Goal: Task Accomplishment & Management: Use online tool/utility

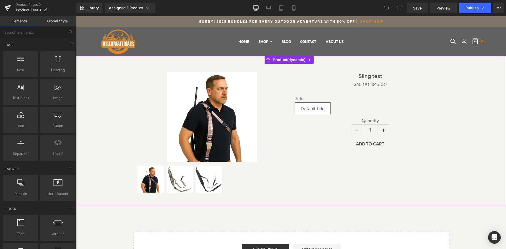
click at [474, 101] on div "Sale Off (P) Image (P) Image List" at bounding box center [291, 131] width 424 height 134
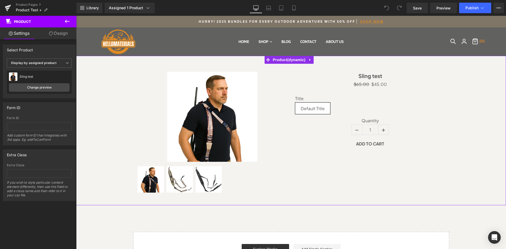
click at [57, 35] on link "Design" at bounding box center [58, 33] width 38 height 12
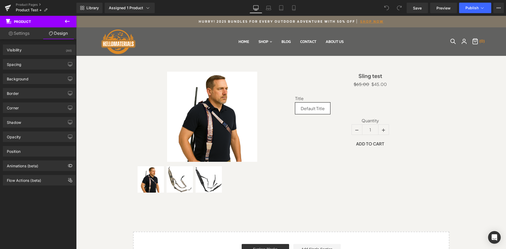
click at [66, 21] on icon at bounding box center [67, 21] width 5 height 3
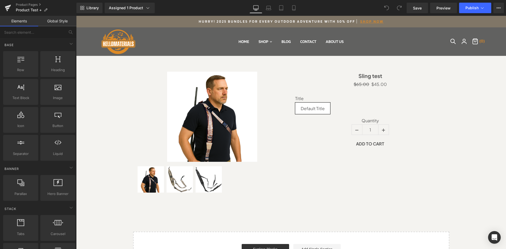
click at [48, 22] on link "Global Style" at bounding box center [57, 21] width 38 height 11
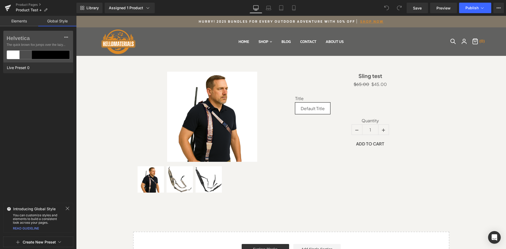
click at [21, 22] on link "Elements" at bounding box center [19, 21] width 38 height 11
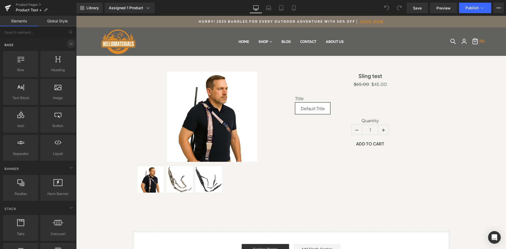
click at [71, 42] on icon at bounding box center [71, 44] width 6 height 6
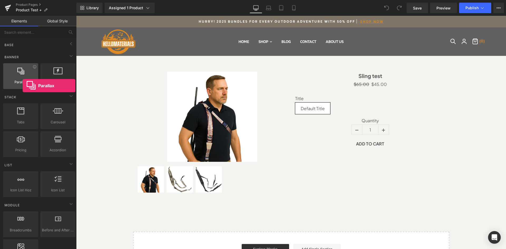
click at [23, 86] on div "Parallax banner, slideshow, hero, image, cover, parallax, effect" at bounding box center [20, 76] width 35 height 26
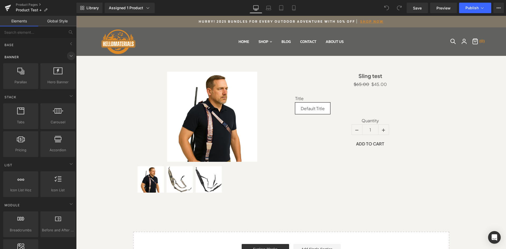
click at [67, 57] on span at bounding box center [71, 56] width 8 height 8
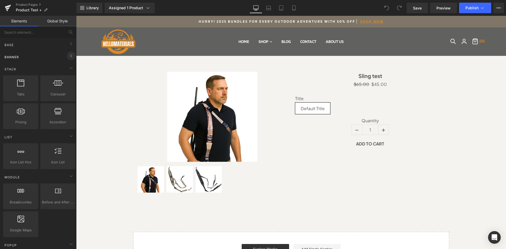
click at [67, 57] on span at bounding box center [71, 56] width 8 height 8
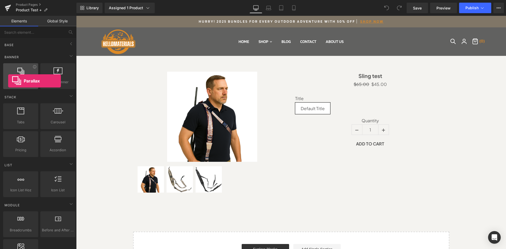
click at [8, 81] on span "Parallax" at bounding box center [21, 82] width 32 height 6
click at [21, 72] on icon at bounding box center [20, 70] width 7 height 7
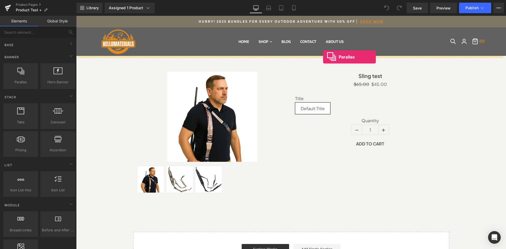
drag, startPoint x: 99, startPoint y: 95, endPoint x: 323, endPoint y: 57, distance: 227.4
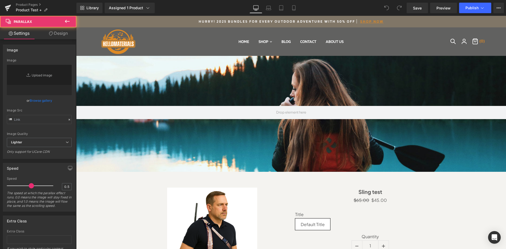
type input "[URL][DOMAIN_NAME]"
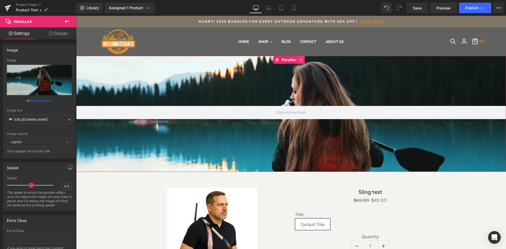
click at [300, 59] on icon at bounding box center [300, 60] width 1 height 2
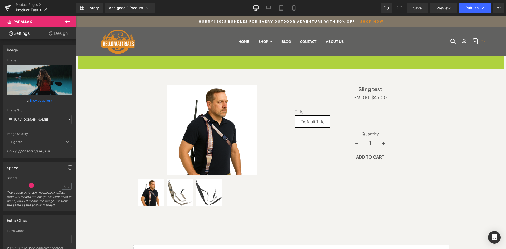
scroll to position [475, 426]
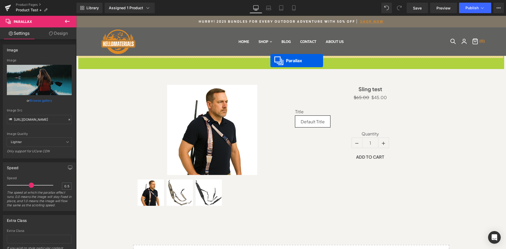
drag, startPoint x: 266, startPoint y: 59, endPoint x: 270, endPoint y: 61, distance: 4.5
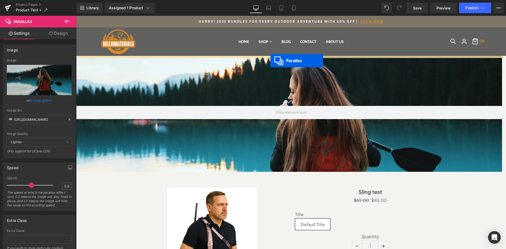
scroll to position [577, 426]
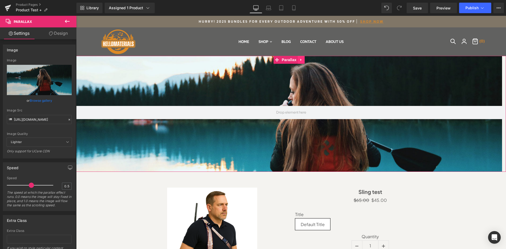
click at [302, 59] on icon at bounding box center [301, 60] width 4 height 4
click at [335, 83] on div at bounding box center [289, 136] width 426 height 233
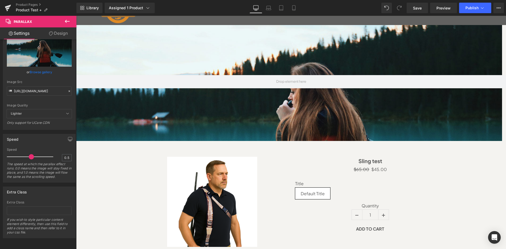
scroll to position [0, 0]
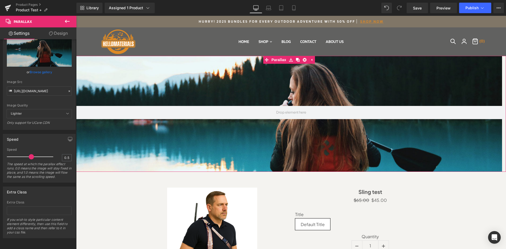
click at [280, 102] on div at bounding box center [289, 136] width 426 height 233
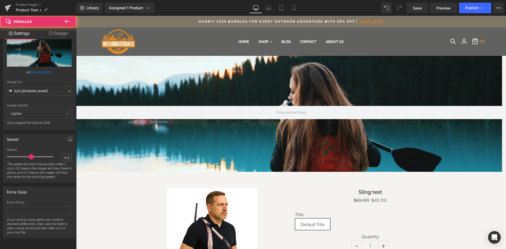
click at [65, 19] on icon at bounding box center [67, 21] width 6 height 6
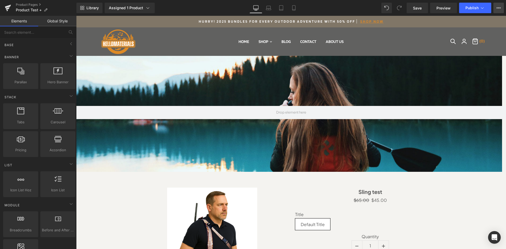
click at [496, 8] on button "View Live Page View with current Template Save Template to Library Schedule Pub…" at bounding box center [498, 8] width 11 height 11
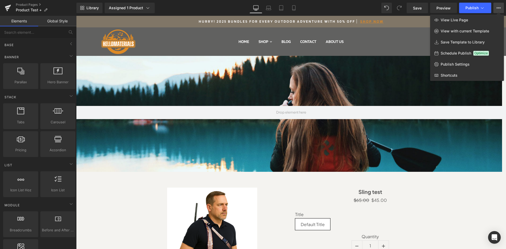
click at [500, 6] on button "View Live Page View with current Template Save Template to Library Schedule Pub…" at bounding box center [498, 8] width 11 height 11
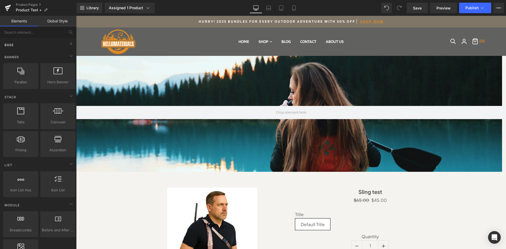
click at [42, 42] on div "Base" at bounding box center [39, 45] width 74 height 11
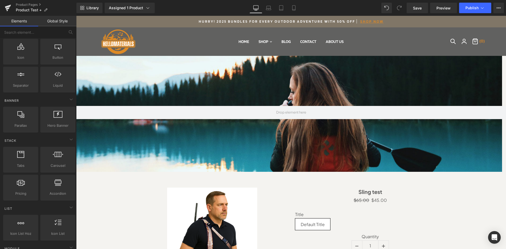
scroll to position [70, 0]
click at [70, 98] on icon at bounding box center [71, 97] width 6 height 6
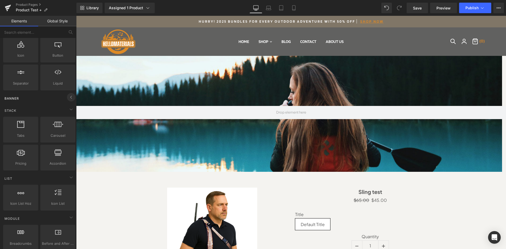
click at [70, 98] on icon at bounding box center [71, 97] width 6 height 6
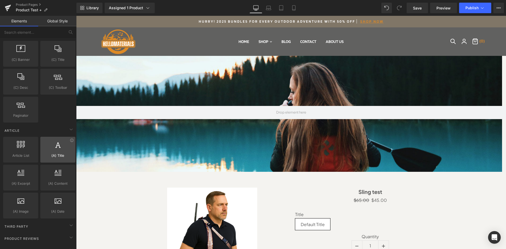
scroll to position [948, 0]
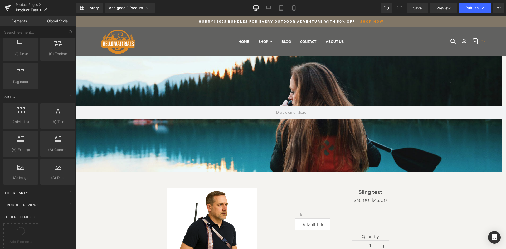
click at [64, 191] on div "Third Party" at bounding box center [39, 192] width 74 height 11
click at [68, 191] on icon at bounding box center [71, 191] width 6 height 6
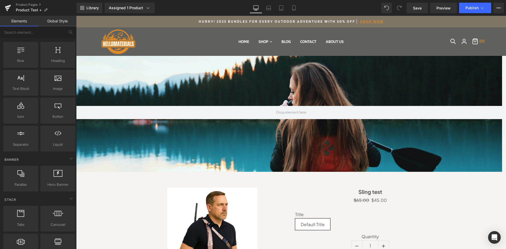
scroll to position [0, 0]
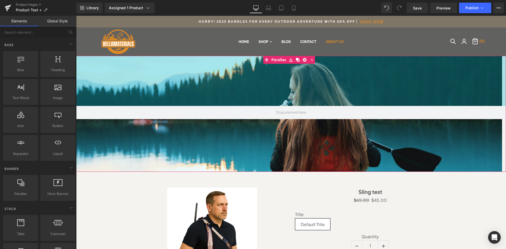
drag, startPoint x: 458, startPoint y: 87, endPoint x: 338, endPoint y: 49, distance: 125.8
click at [457, 87] on div "190px" at bounding box center [291, 81] width 430 height 50
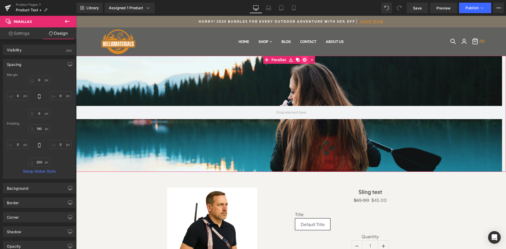
click at [306, 62] on icon at bounding box center [305, 60] width 4 height 4
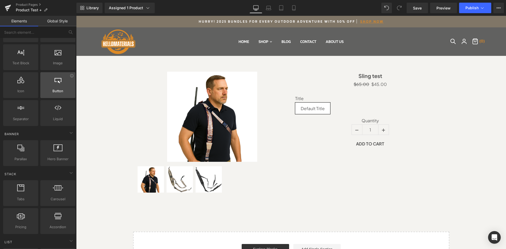
scroll to position [35, 0]
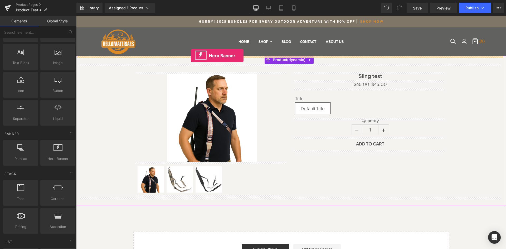
drag, startPoint x: 134, startPoint y: 166, endPoint x: 191, endPoint y: 56, distance: 123.8
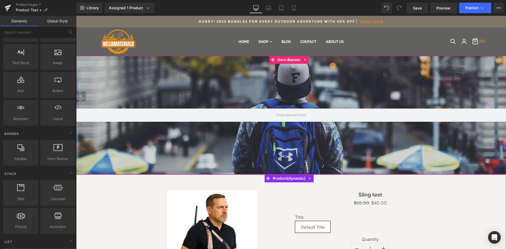
scroll to position [580, 426]
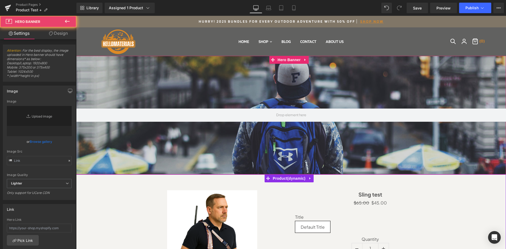
click at [384, 85] on div at bounding box center [291, 115] width 430 height 119
type input "[URL][DOMAIN_NAME]"
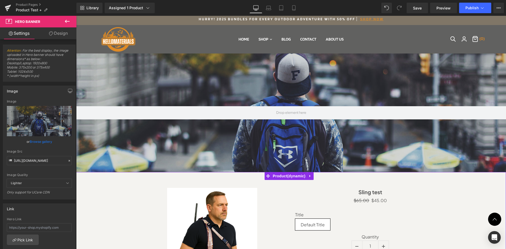
scroll to position [0, 0]
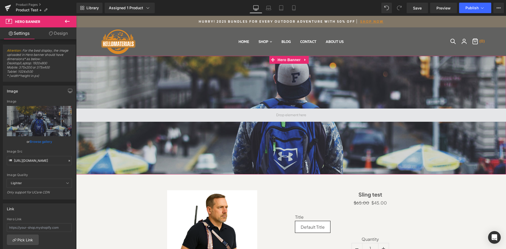
click at [328, 112] on span at bounding box center [291, 115] width 430 height 13
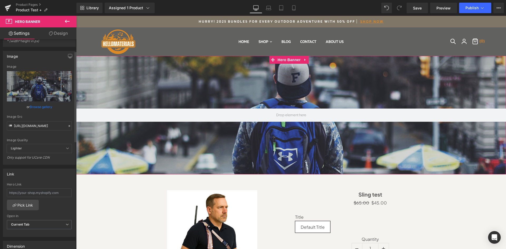
scroll to position [35, 0]
click at [58, 150] on span "Lighter" at bounding box center [39, 148] width 65 height 9
drag, startPoint x: 62, startPoint y: 150, endPoint x: 64, endPoint y: 149, distance: 3.1
click at [63, 150] on span "Lighter" at bounding box center [39, 148] width 65 height 9
click at [66, 149] on icon at bounding box center [67, 147] width 3 height 3
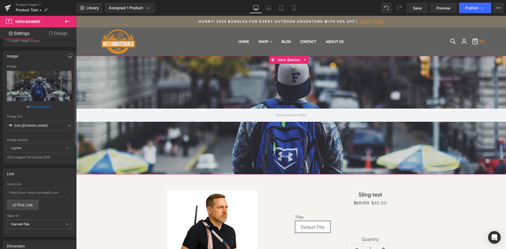
click at [66, 148] on icon at bounding box center [67, 147] width 3 height 3
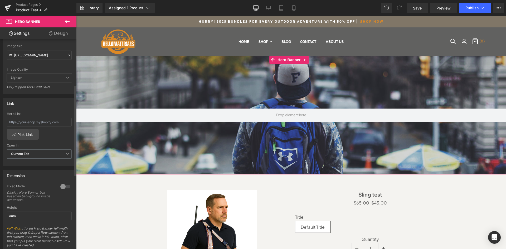
scroll to position [0, 0]
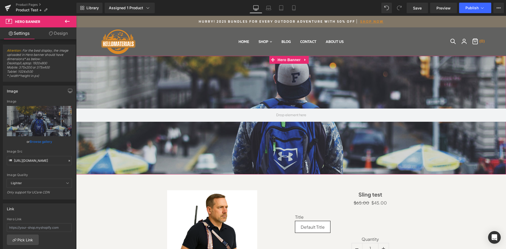
click at [54, 36] on link "Design" at bounding box center [58, 33] width 38 height 12
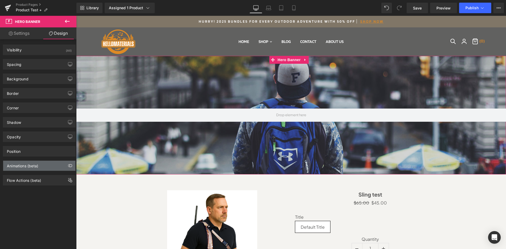
click at [59, 164] on div "Animations (beta)" at bounding box center [39, 166] width 72 height 10
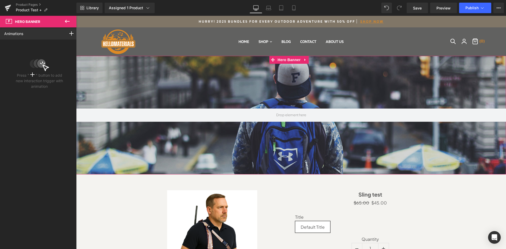
click at [43, 71] on icon at bounding box center [39, 64] width 19 height 13
click at [40, 66] on circle at bounding box center [41, 63] width 9 height 9
click at [66, 33] on div at bounding box center [71, 33] width 15 height 12
click at [43, 110] on div "Animations Scroll Into view While scrolling in view After page finish loading A…" at bounding box center [39, 133] width 79 height 212
click at [65, 19] on icon at bounding box center [67, 21] width 6 height 6
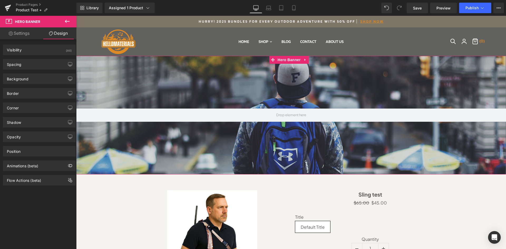
click at [206, 139] on div at bounding box center [291, 115] width 430 height 119
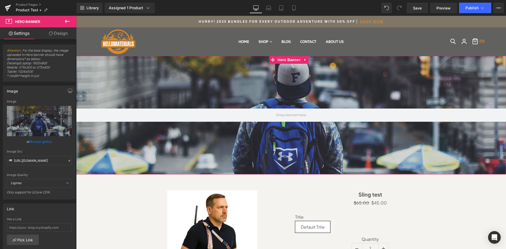
click at [208, 123] on div at bounding box center [291, 115] width 430 height 119
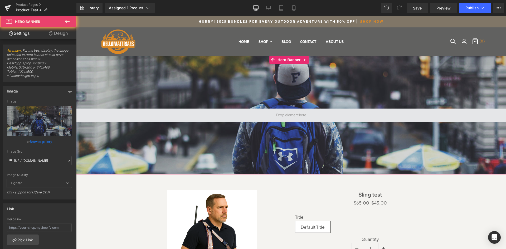
click at [212, 121] on span at bounding box center [291, 115] width 430 height 13
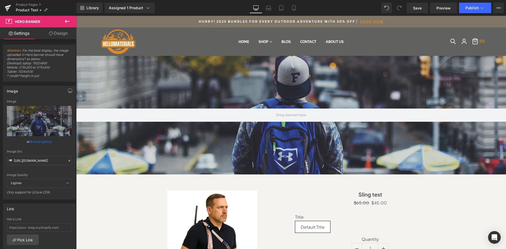
click at [67, 21] on icon at bounding box center [67, 21] width 6 height 6
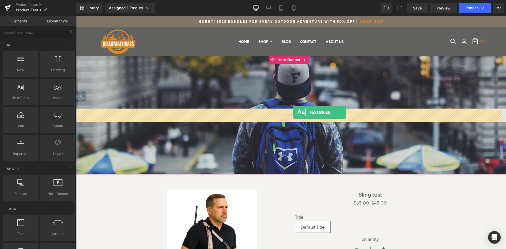
drag, startPoint x: 102, startPoint y: 111, endPoint x: 293, endPoint y: 112, distance: 191.2
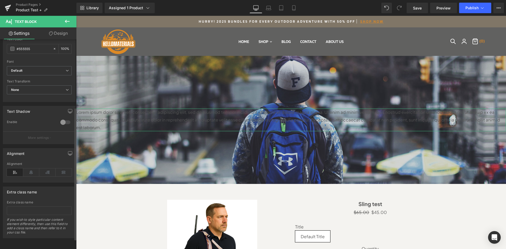
scroll to position [124, 0]
click at [27, 168] on icon at bounding box center [31, 172] width 16 height 8
click at [57, 168] on icon at bounding box center [64, 172] width 16 height 8
click at [29, 168] on icon at bounding box center [31, 172] width 16 height 8
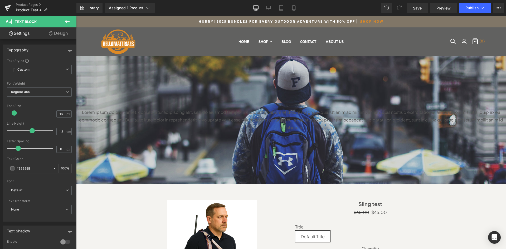
click at [137, 93] on div at bounding box center [291, 120] width 430 height 128
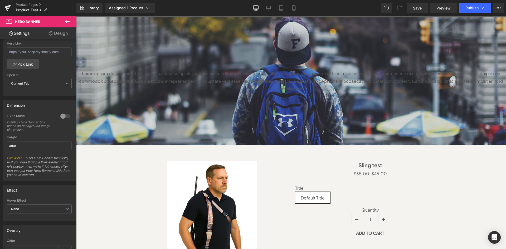
scroll to position [140, 0]
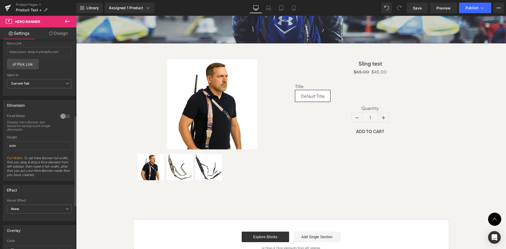
click at [62, 117] on div at bounding box center [65, 116] width 13 height 8
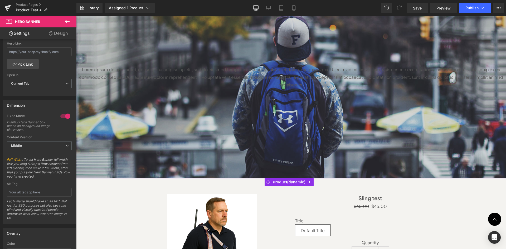
scroll to position [72, 0]
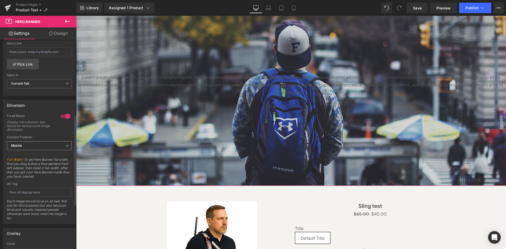
click at [65, 148] on span "Middle" at bounding box center [39, 145] width 65 height 9
click at [57, 146] on span "Middle" at bounding box center [38, 145] width 63 height 9
click at [61, 115] on div at bounding box center [65, 116] width 13 height 8
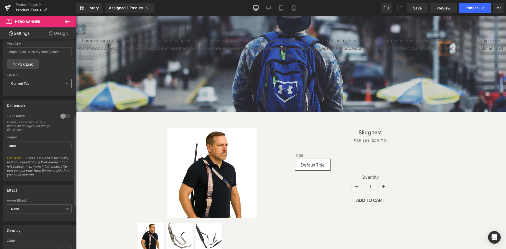
click at [58, 89] on div "Current Tab Current Tab New Tab" at bounding box center [39, 85] width 65 height 12
click at [58, 86] on span "Current Tab" at bounding box center [39, 83] width 65 height 9
click at [58, 86] on span "Current Tab" at bounding box center [38, 83] width 63 height 9
click at [34, 208] on span "None" at bounding box center [39, 208] width 65 height 9
click at [34, 208] on span "None" at bounding box center [38, 208] width 63 height 9
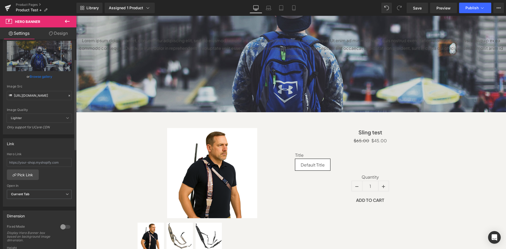
scroll to position [0, 0]
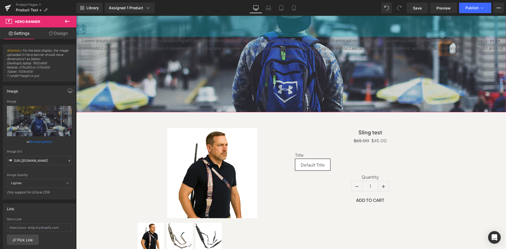
drag, startPoint x: 149, startPoint y: 33, endPoint x: 132, endPoint y: 33, distance: 16.3
click at [149, 33] on div "200px" at bounding box center [291, 10] width 430 height 53
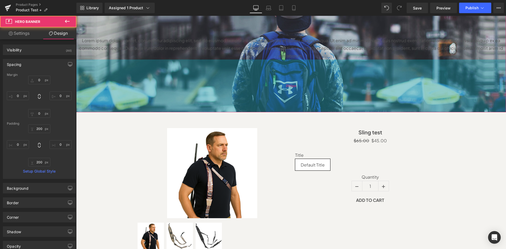
click at [132, 84] on div "200px" at bounding box center [291, 86] width 430 height 53
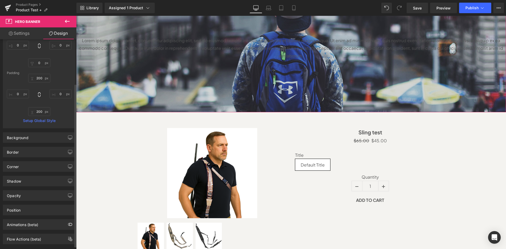
scroll to position [61, 0]
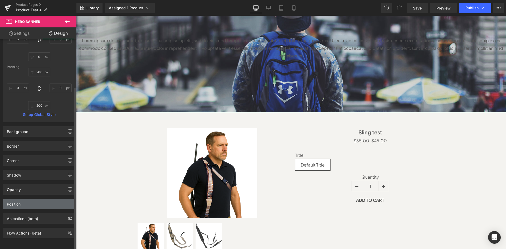
click at [38, 201] on div "Position" at bounding box center [39, 204] width 72 height 10
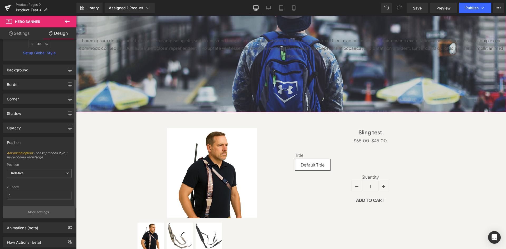
scroll to position [131, 0]
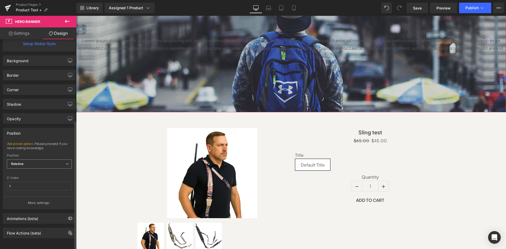
click at [55, 162] on span "Relative" at bounding box center [39, 163] width 65 height 9
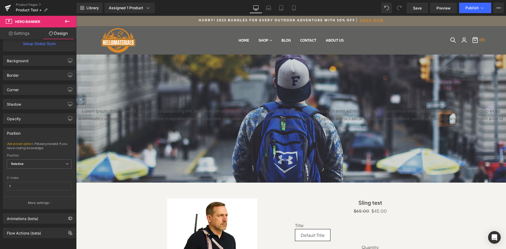
click at [351, 206] on h3 "Sling test" at bounding box center [370, 202] width 150 height 9
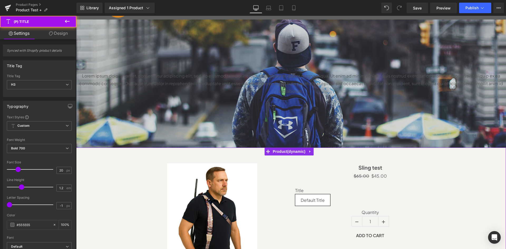
scroll to position [37, 0]
click at [346, 164] on h3 "Sling test" at bounding box center [370, 167] width 150 height 9
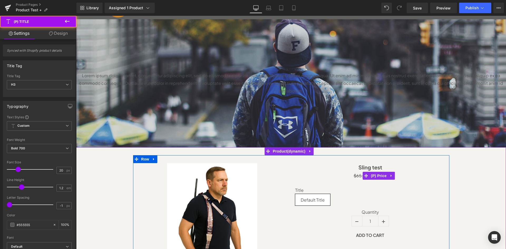
click at [322, 175] on div "$65.00 $45.00" at bounding box center [370, 176] width 150 height 8
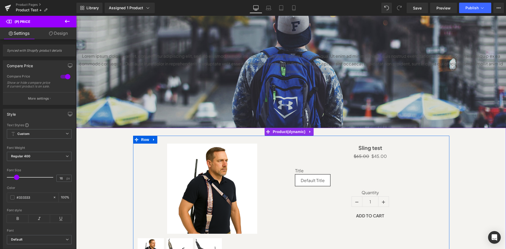
scroll to position [0, 0]
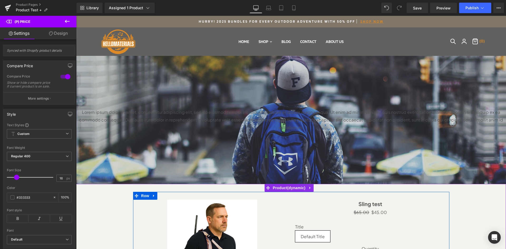
click at [344, 105] on div "Lorem ipsum dolor sit amet, consectetur adipiscing elit, sed do eiusmod tempor …" at bounding box center [291, 120] width 430 height 128
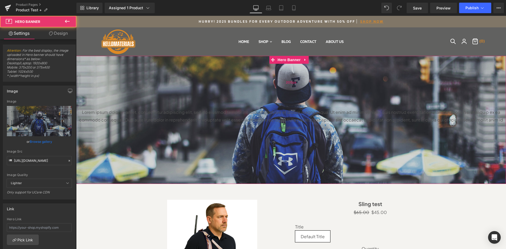
click at [270, 101] on div "200px" at bounding box center [291, 82] width 430 height 53
click at [269, 115] on p "Lorem ipsum dolor sit amet, consectetur adipiscing elit, sed do eiusmod tempor …" at bounding box center [291, 120] width 430 height 23
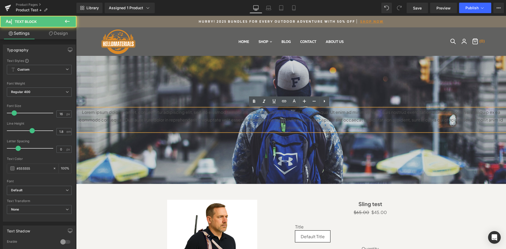
click at [269, 115] on p "Lorem ipsum dolor sit amet, consectetur adipiscing elit, sed do eiusmod tempor …" at bounding box center [291, 120] width 430 height 23
click at [264, 115] on p "Lorem ipsum dolor sit amet, consectetur adipiscing elit, sed do eiusmod tempor …" at bounding box center [291, 120] width 430 height 23
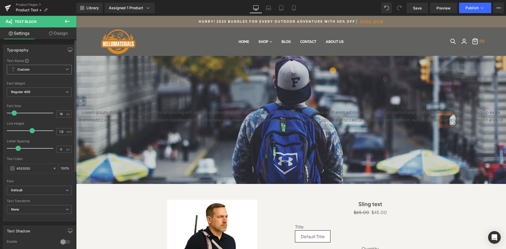
click at [58, 69] on span "Custom Setup Global Style" at bounding box center [39, 69] width 65 height 9
click at [58, 69] on span "Custom Setup Global Style" at bounding box center [38, 69] width 63 height 9
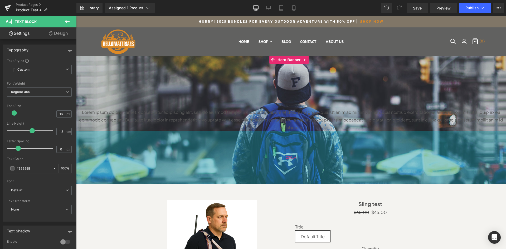
click at [133, 139] on div "200px" at bounding box center [291, 157] width 430 height 53
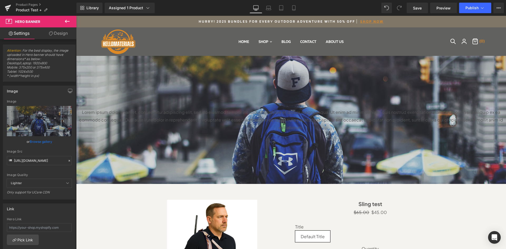
click at [76, 16] on div "200px" at bounding box center [76, 16] width 0 height 0
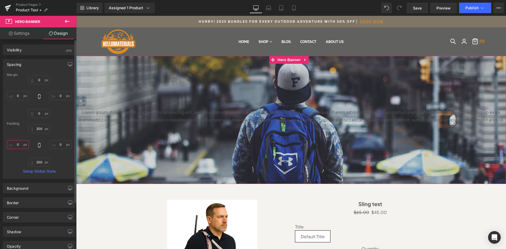
click at [21, 143] on input "0" at bounding box center [18, 144] width 22 height 9
type input "200"
click at [58, 147] on input "0" at bounding box center [61, 144] width 22 height 9
type input "200"
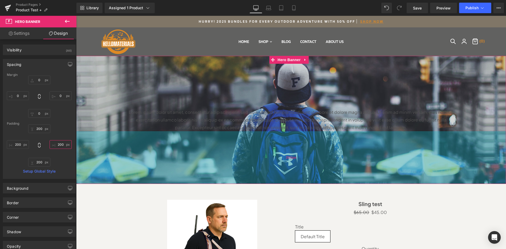
click at [287, 159] on span "200px" at bounding box center [291, 158] width 11 height 6
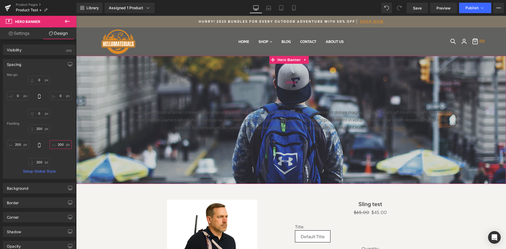
click at [385, 103] on div "200px" at bounding box center [291, 82] width 430 height 53
click at [355, 113] on p "Lorem ipsum dolor sit amet, consectetur adipiscing elit, sed do eiusmod tempor …" at bounding box center [291, 120] width 324 height 23
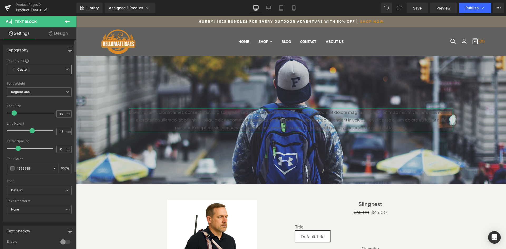
click at [58, 75] on div "Custom Setup Global Style Custom Setup Global Style" at bounding box center [39, 71] width 65 height 12
click at [58, 72] on span "Custom Setup Global Style" at bounding box center [39, 69] width 65 height 9
click at [61, 69] on span "Custom Setup Global Style" at bounding box center [38, 69] width 63 height 9
click at [64, 71] on span "Custom Setup Global Style" at bounding box center [39, 69] width 65 height 9
click at [36, 92] on div "Setup Global Style" at bounding box center [38, 91] width 63 height 12
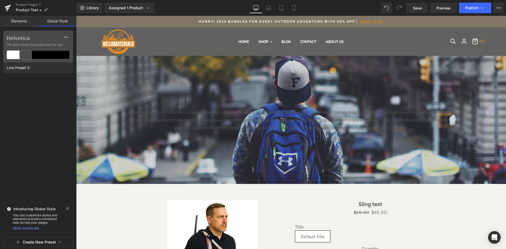
click at [65, 208] on div "Introducing Global Style" at bounding box center [38, 208] width 70 height 5
click at [68, 207] on icon at bounding box center [67, 208] width 3 height 3
click at [76, 16] on div "200px" at bounding box center [76, 16] width 0 height 0
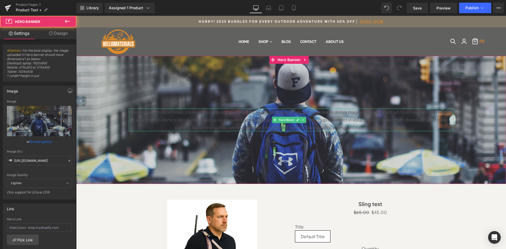
click at [166, 116] on p "Lorem ipsum dolor sit amet, consectetur adipiscing elit, sed do eiusmod tempor …" at bounding box center [291, 120] width 324 height 23
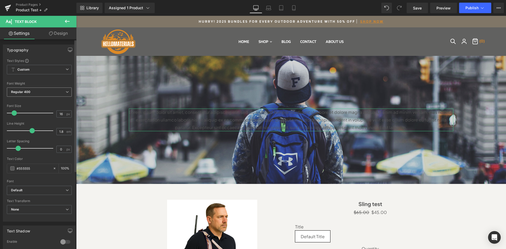
click at [56, 91] on span "Regular 400" at bounding box center [39, 91] width 65 height 9
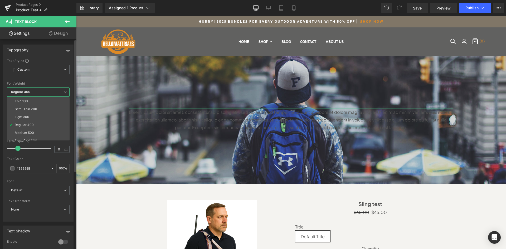
click at [56, 91] on span "Regular 400" at bounding box center [38, 91] width 63 height 9
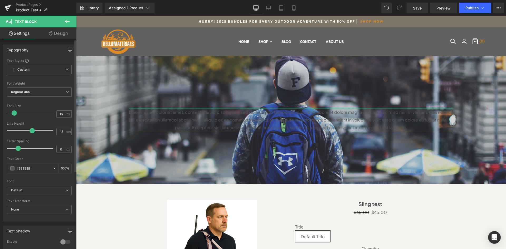
click at [26, 61] on span at bounding box center [27, 61] width 4 height 4
click at [45, 69] on span "Custom Setup Global Style" at bounding box center [39, 69] width 65 height 9
click at [36, 91] on div "Setup Global Style" at bounding box center [38, 91] width 63 height 12
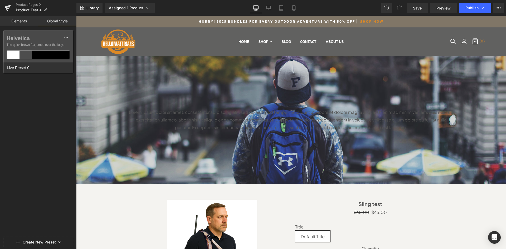
click at [34, 67] on div "Live Preset 0" at bounding box center [36, 67] width 67 height 11
click at [182, 116] on p "Lorem ipsum dolor sit amet, consectetur adipiscing elit, sed do eiusmod tempor …" at bounding box center [291, 120] width 324 height 23
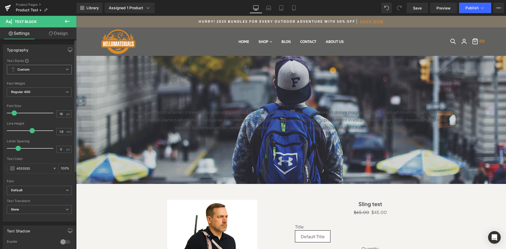
click at [57, 72] on span "Custom Setup Global Style" at bounding box center [39, 69] width 65 height 9
click at [48, 90] on div "Setup Global Style" at bounding box center [38, 91] width 63 height 12
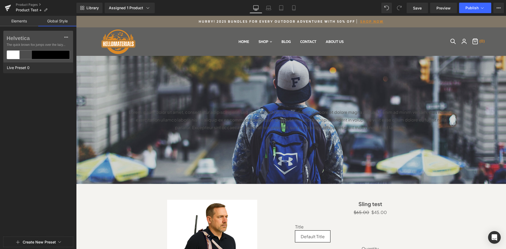
click at [43, 240] on button "Create New Preset" at bounding box center [39, 242] width 33 height 11
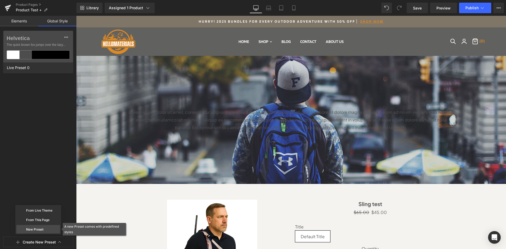
click at [42, 226] on div "New Preset" at bounding box center [38, 229] width 44 height 8
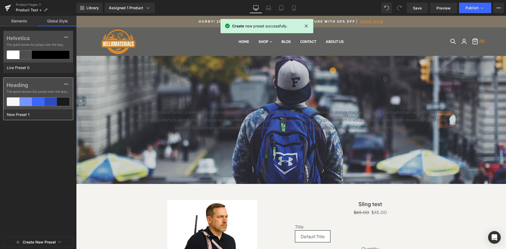
click at [22, 87] on label "Heading" at bounding box center [38, 85] width 63 height 6
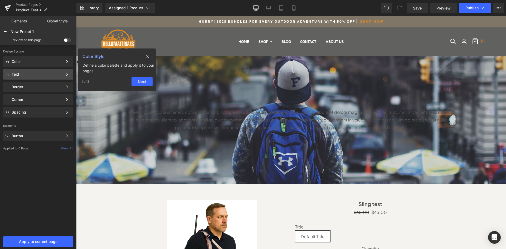
click at [41, 75] on div "Text" at bounding box center [37, 74] width 51 height 4
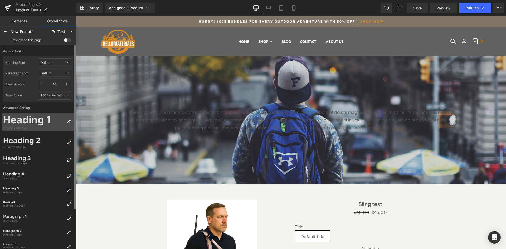
click at [44, 127] on div "2.37rem / 37.92px" at bounding box center [34, 128] width 62 height 4
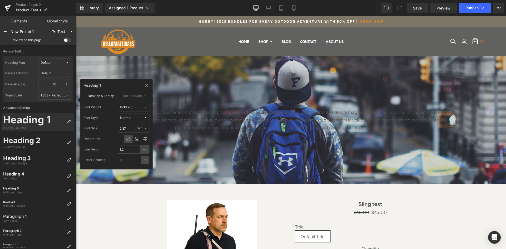
click at [144, 117] on span "Normal" at bounding box center [132, 118] width 24 height 4
click at [53, 110] on label "Advanced Setting" at bounding box center [38, 107] width 72 height 11
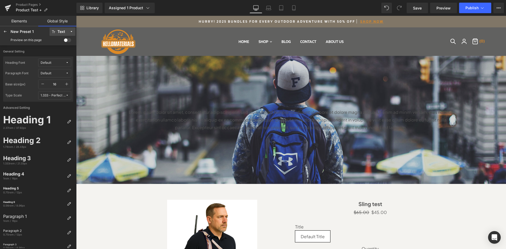
click at [67, 32] on span "Text" at bounding box center [62, 32] width 10 height 4
click at [61, 65] on button "Default" at bounding box center [54, 62] width 33 height 8
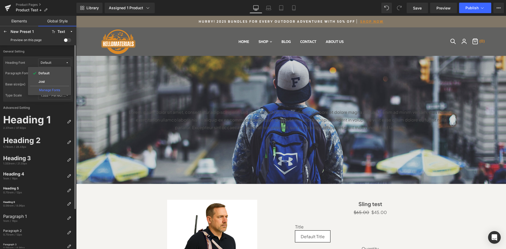
click at [52, 89] on div "Manage Fonts" at bounding box center [49, 89] width 39 height 7
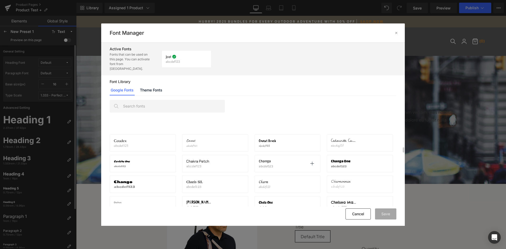
scroll to position [1482, 0]
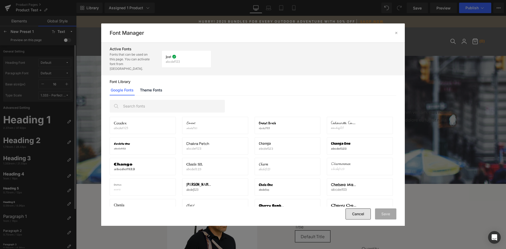
click at [359, 214] on button "Cancel" at bounding box center [357, 213] width 25 height 11
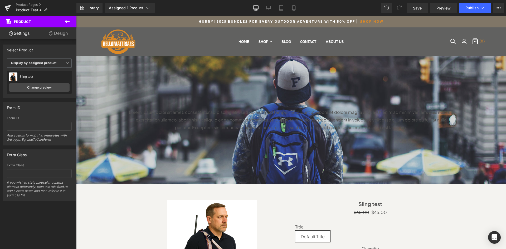
click at [67, 22] on icon at bounding box center [67, 21] width 5 height 3
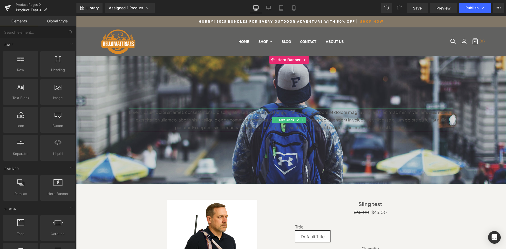
click at [316, 117] on p "Lorem ipsum dolor sit amet, consectetur adipiscing elit, sed do eiusmod tempor …" at bounding box center [291, 120] width 324 height 23
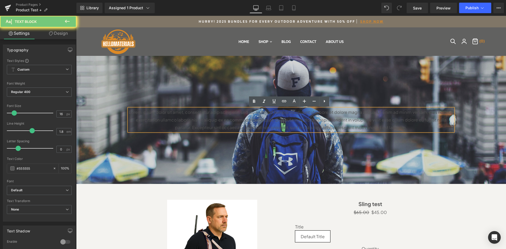
click at [316, 116] on p "Lorem ipsum dolor sit amet, consectetur adipiscing elit, sed do eiusmod tempor …" at bounding box center [291, 120] width 324 height 23
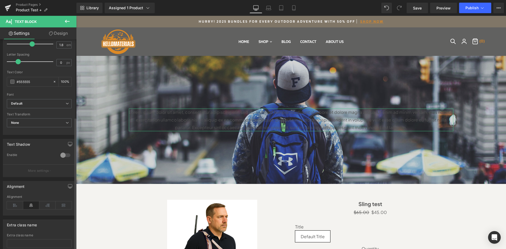
scroll to position [0, 0]
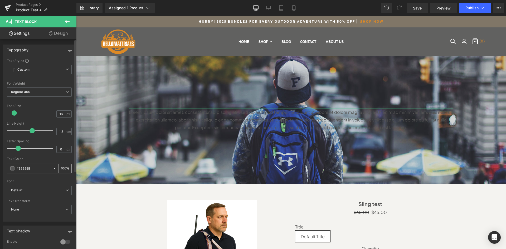
click at [53, 168] on icon at bounding box center [55, 168] width 4 height 4
type input "none"
type input "0"
click at [24, 169] on input "none" at bounding box center [34, 168] width 34 height 6
click at [11, 169] on span at bounding box center [12, 168] width 4 height 4
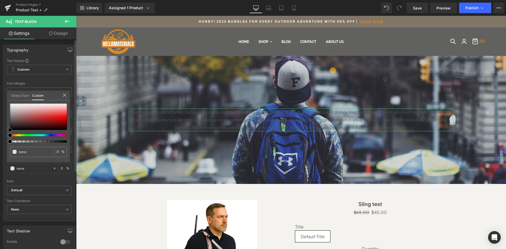
type input "#b19e9e"
type input "100"
type input "#b19e9e"
type input "100"
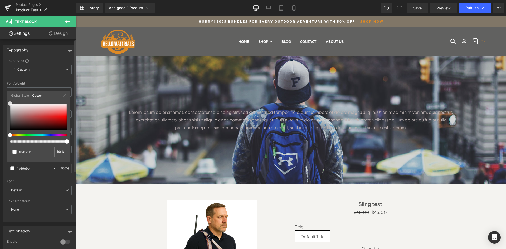
type input "#bfb4b4"
type input "#ffffff"
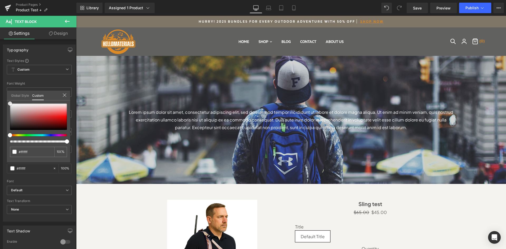
drag, startPoint x: 16, startPoint y: 112, endPoint x: 0, endPoint y: 95, distance: 24.4
click at [0, 95] on html "Text Block You are previewing how the New Preset 1 will restyle your page. You …" at bounding box center [253, 124] width 506 height 249
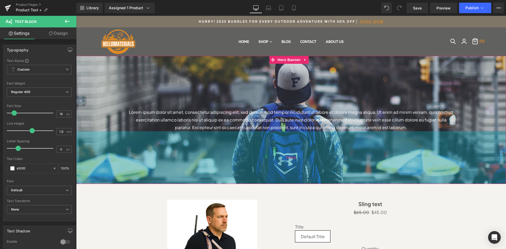
click at [419, 170] on div "200px" at bounding box center [291, 157] width 430 height 53
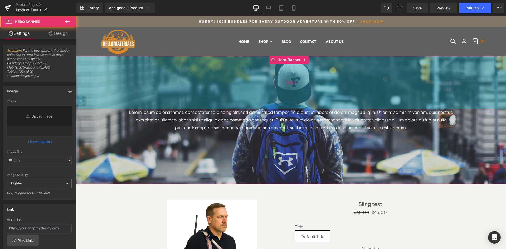
type input "[URL][DOMAIN_NAME]"
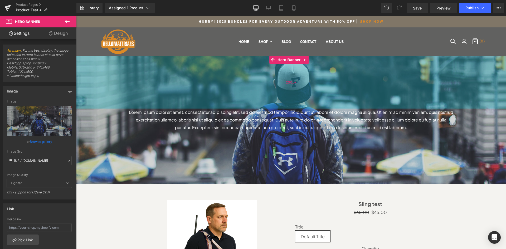
click at [156, 77] on div "200px" at bounding box center [291, 82] width 430 height 53
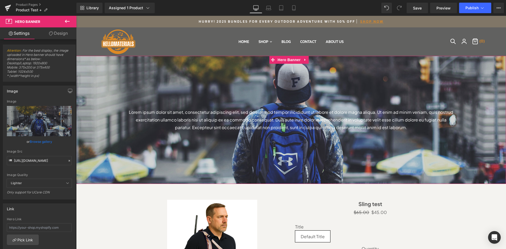
click at [152, 127] on p "Lorem ipsum dolor sit amet, consectetur adipiscing elit, sed do eiusmod tempor …" at bounding box center [291, 120] width 324 height 23
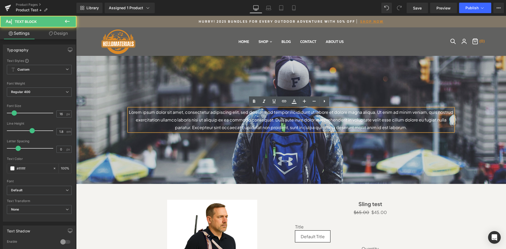
click at [484, 62] on div at bounding box center [291, 120] width 430 height 128
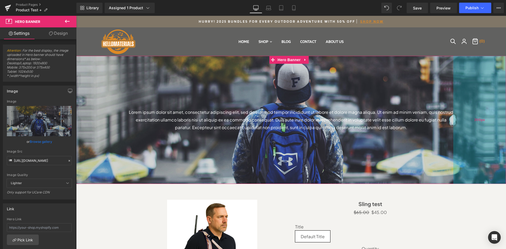
click at [498, 62] on div "200px" at bounding box center [479, 120] width 53 height 128
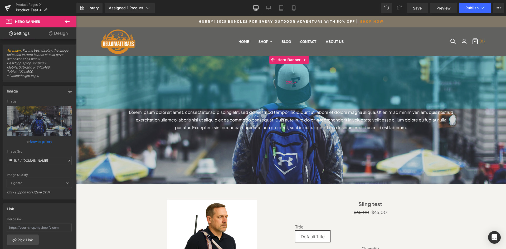
click at [346, 65] on div "200px" at bounding box center [291, 82] width 430 height 53
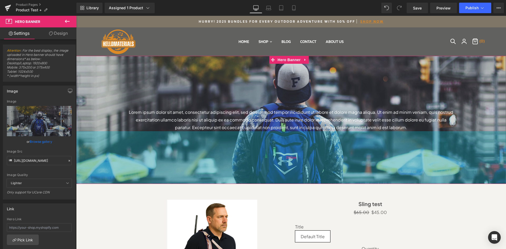
click at [129, 137] on div "200px" at bounding box center [291, 157] width 430 height 53
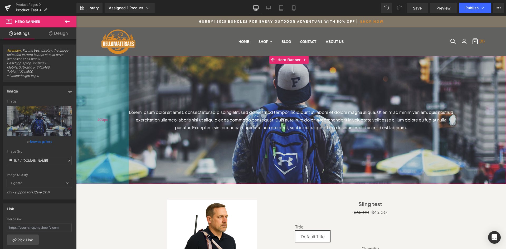
click at [87, 57] on div "200px" at bounding box center [102, 120] width 53 height 128
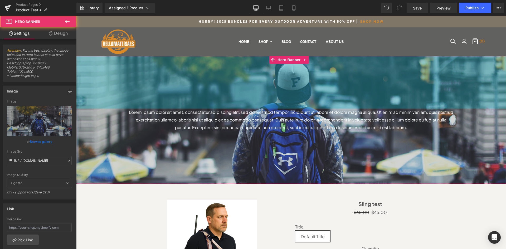
click at [175, 57] on div "200px" at bounding box center [291, 82] width 430 height 53
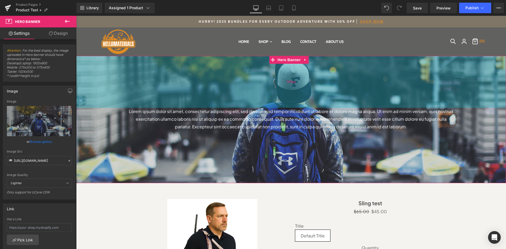
scroll to position [589, 426]
drag, startPoint x: 175, startPoint y: 57, endPoint x: 180, endPoint y: 56, distance: 4.2
click at [180, 56] on div "198px" at bounding box center [291, 82] width 430 height 52
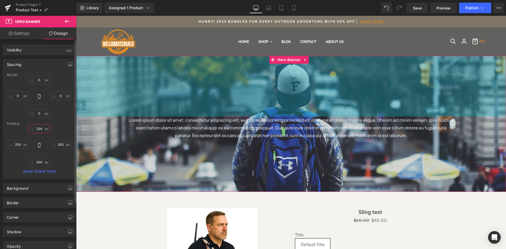
scroll to position [595, 426]
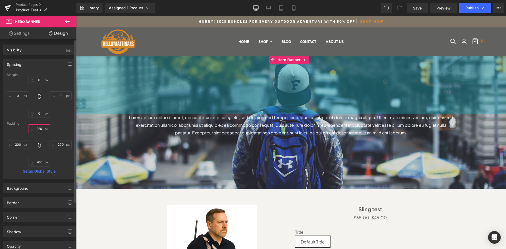
click at [40, 127] on input "220" at bounding box center [39, 128] width 22 height 9
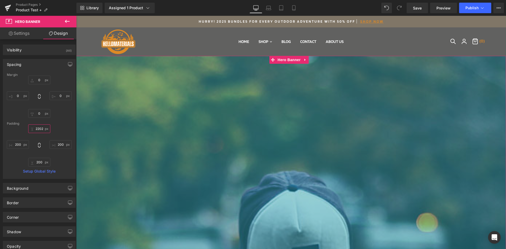
scroll to position [3, 3]
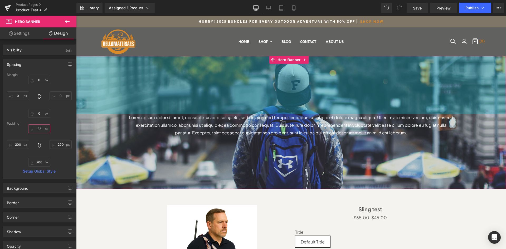
type input "2"
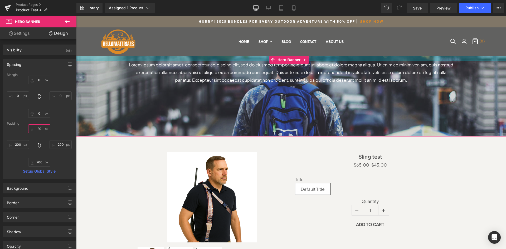
scroll to position [542, 426]
type input "200"
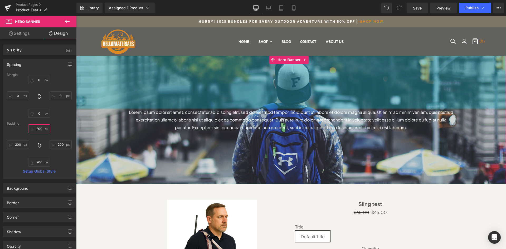
scroll to position [590, 426]
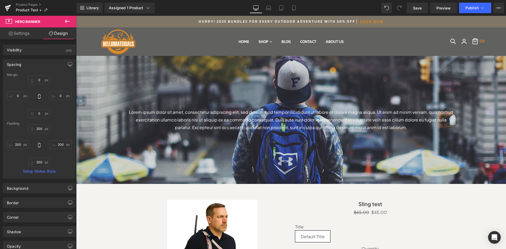
click at [360, 40] on div "Login Register Check out (0)" at bounding box center [417, 42] width 127 height 12
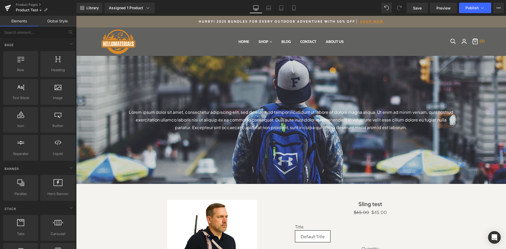
click at [76, 16] on div "200px" at bounding box center [76, 16] width 0 height 0
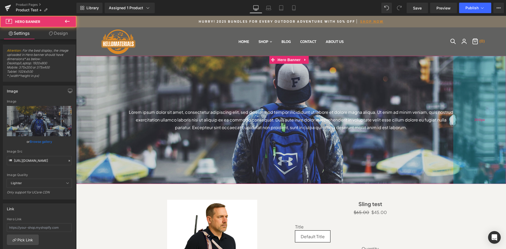
click at [473, 105] on div "200px" at bounding box center [479, 120] width 53 height 128
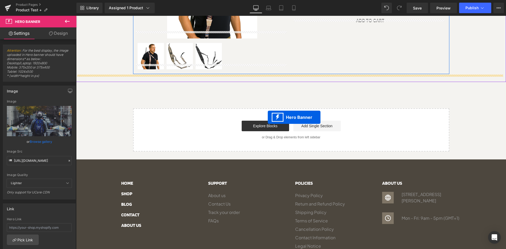
scroll to position [136, 0]
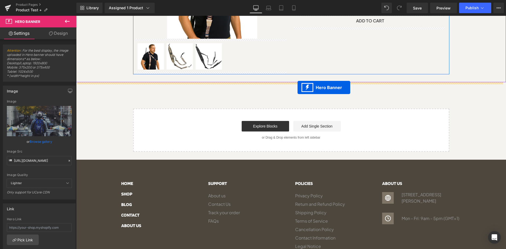
drag, startPoint x: 274, startPoint y: 60, endPoint x: 297, endPoint y: 87, distance: 36.0
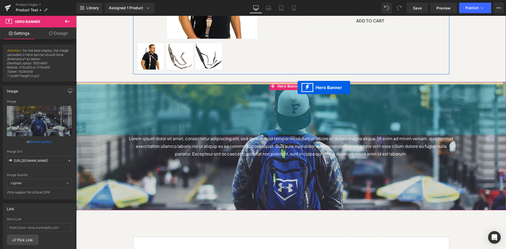
scroll to position [590, 426]
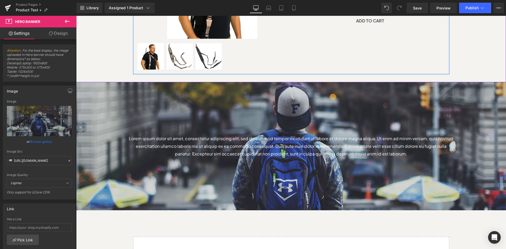
click at [480, 74] on div "Sale Off (P) Image (P) Image List" at bounding box center [291, 8] width 424 height 134
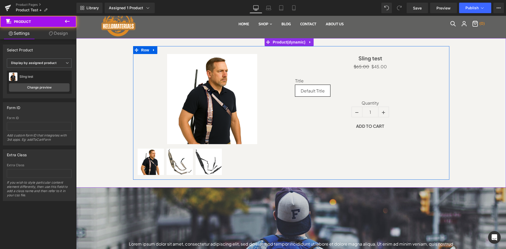
scroll to position [0, 0]
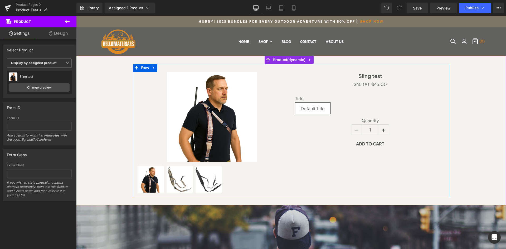
click at [477, 73] on div "Sale Off (P) Image (P) Image List" at bounding box center [291, 131] width 424 height 134
click at [428, 81] on div "$65.00 $45.00" at bounding box center [370, 85] width 150 height 8
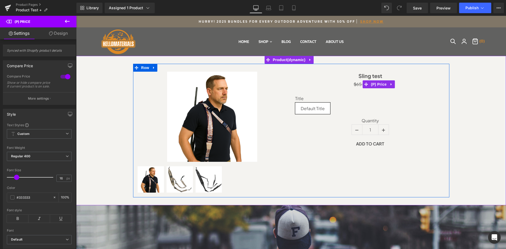
click at [344, 81] on div "$65.00 $45.00" at bounding box center [370, 85] width 150 height 8
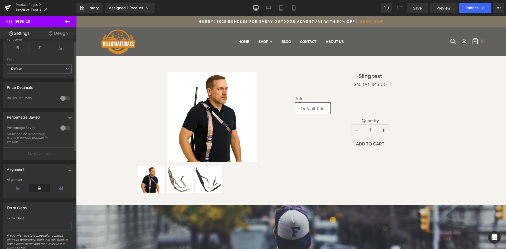
scroll to position [194, 0]
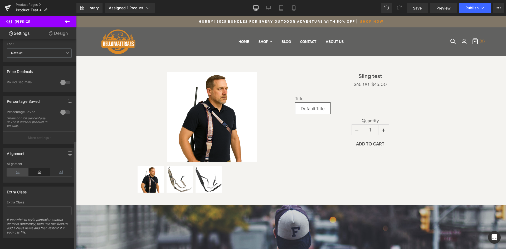
click at [19, 170] on icon at bounding box center [18, 172] width 22 height 8
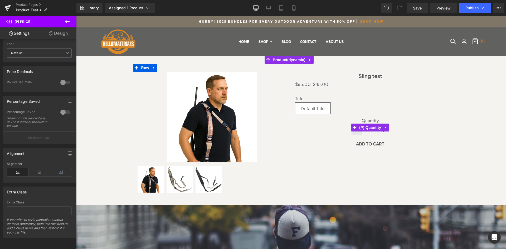
click at [357, 132] on link at bounding box center [357, 130] width 11 height 10
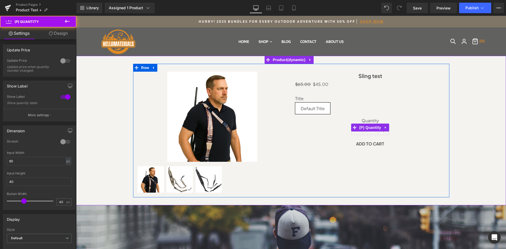
click at [378, 119] on label "Quantity" at bounding box center [370, 121] width 150 height 6
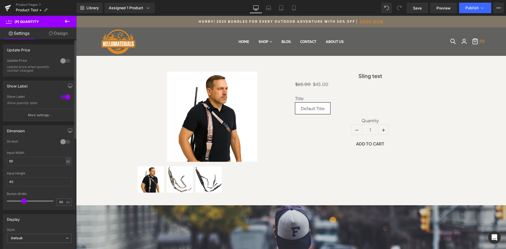
scroll to position [0, 0]
click at [359, 118] on label "Quantity" at bounding box center [370, 121] width 150 height 6
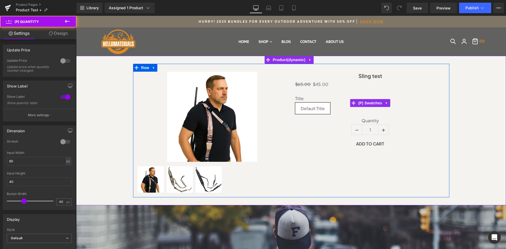
click at [406, 111] on div "Title Default Title" at bounding box center [370, 107] width 150 height 22
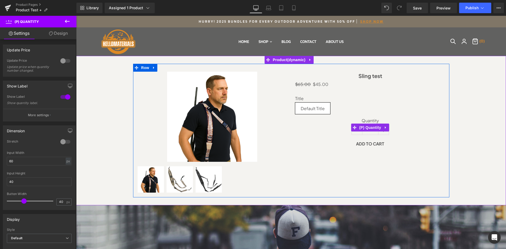
click at [344, 132] on div "Quantity 1" at bounding box center [370, 127] width 150 height 19
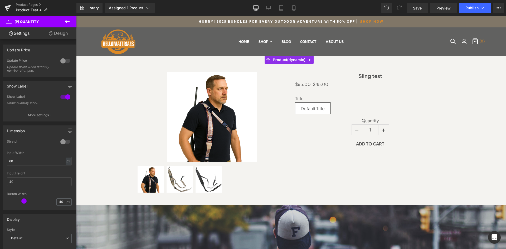
click at [104, 82] on div "Sale Off (P) Image (P) Image List" at bounding box center [291, 131] width 424 height 134
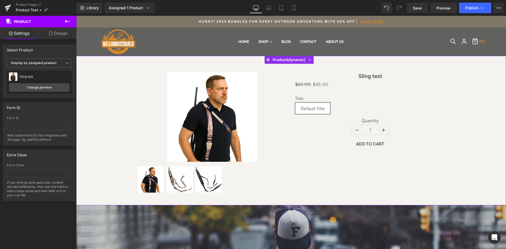
drag, startPoint x: 152, startPoint y: 87, endPoint x: 135, endPoint y: 88, distance: 17.5
click at [108, 81] on div "Sale Off (P) Image (P) Image List" at bounding box center [291, 131] width 424 height 134
click at [53, 66] on span "Display by assigned product" at bounding box center [39, 62] width 65 height 9
click at [62, 64] on span "Display by assigned product" at bounding box center [38, 62] width 63 height 9
click at [62, 64] on span "Display by assigned product" at bounding box center [39, 62] width 65 height 9
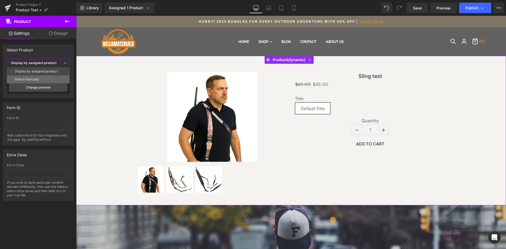
click at [51, 77] on li "Select manually" at bounding box center [38, 79] width 63 height 8
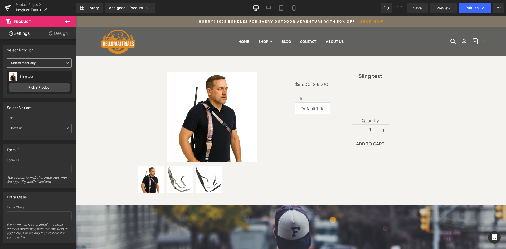
scroll to position [3, 3]
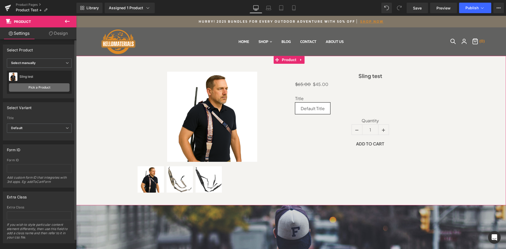
click at [43, 90] on link "Pick a Product" at bounding box center [39, 87] width 61 height 8
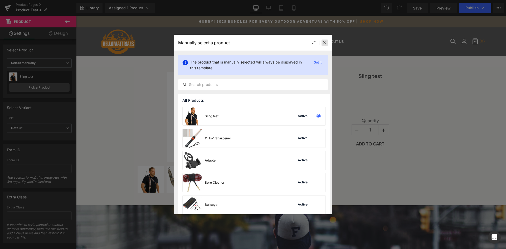
click at [325, 45] on div at bounding box center [324, 43] width 6 height 6
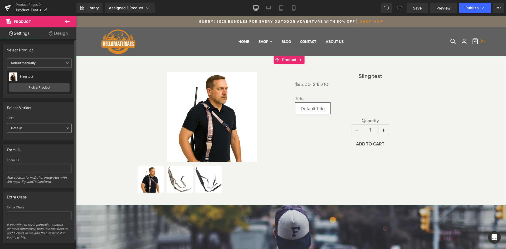
click at [36, 127] on span "Default" at bounding box center [39, 128] width 65 height 9
click at [38, 142] on li "Default Title" at bounding box center [38, 145] width 63 height 8
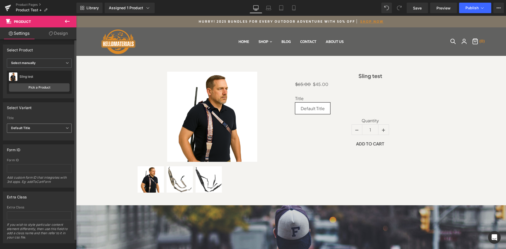
click at [43, 129] on span "Default Title" at bounding box center [39, 128] width 65 height 9
click at [40, 137] on li "Default" at bounding box center [38, 138] width 63 height 8
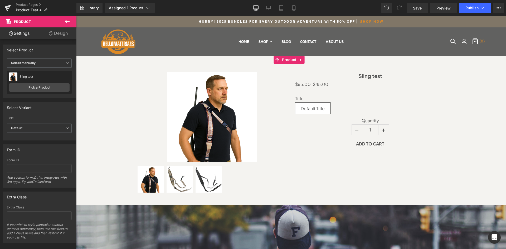
click at [13, 32] on link "Settings" at bounding box center [19, 33] width 38 height 12
click at [55, 38] on link "Design" at bounding box center [58, 33] width 38 height 12
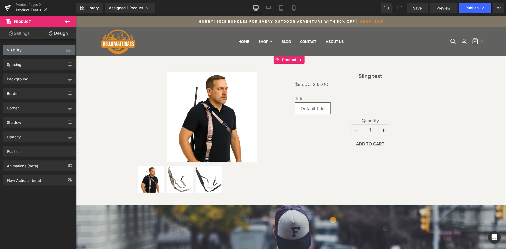
click at [47, 48] on div "Visibility (All)" at bounding box center [39, 50] width 72 height 10
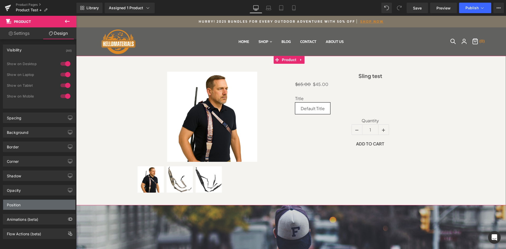
click at [28, 205] on div "Position" at bounding box center [39, 205] width 72 height 10
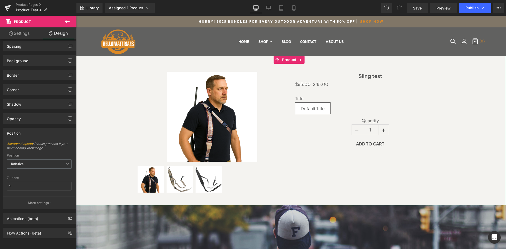
scroll to position [76, 0]
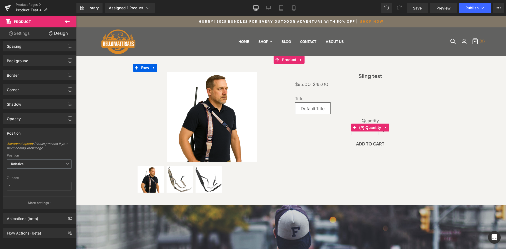
click at [337, 130] on div "Quantity 1" at bounding box center [370, 127] width 150 height 19
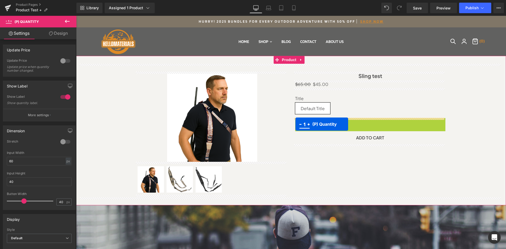
drag, startPoint x: 351, startPoint y: 127, endPoint x: 295, endPoint y: 124, distance: 55.4
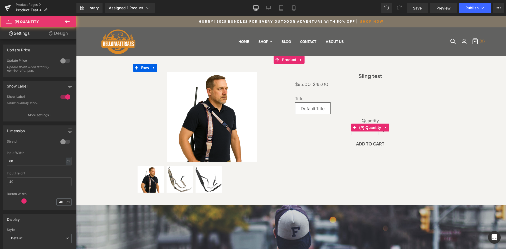
drag, startPoint x: 393, startPoint y: 125, endPoint x: 398, endPoint y: 125, distance: 5.1
click at [395, 125] on div "Quantity 1" at bounding box center [370, 127] width 150 height 19
click at [378, 129] on span "(P) Quantity" at bounding box center [370, 128] width 24 height 8
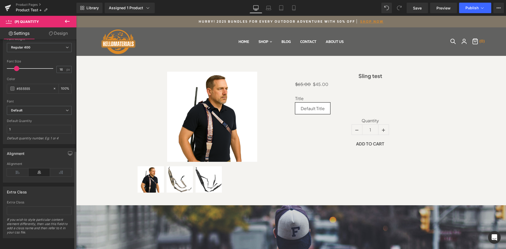
scroll to position [235, 0]
click at [16, 171] on icon at bounding box center [18, 172] width 22 height 8
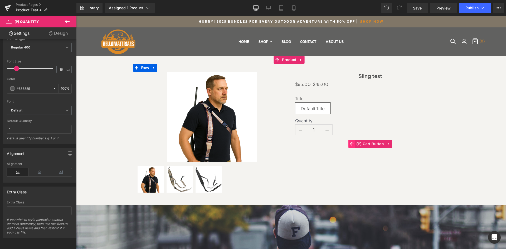
click at [349, 145] on icon at bounding box center [351, 144] width 4 height 4
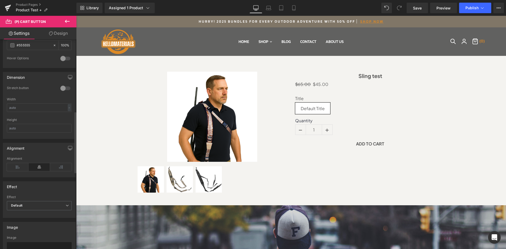
scroll to position [316, 0]
click at [17, 169] on icon at bounding box center [18, 167] width 22 height 8
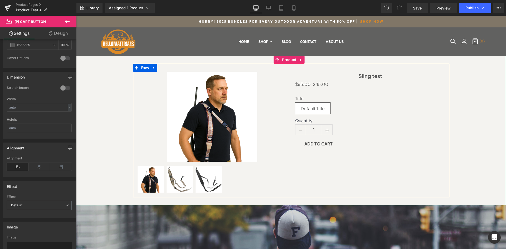
click at [433, 162] on div "Sale Off (P) Image" at bounding box center [291, 131] width 316 height 134
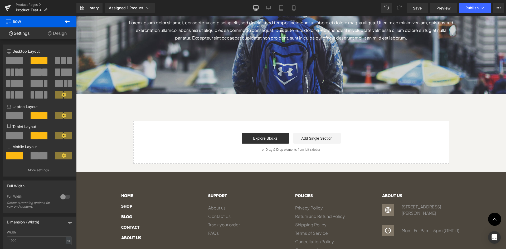
scroll to position [246, 0]
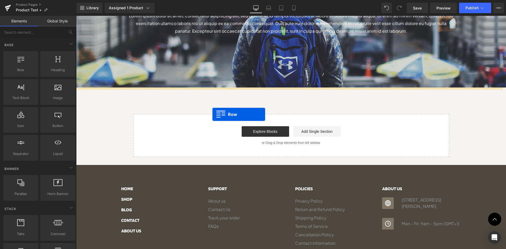
drag, startPoint x: 98, startPoint y: 84, endPoint x: 214, endPoint y: 118, distance: 121.1
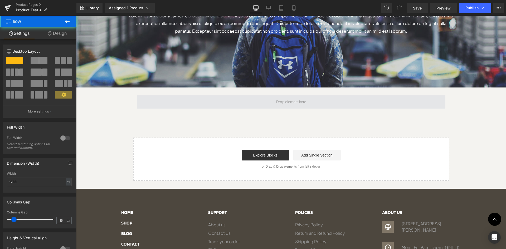
scroll to position [613, 426]
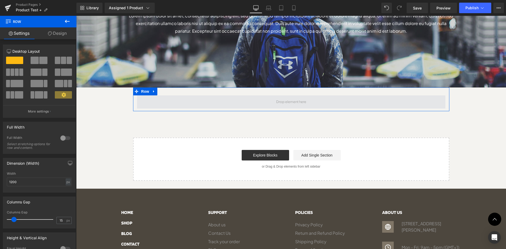
click at [137, 103] on span at bounding box center [291, 101] width 308 height 13
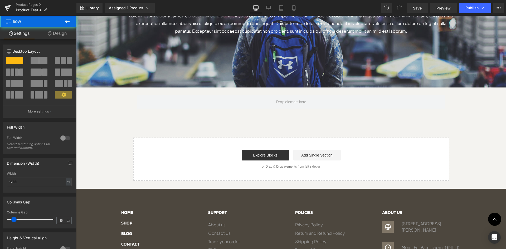
click at [140, 141] on div "Start building your page Explore Blocks Add Single Section or Drag & Drop eleme…" at bounding box center [291, 159] width 315 height 42
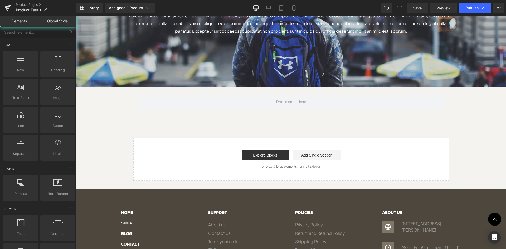
click at [141, 138] on div "Start building your page Explore Blocks Add Single Section or Drag & Drop eleme…" at bounding box center [291, 159] width 315 height 42
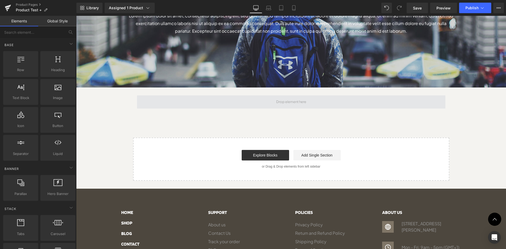
click at [147, 99] on span at bounding box center [291, 101] width 308 height 13
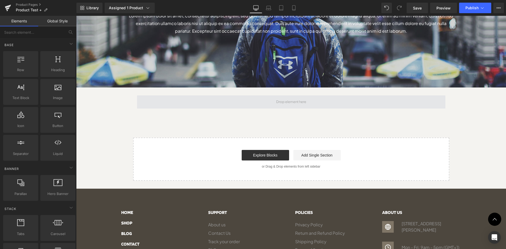
click at [166, 103] on span at bounding box center [291, 101] width 308 height 13
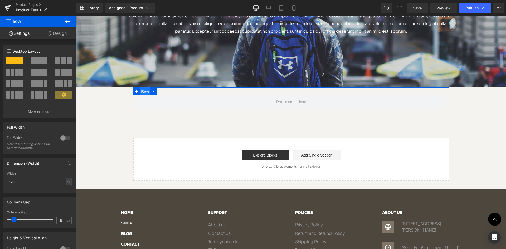
click at [142, 92] on span "Row" at bounding box center [145, 91] width 11 height 8
click at [150, 92] on link at bounding box center [153, 91] width 7 height 8
click at [166, 92] on icon at bounding box center [168, 92] width 4 height 4
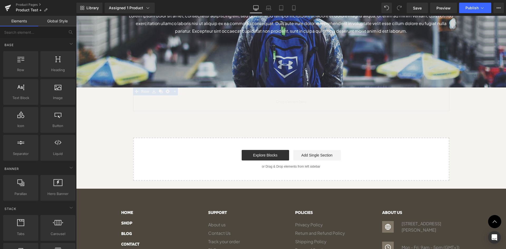
scroll to position [590, 426]
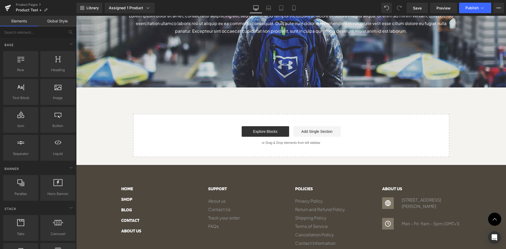
click at [22, 18] on link "Elements" at bounding box center [19, 21] width 38 height 11
drag, startPoint x: 179, startPoint y: 101, endPoint x: 204, endPoint y: 89, distance: 27.6
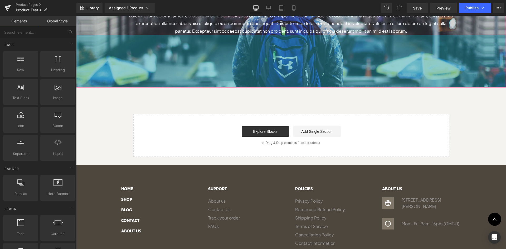
click at [263, 71] on div "200px" at bounding box center [291, 61] width 430 height 53
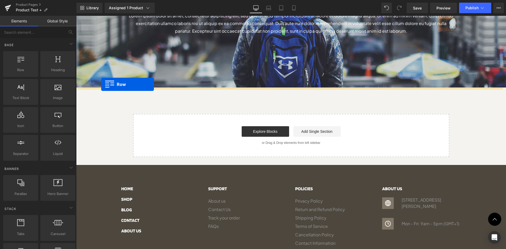
drag, startPoint x: 104, startPoint y: 82, endPoint x: 101, endPoint y: 84, distance: 3.4
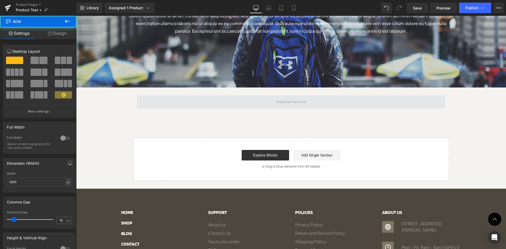
scroll to position [613, 426]
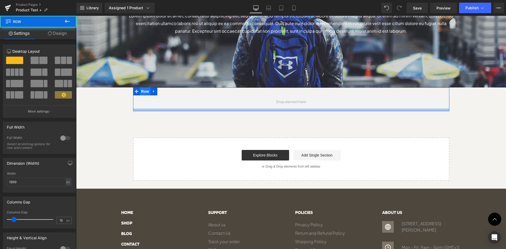
drag, startPoint x: 199, startPoint y: 110, endPoint x: 141, endPoint y: 94, distance: 60.2
click at [199, 110] on div at bounding box center [291, 110] width 316 height 3
click at [141, 94] on span "Row" at bounding box center [145, 91] width 11 height 8
click at [150, 91] on link at bounding box center [153, 91] width 7 height 8
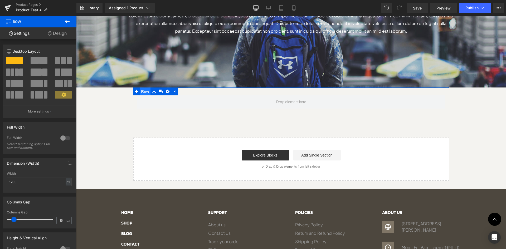
click at [145, 92] on span "Row" at bounding box center [145, 91] width 11 height 8
click at [135, 92] on icon at bounding box center [137, 92] width 4 height 4
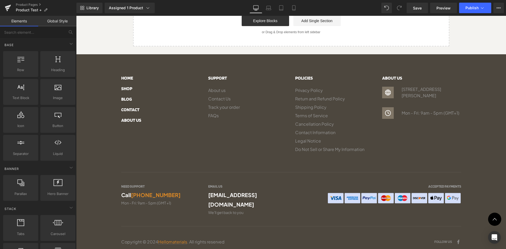
scroll to position [240, 0]
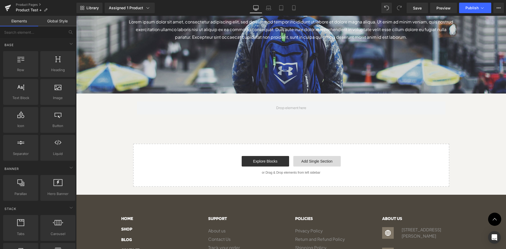
click at [313, 160] on link "Add Single Section" at bounding box center [316, 161] width 47 height 11
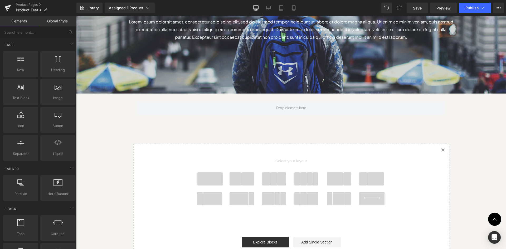
click at [213, 182] on span at bounding box center [209, 178] width 25 height 13
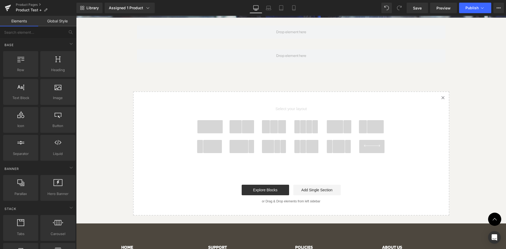
scroll to position [320, 0]
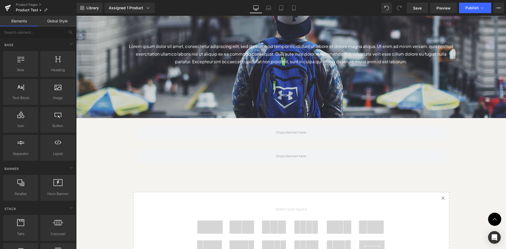
scroll to position [215, 0]
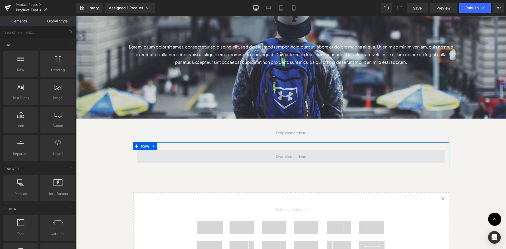
click at [285, 155] on span at bounding box center [291, 156] width 34 height 9
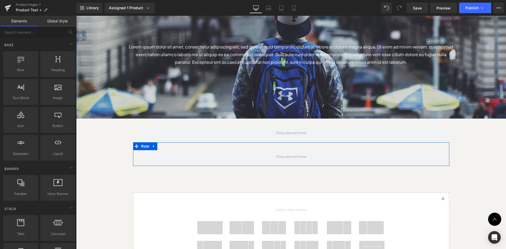
click at [297, 146] on div "Row" at bounding box center [291, 154] width 316 height 24
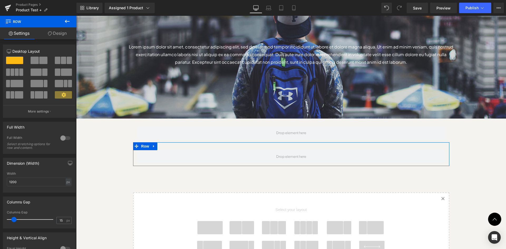
click at [224, 146] on div "Row" at bounding box center [291, 154] width 316 height 24
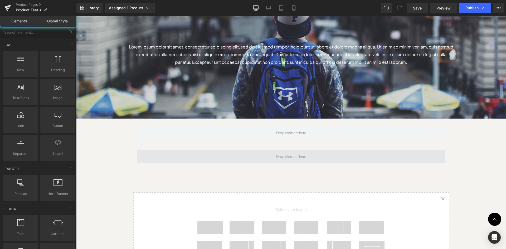
drag, startPoint x: 459, startPoint y: 155, endPoint x: 436, endPoint y: 155, distance: 22.7
click at [459, 155] on div "Sale Off (P) Image" at bounding box center [291, 78] width 430 height 475
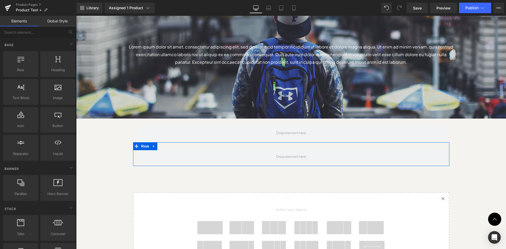
click at [430, 148] on div "Row" at bounding box center [291, 154] width 316 height 24
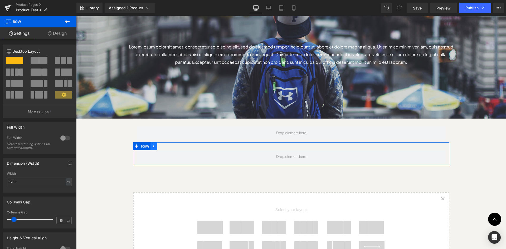
click at [152, 145] on icon at bounding box center [154, 146] width 4 height 4
click at [164, 147] on link at bounding box center [167, 146] width 7 height 8
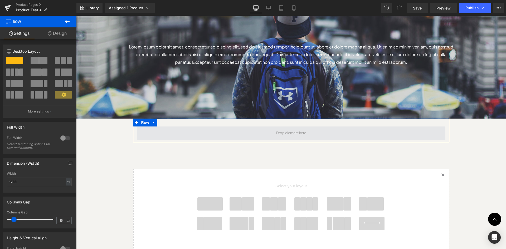
scroll to position [694, 426]
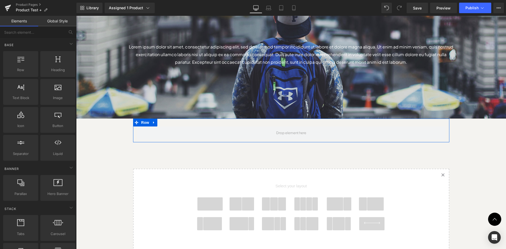
click at [133, 137] on div at bounding box center [291, 132] width 316 height 13
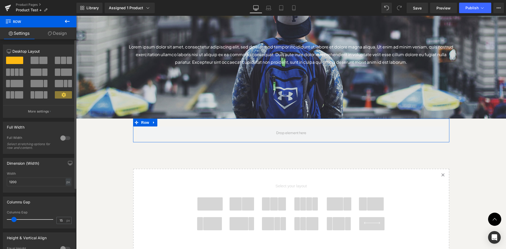
click at [61, 62] on span at bounding box center [63, 60] width 5 height 7
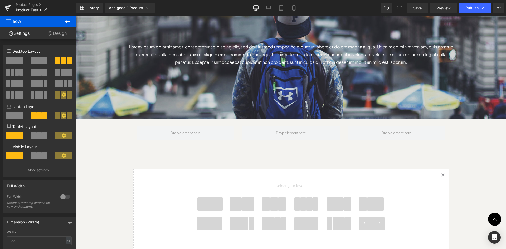
click at [456, 146] on div "Sale Off (P) Image" at bounding box center [291, 66] width 430 height 451
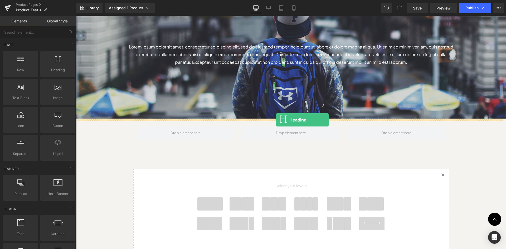
drag, startPoint x: 125, startPoint y: 79, endPoint x: 276, endPoint y: 120, distance: 156.6
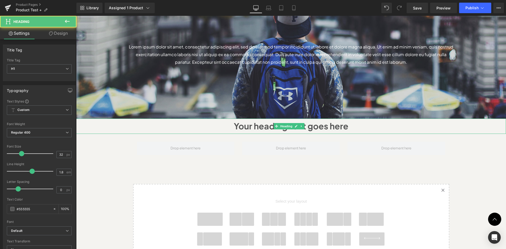
scroll to position [709, 426]
click at [145, 129] on h1 "Your heading text goes here" at bounding box center [291, 126] width 430 height 15
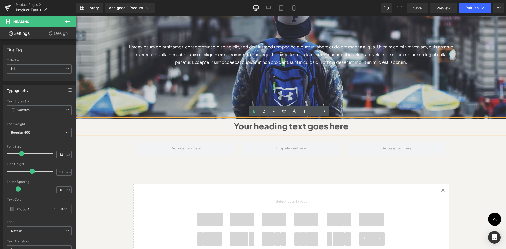
click at [115, 157] on div "Sale Off (P) Image" at bounding box center [291, 74] width 430 height 467
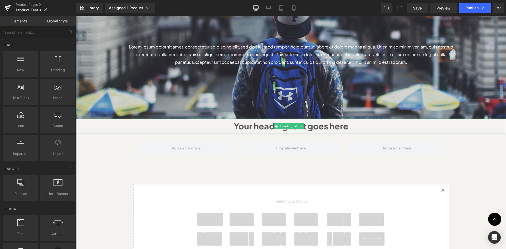
click at [233, 126] on h1 "Your heading text goes here" at bounding box center [291, 126] width 430 height 15
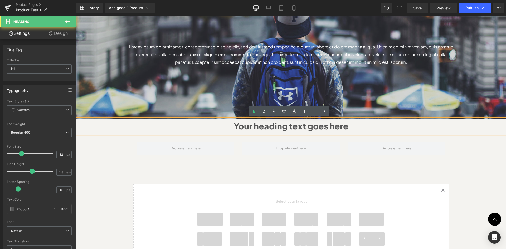
click at [276, 129] on h1 "Your heading text goes here" at bounding box center [291, 126] width 430 height 15
click at [371, 126] on h1 "Your heading text goes here" at bounding box center [291, 126] width 430 height 15
click at [472, 150] on div "Sale Off (P) Image" at bounding box center [291, 74] width 430 height 467
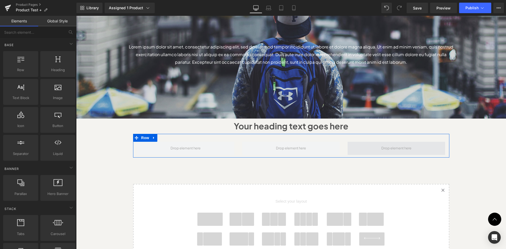
click at [431, 145] on span at bounding box center [395, 148] width 97 height 13
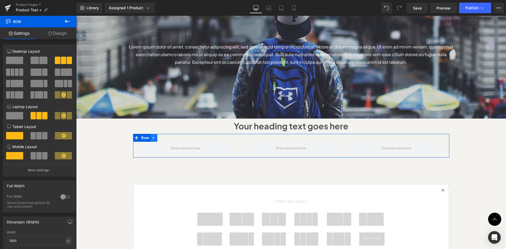
click at [148, 137] on ul "Row" at bounding box center [145, 138] width 24 height 8
click at [153, 138] on icon at bounding box center [153, 138] width 1 height 2
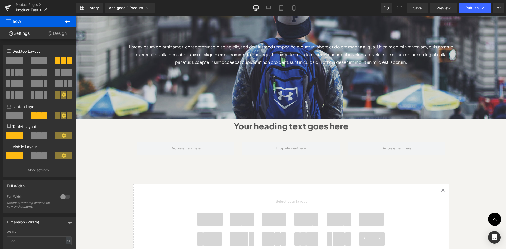
click at [67, 20] on icon at bounding box center [67, 21] width 6 height 6
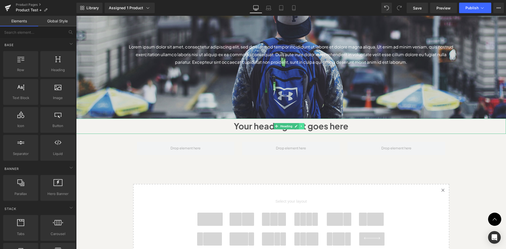
click at [299, 125] on link at bounding box center [302, 126] width 6 height 6
click at [268, 127] on div "Your heading text goes here Heading" at bounding box center [291, 126] width 430 height 15
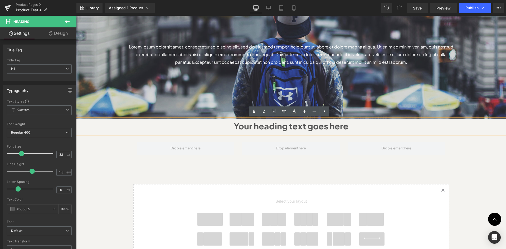
click at [399, 130] on h1 "Your heading text goes here" at bounding box center [291, 126] width 430 height 15
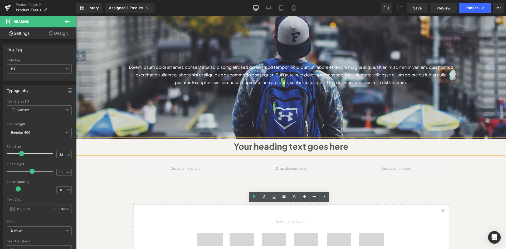
scroll to position [285, 0]
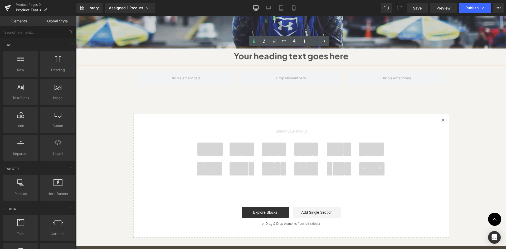
click at [455, 118] on div "Sale Off (P) Image" at bounding box center [291, 4] width 430 height 467
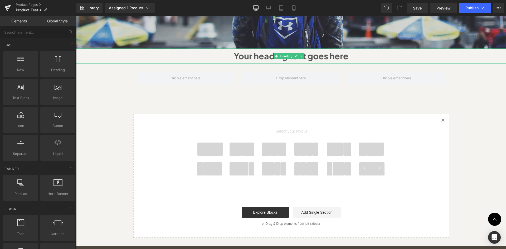
click at [178, 58] on h1 "Your heading text goes here" at bounding box center [291, 55] width 430 height 15
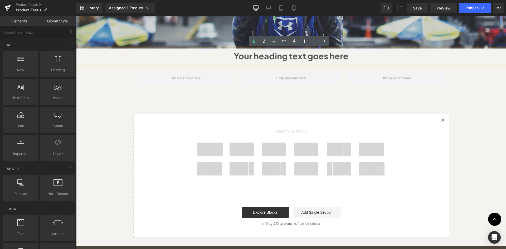
click at [115, 82] on div "Sale Off (P) Image" at bounding box center [291, 4] width 430 height 467
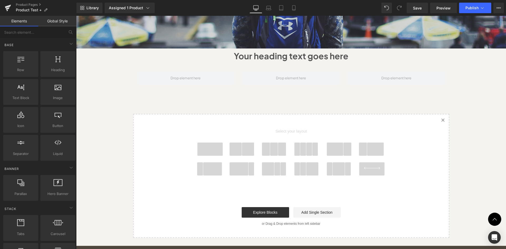
drag, startPoint x: 123, startPoint y: 77, endPoint x: 145, endPoint y: 65, distance: 24.5
click at [124, 77] on div "Sale Off (P) Image" at bounding box center [291, 4] width 430 height 467
drag, startPoint x: 149, startPoint y: 60, endPoint x: 111, endPoint y: 62, distance: 38.0
click at [148, 60] on h1 "Your heading text goes here" at bounding box center [291, 55] width 430 height 15
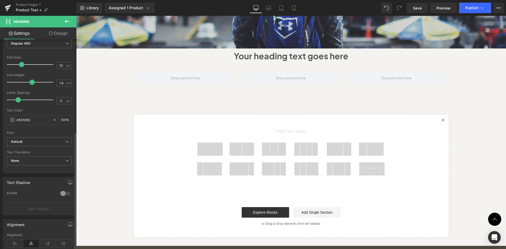
scroll to position [0, 0]
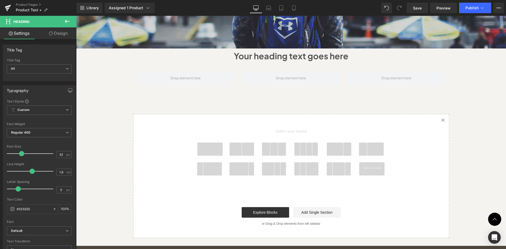
click at [55, 35] on link "Design" at bounding box center [58, 33] width 38 height 12
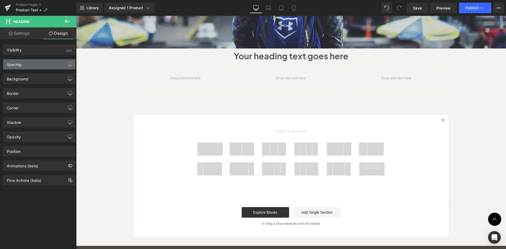
type input "0"
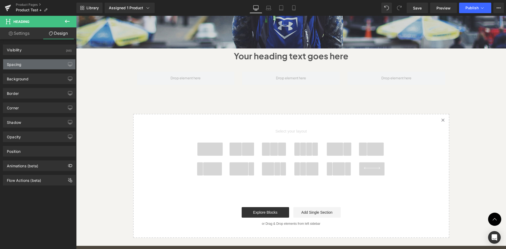
type input "0"
click at [40, 62] on div "Spacing" at bounding box center [39, 64] width 72 height 10
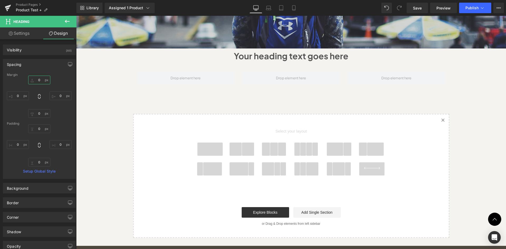
click at [39, 82] on input "0" at bounding box center [39, 80] width 22 height 9
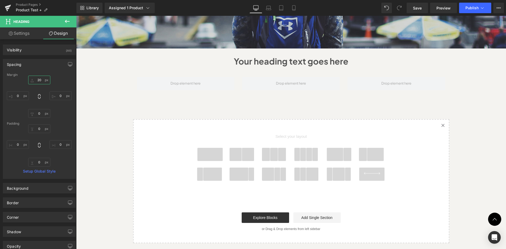
scroll to position [714, 426]
type input "2"
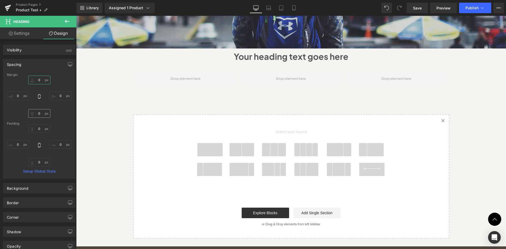
scroll to position [709, 426]
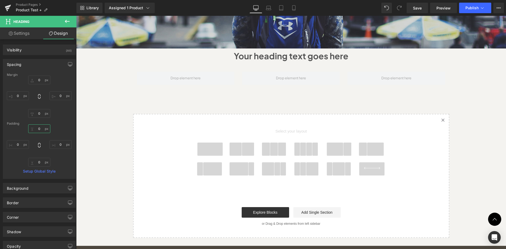
click at [39, 126] on input "0" at bounding box center [39, 128] width 22 height 9
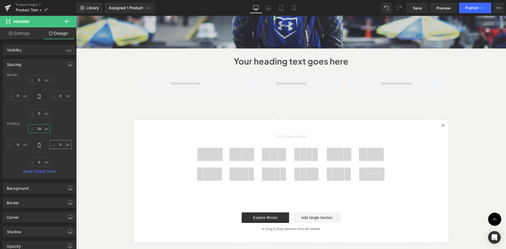
scroll to position [714, 426]
type input "20"
click at [61, 144] on input "0" at bounding box center [61, 144] width 22 height 9
type input "20"
click at [39, 161] on input "0" at bounding box center [39, 162] width 22 height 9
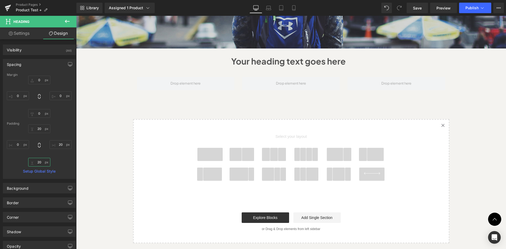
scroll to position [720, 426]
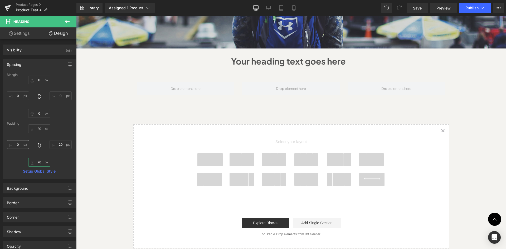
type input "20"
click at [17, 145] on input "0" at bounding box center [18, 144] width 22 height 9
type input "20"
click at [469, 135] on div "Sale Off (P) Image" at bounding box center [291, 9] width 430 height 477
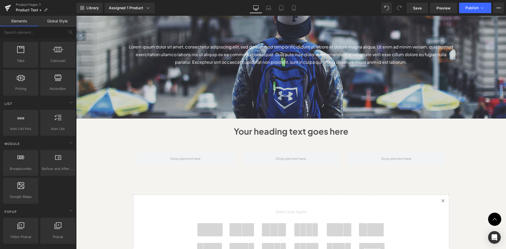
scroll to position [316, 0]
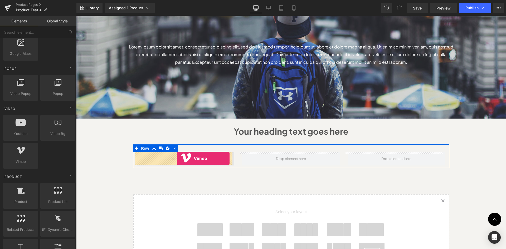
drag, startPoint x: 95, startPoint y: 174, endPoint x: 177, endPoint y: 158, distance: 83.7
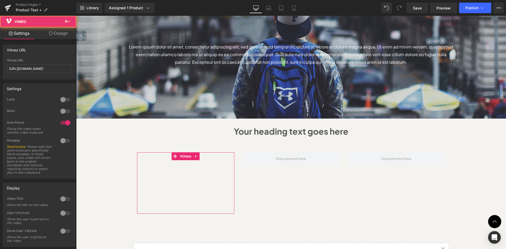
scroll to position [768, 426]
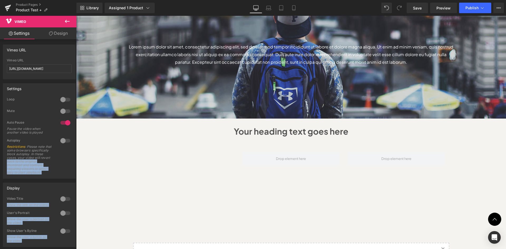
drag, startPoint x: 98, startPoint y: 179, endPoint x: 86, endPoint y: 166, distance: 17.3
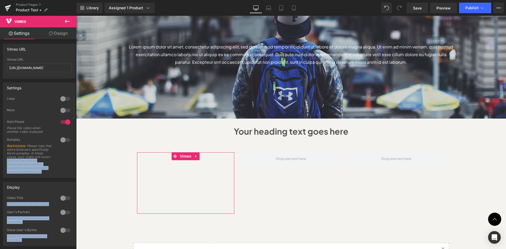
scroll to position [0, 0]
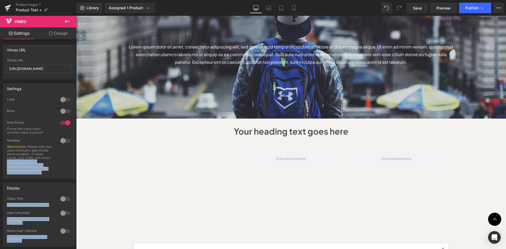
click at [67, 20] on icon at bounding box center [67, 21] width 6 height 6
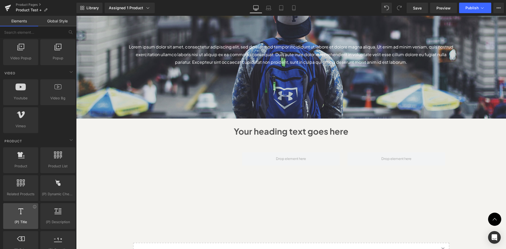
scroll to position [351, 0]
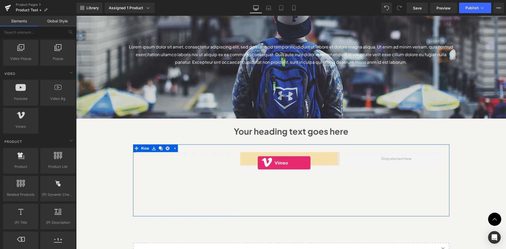
drag, startPoint x: 92, startPoint y: 134, endPoint x: 258, endPoint y: 163, distance: 168.5
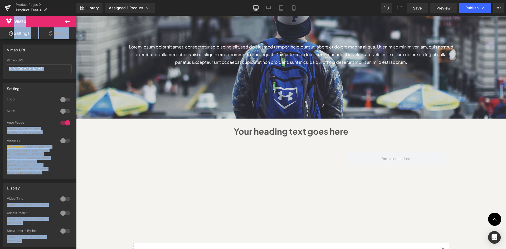
click at [66, 22] on icon at bounding box center [67, 21] width 5 height 3
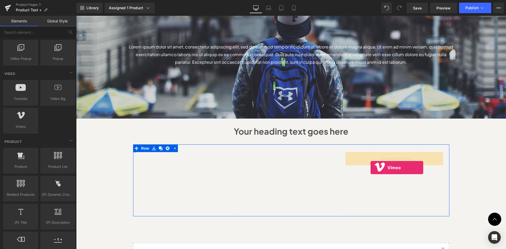
drag, startPoint x: 95, startPoint y: 138, endPoint x: 370, endPoint y: 167, distance: 277.1
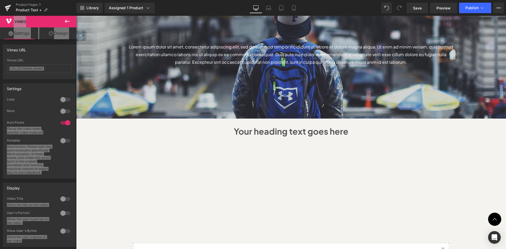
click at [470, 172] on div "Sale Off (P) Image" at bounding box center [291, 103] width 430 height 525
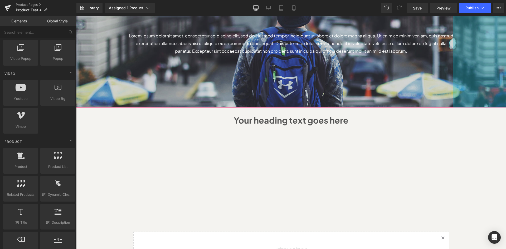
scroll to position [327, 0]
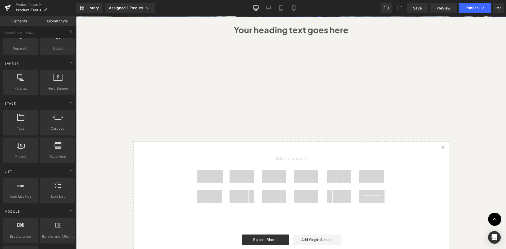
scroll to position [0, 0]
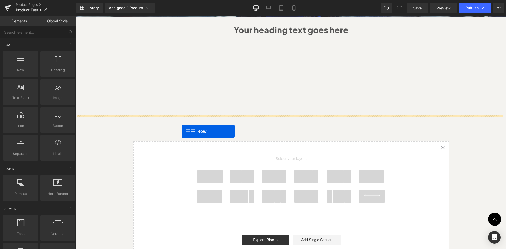
drag, startPoint x: 96, startPoint y: 86, endPoint x: 182, endPoint y: 131, distance: 96.8
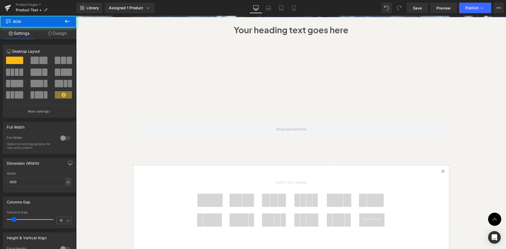
scroll to position [792, 426]
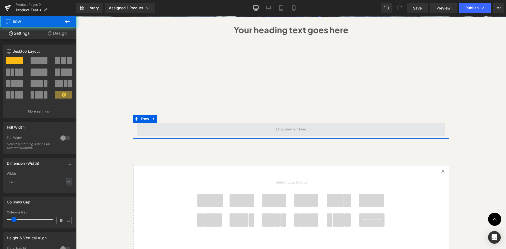
click at [154, 135] on span at bounding box center [291, 129] width 308 height 13
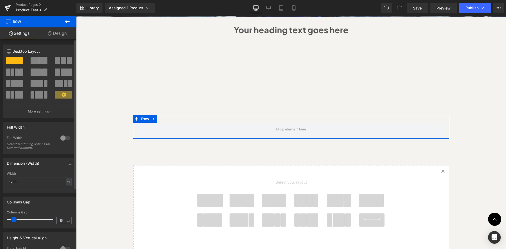
click at [41, 58] on span at bounding box center [43, 60] width 8 height 7
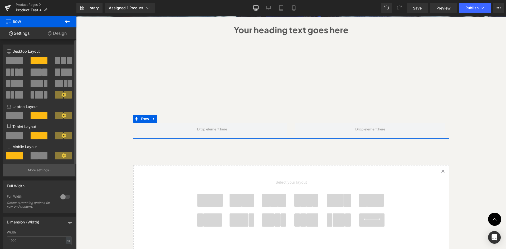
click at [47, 167] on button "More settings" at bounding box center [39, 170] width 72 height 12
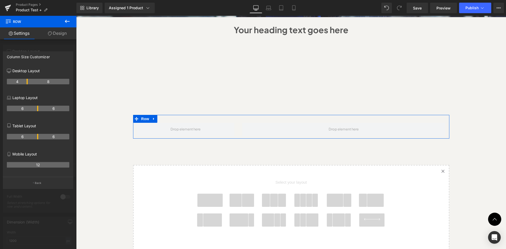
drag, startPoint x: 37, startPoint y: 81, endPoint x: 25, endPoint y: 80, distance: 11.6
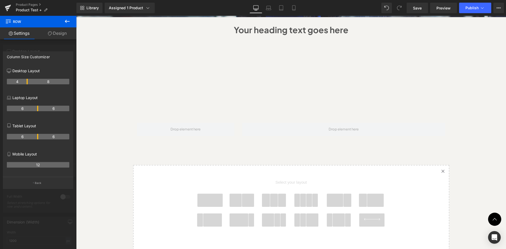
click at [102, 131] on body "Skip to content Hurry! 2025 Bundles for Every Outdoor Adventure with 50% OFF sh…" at bounding box center [291, 100] width 430 height 801
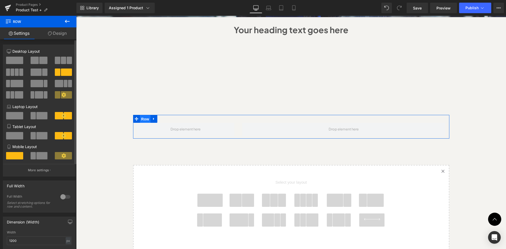
drag, startPoint x: 140, startPoint y: 118, endPoint x: 145, endPoint y: 116, distance: 5.2
click at [140, 118] on span "Row" at bounding box center [145, 119] width 11 height 8
click at [205, 119] on div "Row" at bounding box center [291, 127] width 316 height 24
click at [52, 35] on link "Design" at bounding box center [57, 33] width 38 height 12
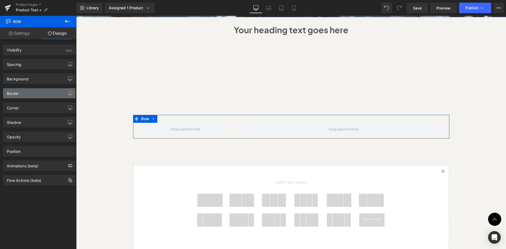
type input "0"
type input "30"
type input "0"
type input "10"
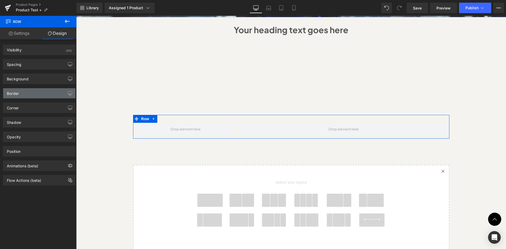
type input "0"
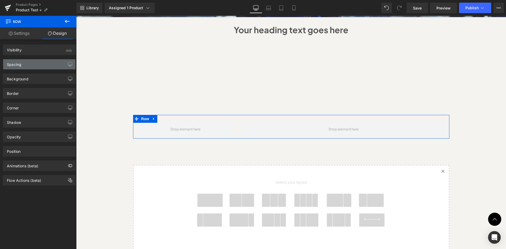
click at [36, 66] on div "Spacing" at bounding box center [39, 64] width 72 height 10
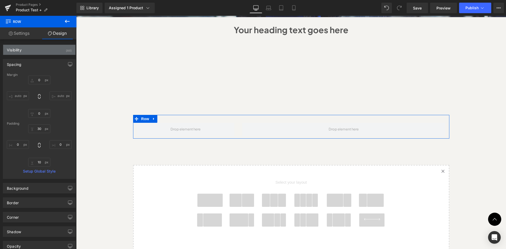
click at [37, 51] on div "Visibility (All)" at bounding box center [39, 50] width 72 height 10
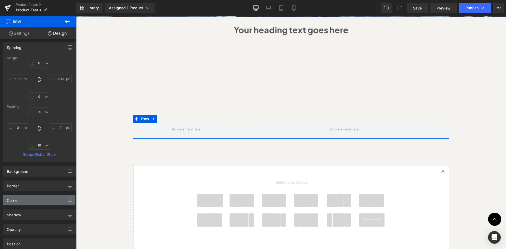
scroll to position [105, 0]
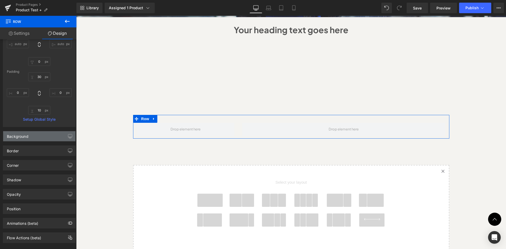
click at [39, 134] on div "Background" at bounding box center [39, 136] width 72 height 10
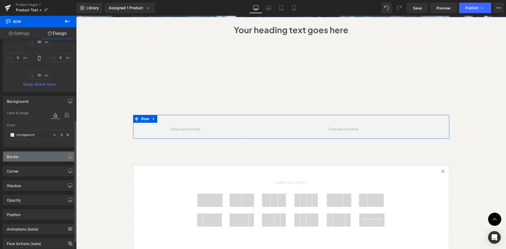
click at [42, 158] on div "Border" at bounding box center [39, 156] width 72 height 10
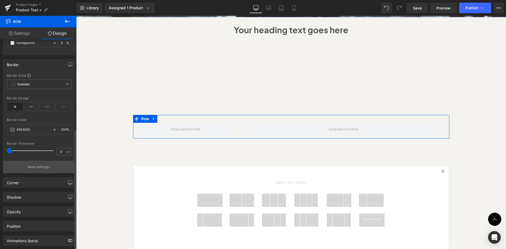
scroll to position [246, 0]
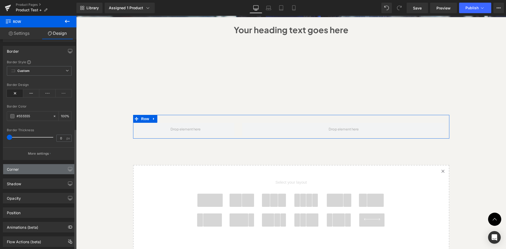
click at [41, 167] on div "Corner" at bounding box center [39, 169] width 72 height 10
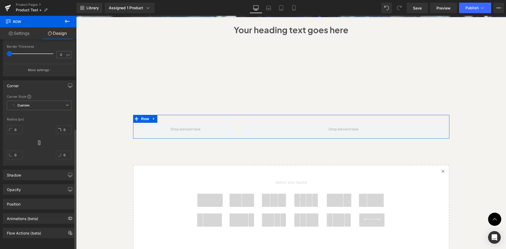
scroll to position [333, 0]
click at [31, 199] on div "Position" at bounding box center [39, 204] width 72 height 10
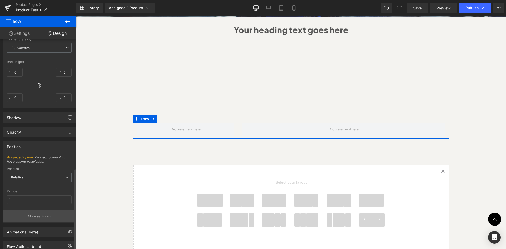
scroll to position [403, 0]
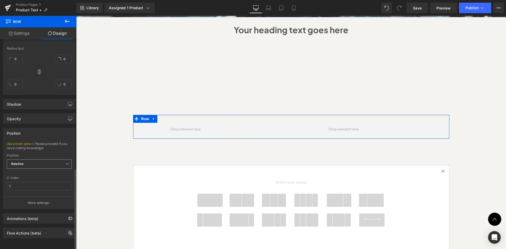
click at [49, 163] on span "Relative" at bounding box center [39, 163] width 65 height 9
click at [50, 161] on span "Relative" at bounding box center [39, 163] width 65 height 9
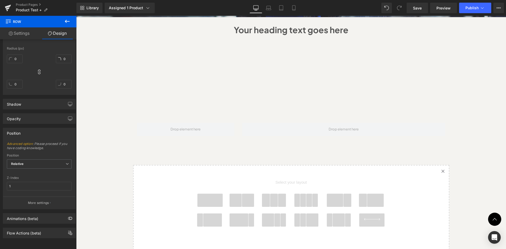
scroll to position [211, 0]
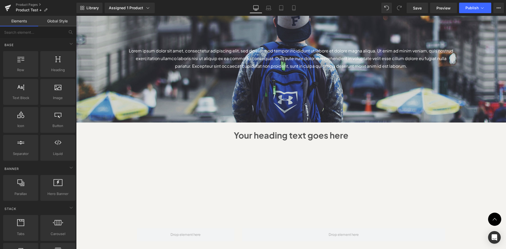
click at [113, 171] on div "Sale Off (P) Image" at bounding box center [291, 119] width 430 height 549
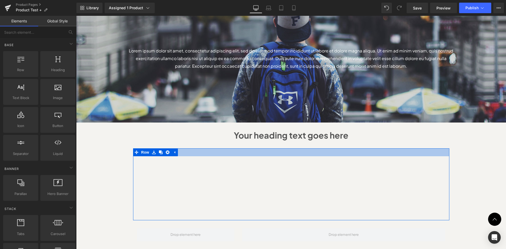
click at [185, 151] on div at bounding box center [291, 152] width 316 height 8
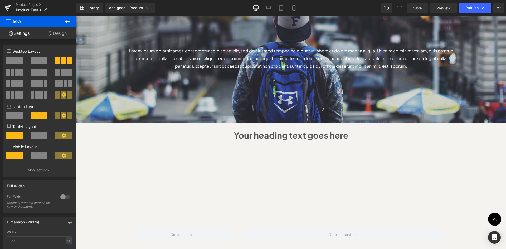
click at [107, 158] on div "Sale Off (P) Image" at bounding box center [291, 119] width 430 height 549
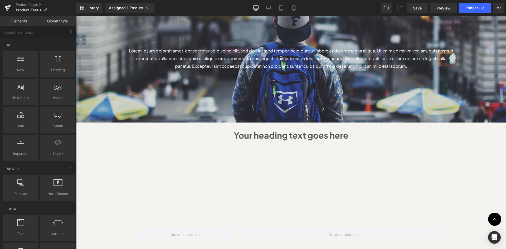
click at [454, 151] on div "Sale Off (P) Image" at bounding box center [291, 119] width 430 height 549
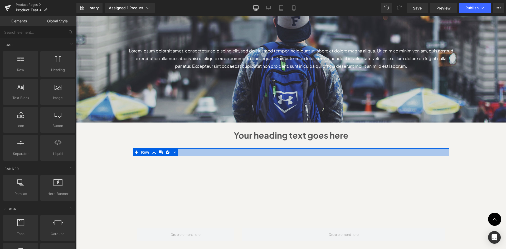
click at [442, 152] on div at bounding box center [291, 152] width 316 height 8
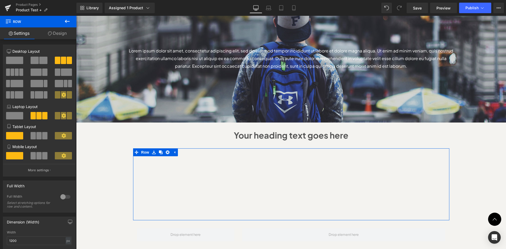
drag, startPoint x: 64, startPoint y: 30, endPoint x: 43, endPoint y: 59, distance: 36.0
click at [64, 30] on link "Design" at bounding box center [57, 33] width 38 height 12
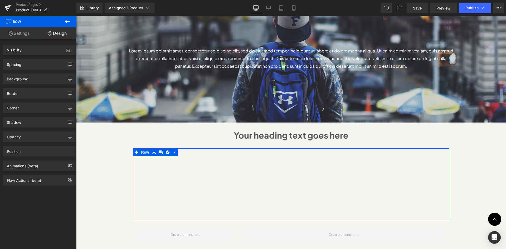
type input "0"
type input "30"
type input "0"
type input "10"
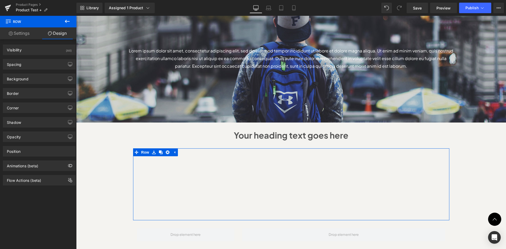
type input "0"
click at [38, 63] on div "Spacing" at bounding box center [39, 64] width 72 height 10
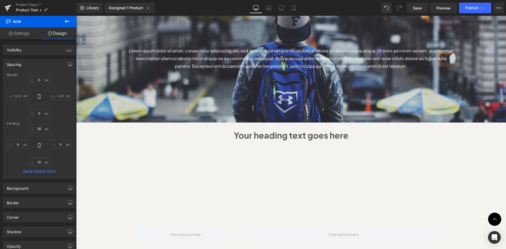
click at [459, 162] on div "Sale Off (P) Image" at bounding box center [291, 119] width 430 height 549
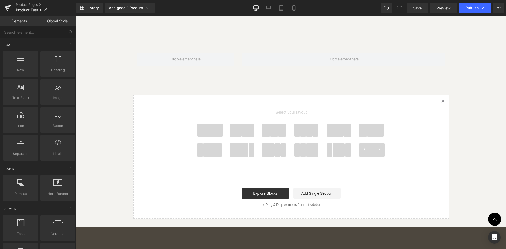
scroll to position [386, 0]
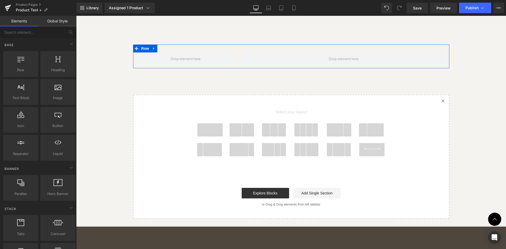
click at [295, 51] on div "Row" at bounding box center [291, 57] width 316 height 24
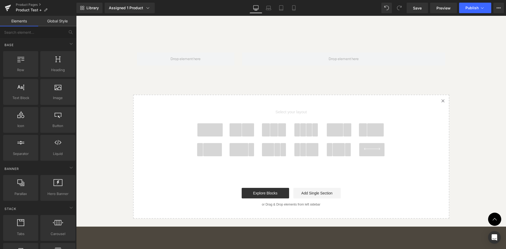
click at [53, 24] on link "Global Style" at bounding box center [57, 21] width 38 height 11
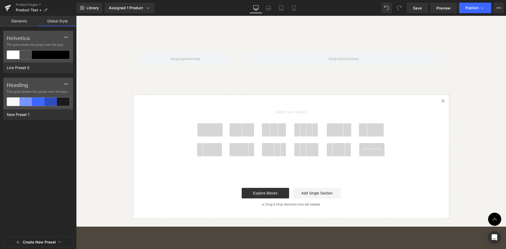
click at [19, 21] on link "Elements" at bounding box center [19, 21] width 38 height 11
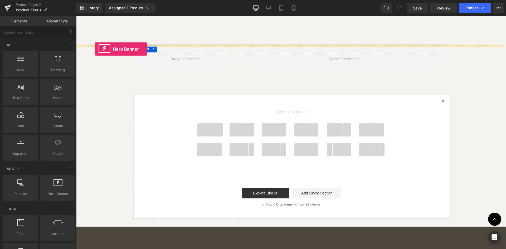
drag, startPoint x: 126, startPoint y: 203, endPoint x: 95, endPoint y: 49, distance: 156.7
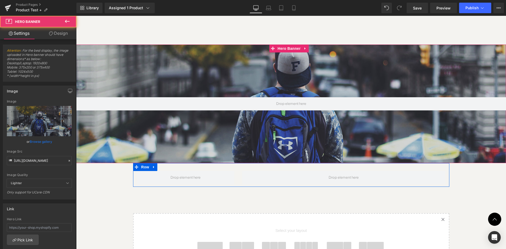
scroll to position [910, 426]
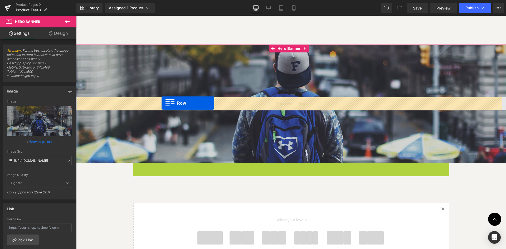
drag, startPoint x: 134, startPoint y: 166, endPoint x: 161, endPoint y: 103, distance: 69.3
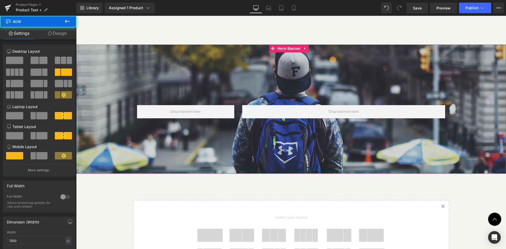
scroll to position [897, 426]
click at [231, 80] on div at bounding box center [291, 109] width 430 height 129
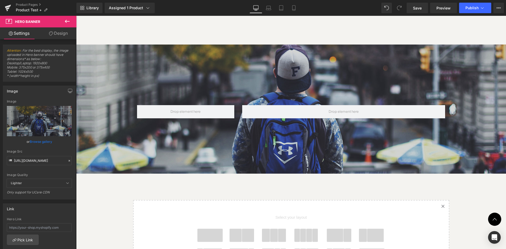
click at [65, 22] on icon at bounding box center [67, 21] width 6 height 6
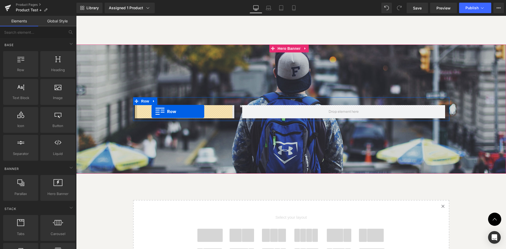
drag, startPoint x: 98, startPoint y: 81, endPoint x: 151, endPoint y: 111, distance: 60.9
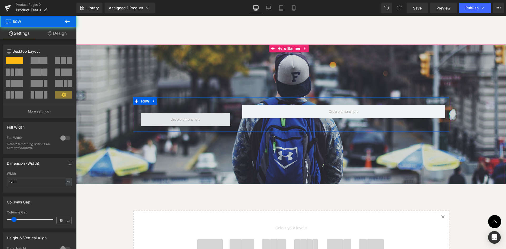
scroll to position [908, 426]
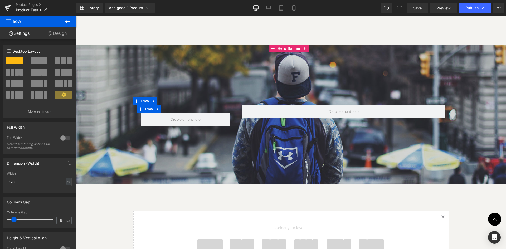
drag, startPoint x: 155, startPoint y: 110, endPoint x: 176, endPoint y: 109, distance: 21.1
click at [176, 109] on div "Row" at bounding box center [185, 117] width 97 height 24
click at [60, 36] on link "Design" at bounding box center [57, 33] width 38 height 12
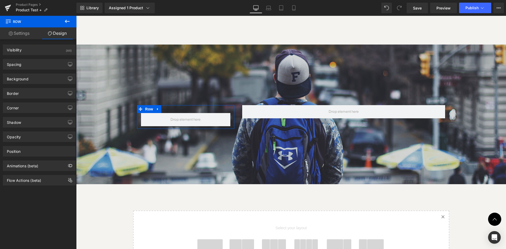
type input "0"
type input "30"
type input "0"
type input "10"
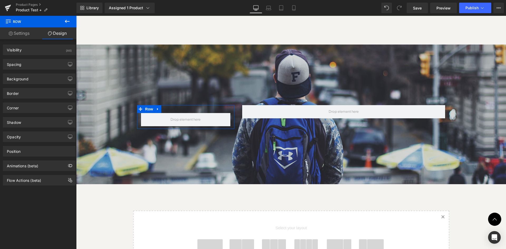
type input "0"
click at [33, 59] on div "Spacing" at bounding box center [39, 64] width 72 height 10
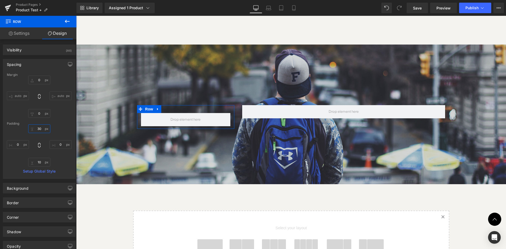
click at [40, 130] on input "30" at bounding box center [39, 128] width 22 height 9
click at [41, 164] on input "10" at bounding box center [39, 162] width 22 height 9
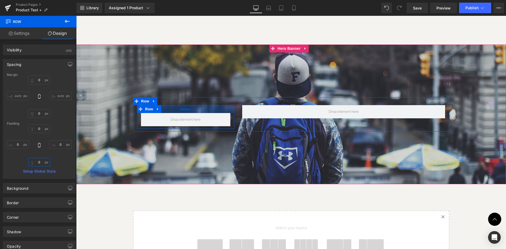
click at [178, 110] on div "NaNpx" at bounding box center [185, 109] width 97 height 8
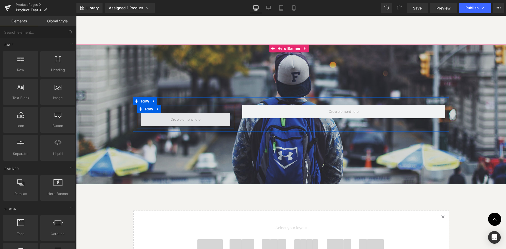
click at [198, 116] on span at bounding box center [186, 119] width 34 height 9
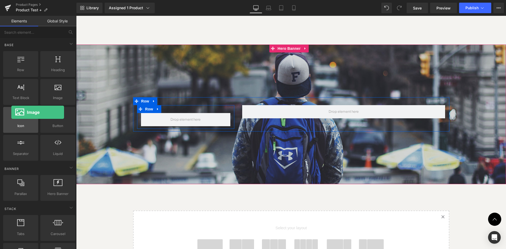
drag, startPoint x: 49, startPoint y: 97, endPoint x: 7, endPoint y: 117, distance: 45.9
click at [7, 117] on div "Row rows, columns, layouts, div Heading headings, titles, h1,h2,h3,h4,h5,h6 Tex…" at bounding box center [39, 106] width 74 height 112
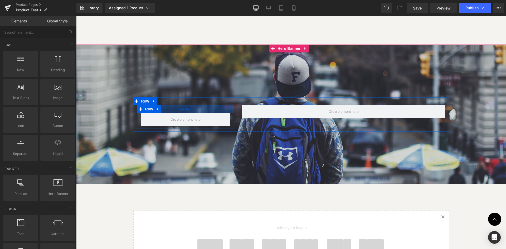
click at [166, 110] on div "NaNpx" at bounding box center [185, 109] width 97 height 8
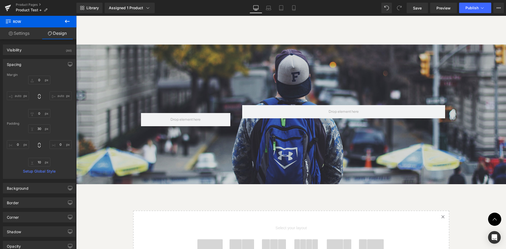
click at [64, 23] on button at bounding box center [67, 22] width 18 height 12
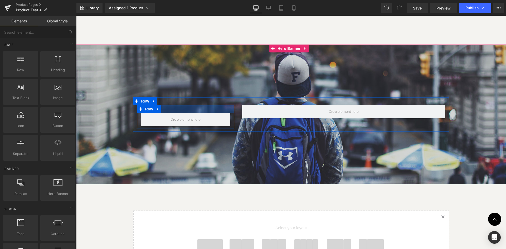
click at [184, 111] on div at bounding box center [185, 109] width 97 height 8
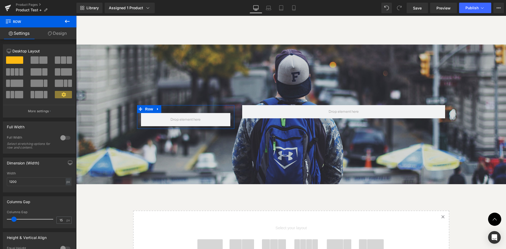
scroll to position [0, 0]
click at [54, 31] on link "Design" at bounding box center [57, 33] width 38 height 12
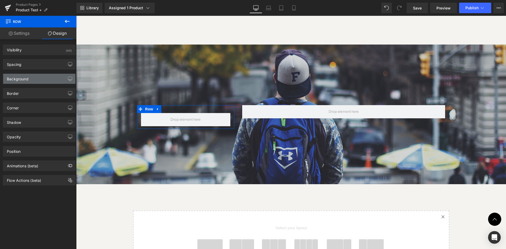
type input "transparent"
type input "0"
click at [27, 82] on div "Background" at bounding box center [39, 79] width 72 height 10
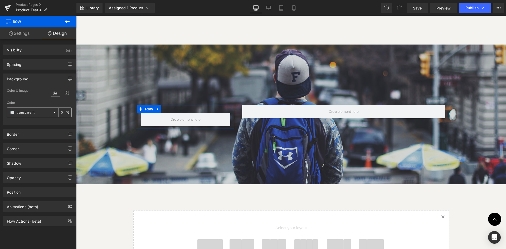
click at [53, 115] on div at bounding box center [56, 112] width 6 height 9
click at [11, 113] on span at bounding box center [12, 112] width 4 height 4
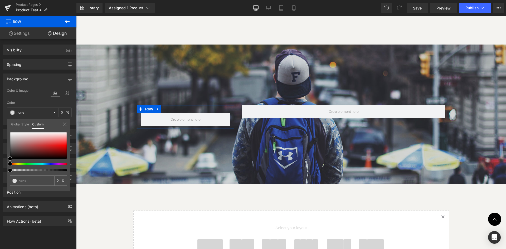
type input "#000000"
type input "100"
type input "#000000"
type input "100"
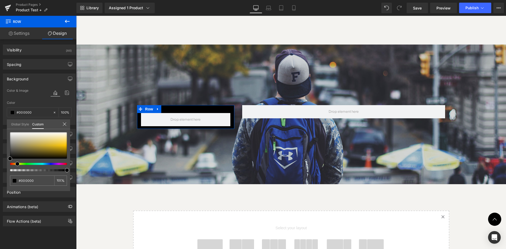
click at [15, 163] on div at bounding box center [36, 164] width 57 height 2
type input "#6e674e"
type input "#837952"
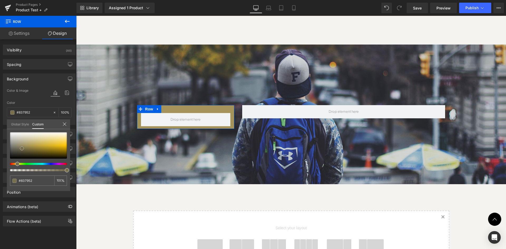
type input "#a4945a"
type input "#a59559"
type input "#af9c59"
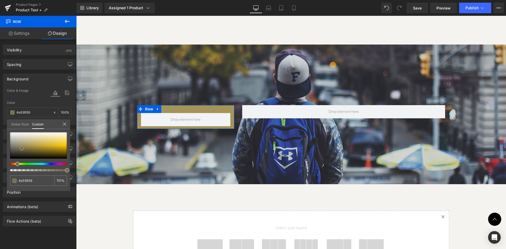
type input "#af9c59"
type input "#b9a55f"
type input "#bda95f"
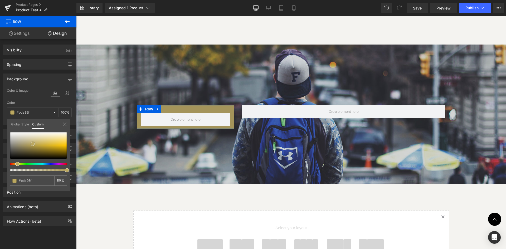
type input "#bfaa5e"
type input "#c0aa5d"
type input "#c7af5b"
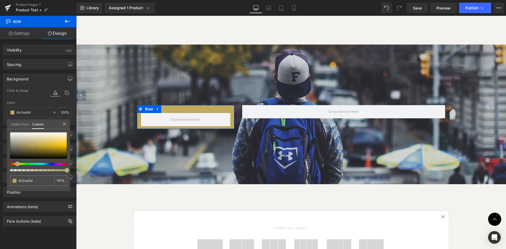
type input "#c7af5b"
type input "#c9b159"
type input "#cdb355"
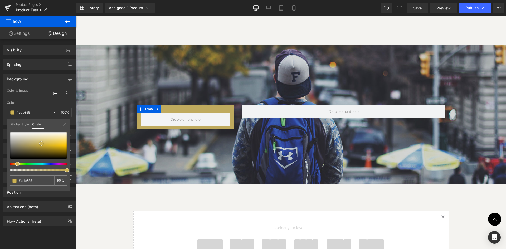
type input "#ceb453"
type input "#cfb452"
type input "#d2b650"
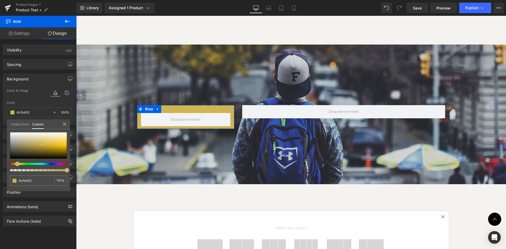
type input "#d2b650"
type input "#d5b74d"
type input "#d6b951"
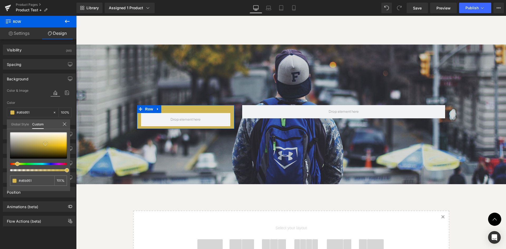
type input "#d9bc53"
type input "#dcbf55"
type input "#dec053"
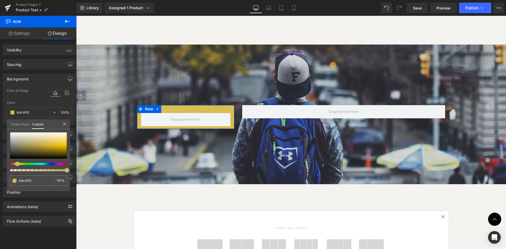
type input "#dec053"
type input "#e0c35b"
type input "#e1c45a"
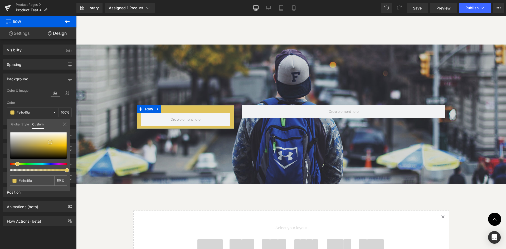
type input "#e3c34e"
type input "#e2bf40"
type input "#d6ab0e"
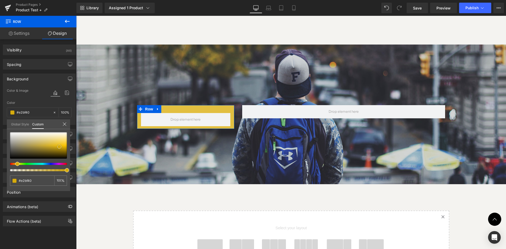
type input "#d6ab0e"
type input "#d4a80c"
type input "#d2a608"
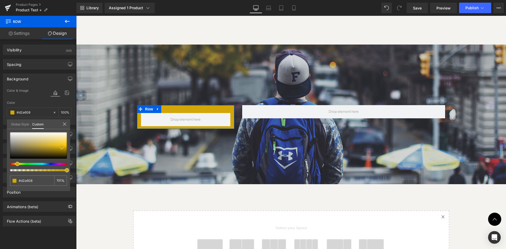
type input "#d3a707"
drag, startPoint x: 22, startPoint y: 148, endPoint x: 51, endPoint y: 164, distance: 33.0
click at [62, 148] on div at bounding box center [38, 145] width 57 height 26
type input "#cea307"
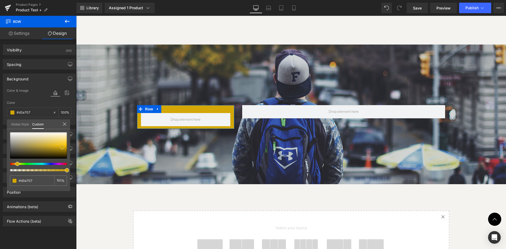
type input "#cea307"
type input "#c3ba08"
type input "#c3b408"
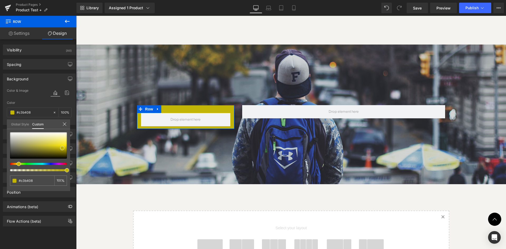
type input "#c3b108"
type input "#c3aa08"
type input "#c3a408"
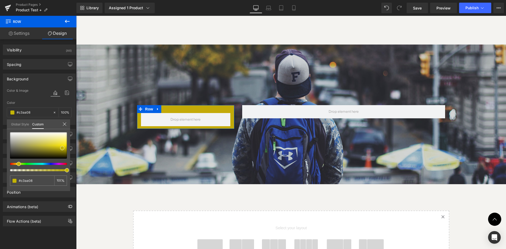
type input "#c3a408"
type input "#c3a108"
type input "#c39b08"
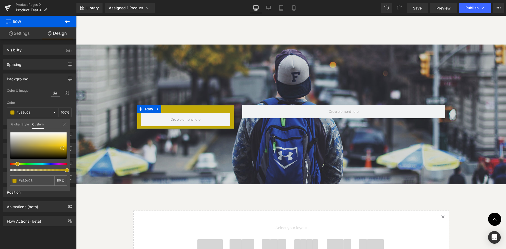
type input "#c39408"
type input "#c38b08"
type input "#c38508"
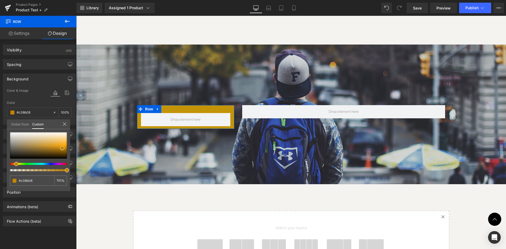
type input "#c38508"
drag, startPoint x: 17, startPoint y: 163, endPoint x: 14, endPoint y: 162, distance: 3.2
click at [14, 162] on span at bounding box center [16, 164] width 4 height 4
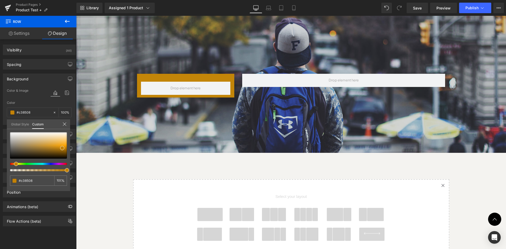
scroll to position [421, 0]
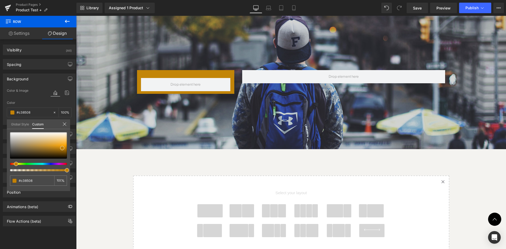
click at [188, 76] on body "Skip to content Hurry! 2025 Bundles for Every Outdoor Adventure with 50% OFF sh…" at bounding box center [291, 52] width 430 height 917
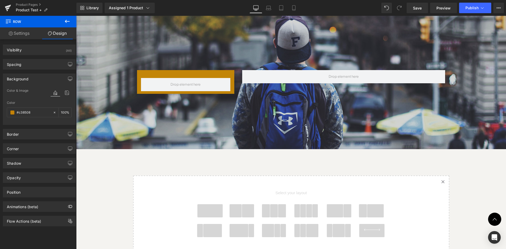
click at [65, 21] on icon at bounding box center [67, 21] width 6 height 6
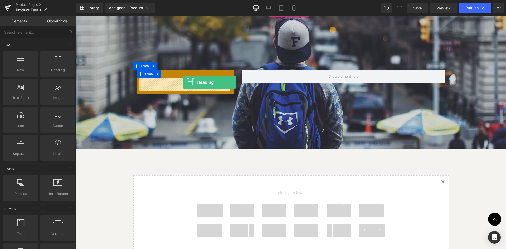
drag, startPoint x: 132, startPoint y: 80, endPoint x: 183, endPoint y: 82, distance: 50.4
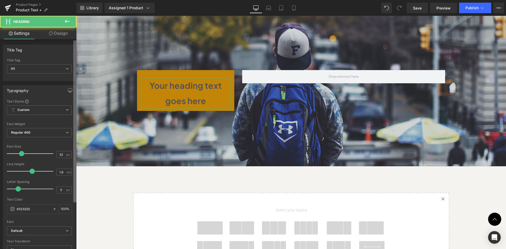
scroll to position [925, 426]
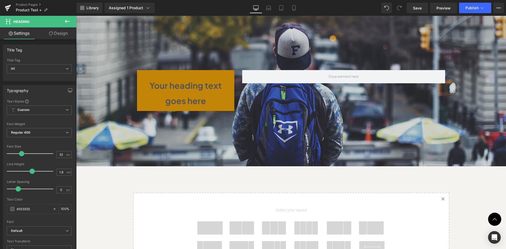
click at [67, 22] on icon at bounding box center [67, 21] width 5 height 3
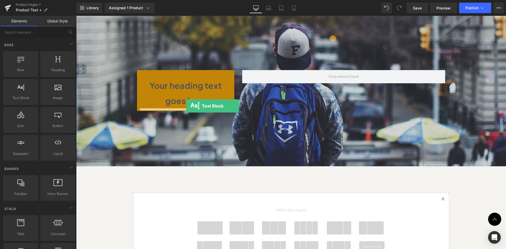
drag, startPoint x: 100, startPoint y: 113, endPoint x: 186, endPoint y: 106, distance: 86.9
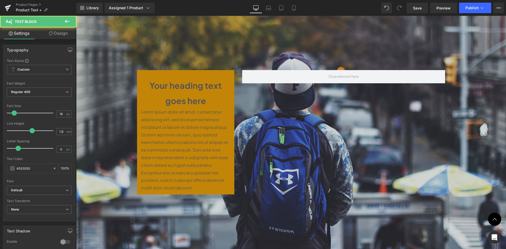
scroll to position [1008, 426]
click at [365, 121] on div "Your heading text goes here Heading Lorem ipsum dolor sit amet, consectetur adi…" at bounding box center [291, 129] width 316 height 135
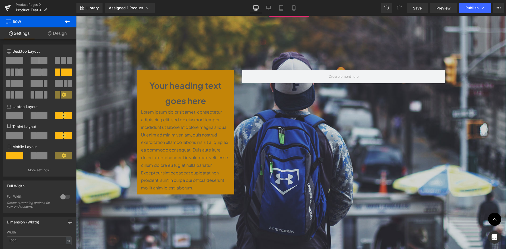
click at [460, 124] on span "Your heading text goes here Heading Lorem ipsum dolor sit amet, consectetur adi…" at bounding box center [291, 129] width 430 height 135
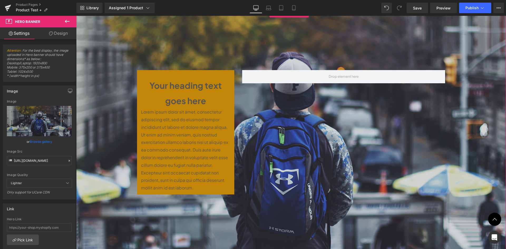
click at [174, 47] on div at bounding box center [291, 129] width 430 height 240
click at [57, 34] on link "Design" at bounding box center [58, 33] width 38 height 12
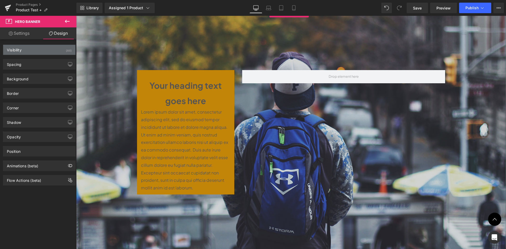
click at [32, 51] on div "Visibility (All)" at bounding box center [39, 50] width 72 height 10
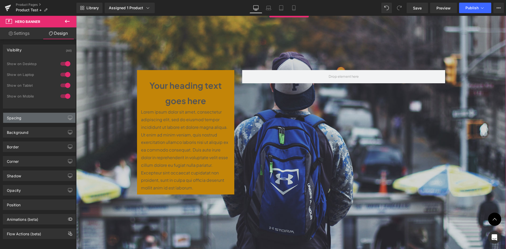
click at [38, 117] on div "Spacing" at bounding box center [39, 118] width 72 height 10
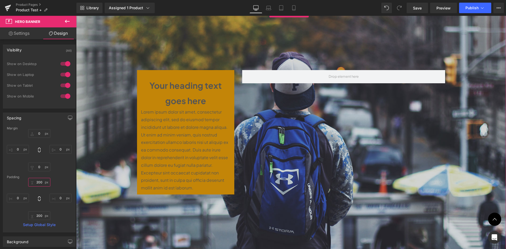
click at [40, 183] on input "200" at bounding box center [39, 182] width 22 height 9
click at [38, 215] on input "200" at bounding box center [39, 215] width 22 height 9
click at [471, 117] on span "Your heading text goes here Heading Lorem ipsum dolor sit amet, consectetur adi…" at bounding box center [291, 129] width 430 height 135
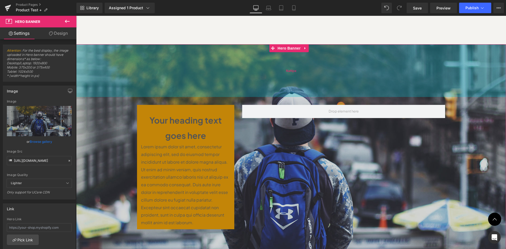
scroll to position [386, 0]
click at [283, 73] on div "Your heading text goes here Heading Lorem ipsum dolor sit amet, consectetur adi…" at bounding box center [291, 165] width 430 height 240
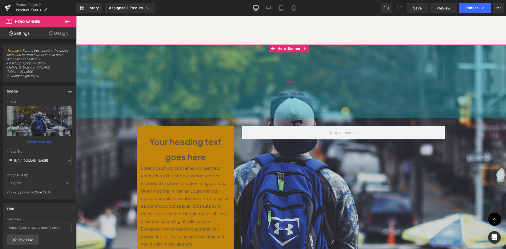
scroll to position [3, 3]
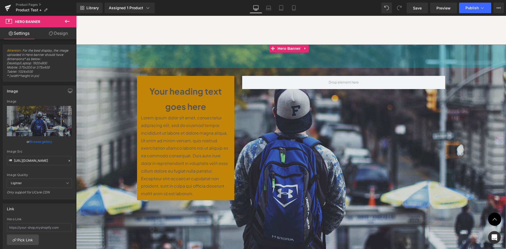
drag, startPoint x: 289, startPoint y: 69, endPoint x: 298, endPoint y: 1, distance: 68.5
click at [298, 1] on html "Skip to content Hurry! 2025 Bundles for Every Outdoor Adventure with 50% OFF sh…" at bounding box center [291, 123] width 430 height 988
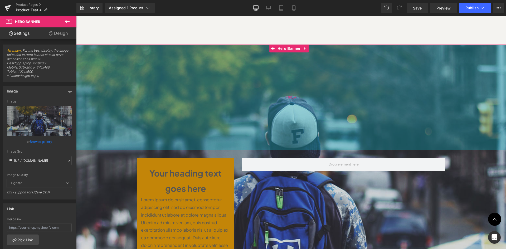
scroll to position [1047, 426]
click at [316, 108] on div "400px" at bounding box center [291, 97] width 430 height 105
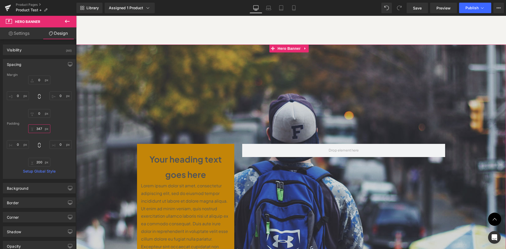
click at [38, 128] on input "347" at bounding box center [39, 128] width 22 height 9
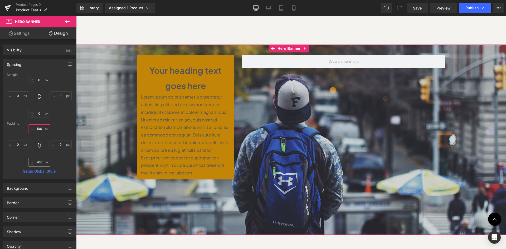
scroll to position [958, 426]
type input "100"
click at [35, 160] on input "200" at bounding box center [39, 162] width 22 height 9
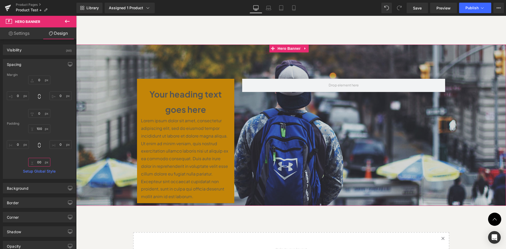
scroll to position [929, 426]
type input "000"
click at [37, 128] on input "100" at bounding box center [39, 128] width 22 height 9
type input "0"
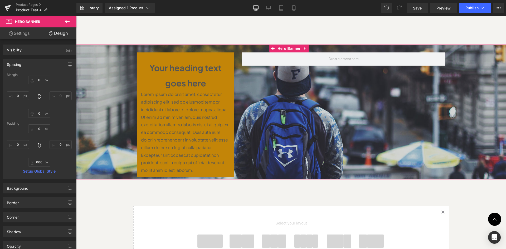
click at [472, 115] on span "Your heading text goes here Heading Lorem ipsum dolor sit amet, consectetur adi…" at bounding box center [291, 112] width 430 height 135
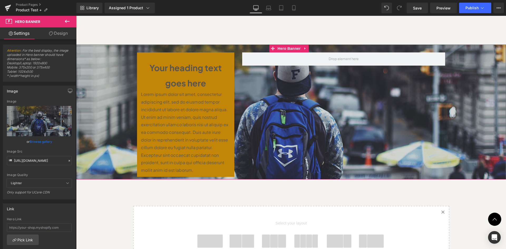
click at [171, 81] on h1 "Your heading text goes here" at bounding box center [186, 75] width 90 height 30
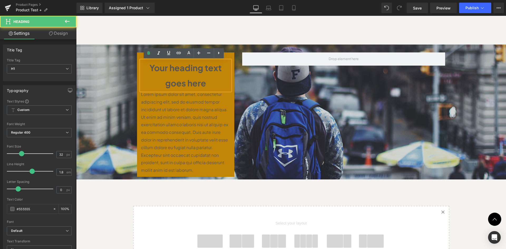
click at [160, 77] on h1 "Your heading text goes here" at bounding box center [186, 75] width 90 height 30
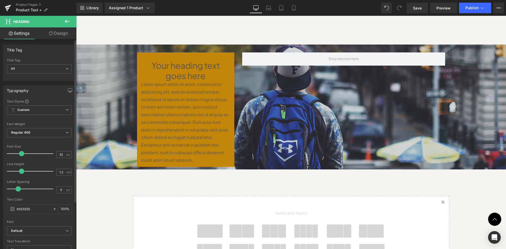
scroll to position [893, 426]
drag, startPoint x: 31, startPoint y: 170, endPoint x: 44, endPoint y: 171, distance: 13.4
click at [21, 168] on div at bounding box center [31, 171] width 44 height 11
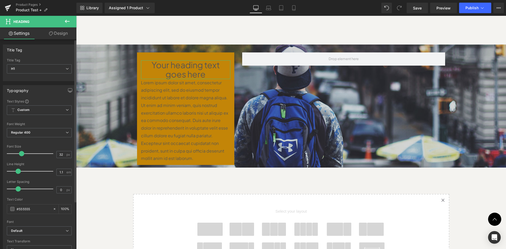
scroll to position [891, 426]
drag, startPoint x: 21, startPoint y: 174, endPoint x: 19, endPoint y: 171, distance: 3.2
click at [19, 171] on span at bounding box center [19, 171] width 5 height 5
click at [57, 173] on input "1.1" at bounding box center [61, 172] width 9 height 7
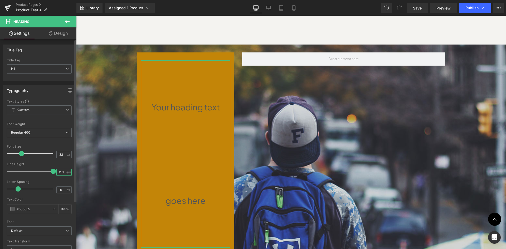
scroll to position [1060, 426]
drag, startPoint x: 62, startPoint y: 173, endPoint x: 49, endPoint y: 170, distance: 13.5
click at [49, 172] on div "Line Height 11.1 em" at bounding box center [39, 171] width 65 height 18
click at [55, 164] on div "Line Height" at bounding box center [39, 164] width 65 height 4
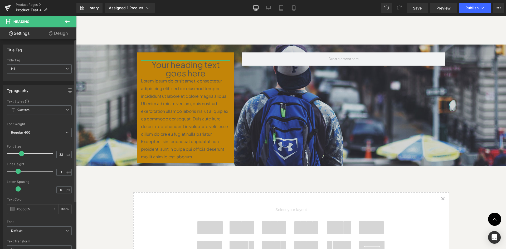
scroll to position [889, 426]
drag, startPoint x: 60, startPoint y: 172, endPoint x: 66, endPoint y: 170, distance: 5.9
click at [63, 171] on input "1" at bounding box center [61, 172] width 9 height 7
type input "1.2"
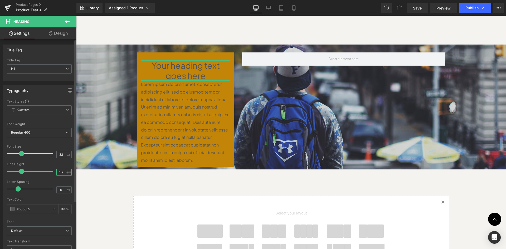
scroll to position [893, 426]
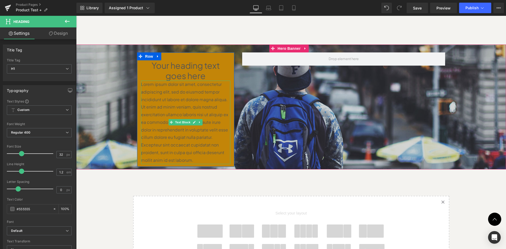
click at [174, 114] on p "Lorem ipsum dolor sit amet, consectetur adipiscing elit, sed do eiusmod tempor …" at bounding box center [186, 122] width 90 height 83
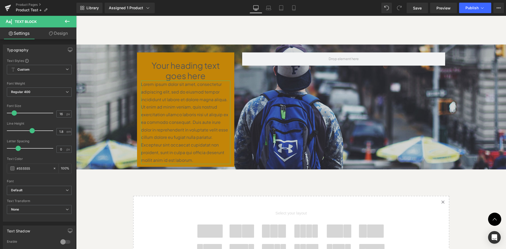
drag, startPoint x: 58, startPoint y: 37, endPoint x: 37, endPoint y: 55, distance: 27.5
click at [58, 37] on link "Design" at bounding box center [58, 33] width 38 height 12
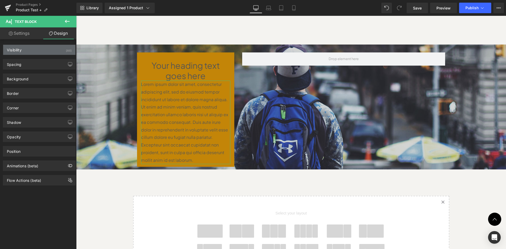
type input "0"
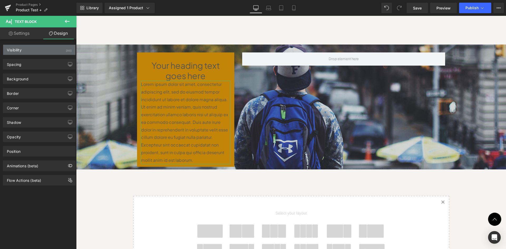
type input "0"
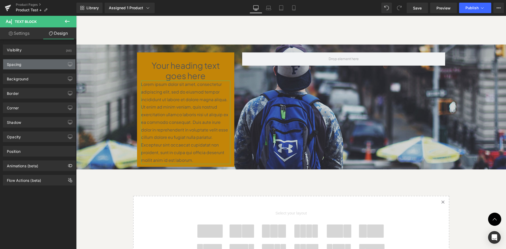
click at [36, 62] on div "Spacing" at bounding box center [39, 64] width 72 height 10
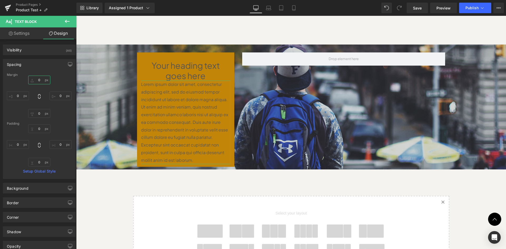
click at [37, 80] on input "0" at bounding box center [39, 80] width 22 height 9
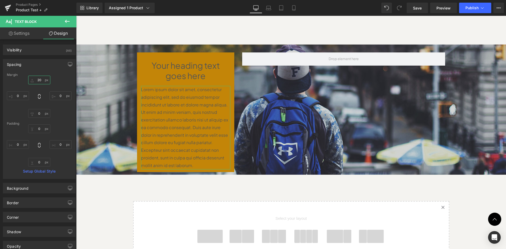
scroll to position [898, 426]
drag, startPoint x: 39, startPoint y: 82, endPoint x: 34, endPoint y: 82, distance: 5.3
click at [33, 82] on input "20" at bounding box center [39, 80] width 22 height 9
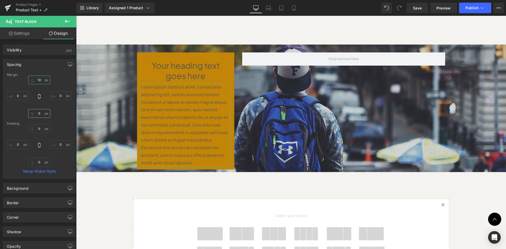
type input "10"
click at [40, 113] on input "0" at bounding box center [39, 113] width 22 height 9
type input "10"
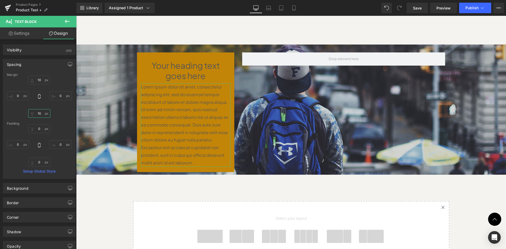
scroll to position [898, 426]
click at [311, 126] on div "Your heading text goes here Heading Lorem ipsum dolor sit amet, consectetur adi…" at bounding box center [291, 110] width 316 height 130
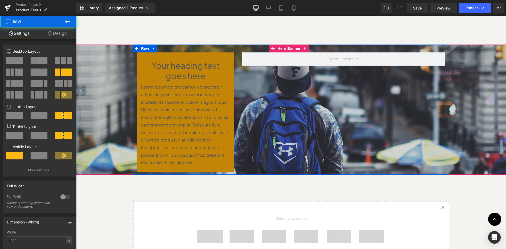
click at [316, 125] on div "Your heading text goes here Heading Lorem ipsum dolor sit amet, consectetur adi…" at bounding box center [291, 110] width 316 height 130
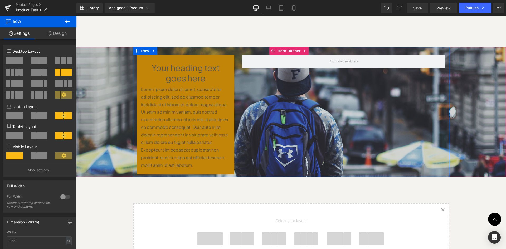
scroll to position [386, 0]
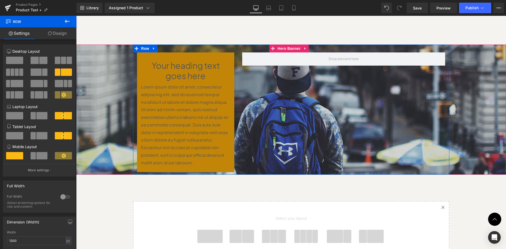
click at [133, 86] on div "Your heading text goes here Heading Lorem ipsum dolor sit amet, consectetur adi…" at bounding box center [185, 112] width 105 height 120
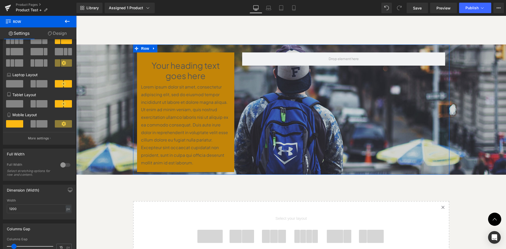
scroll to position [35, 0]
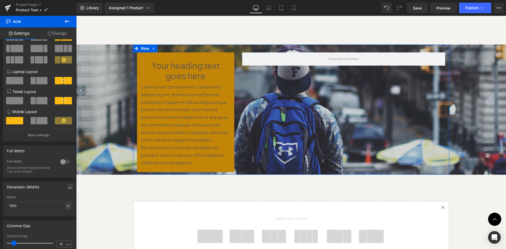
click at [61, 161] on div at bounding box center [65, 161] width 13 height 8
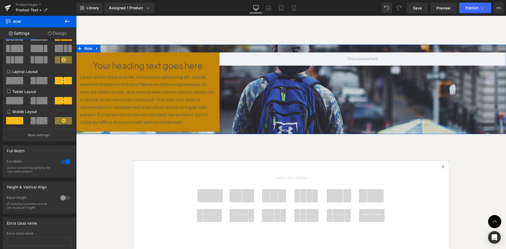
scroll to position [858, 426]
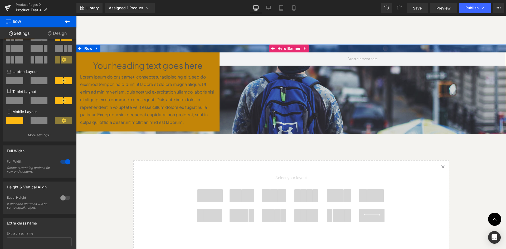
click at [213, 47] on div at bounding box center [291, 49] width 430 height 8
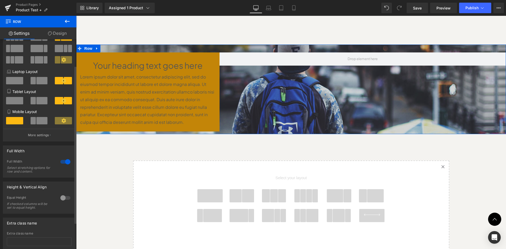
click at [63, 198] on div at bounding box center [65, 198] width 13 height 8
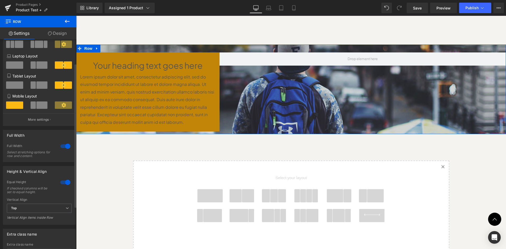
scroll to position [70, 0]
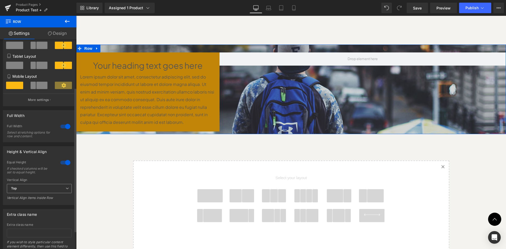
click at [66, 189] on icon at bounding box center [67, 188] width 3 height 3
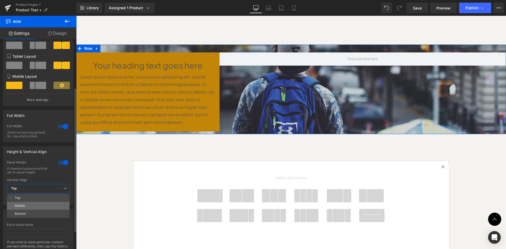
click at [54, 206] on li "Middle" at bounding box center [38, 206] width 63 height 8
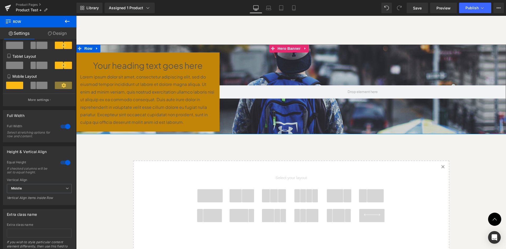
click at [301, 65] on div at bounding box center [362, 91] width 286 height 79
click at [426, 62] on div at bounding box center [362, 91] width 286 height 79
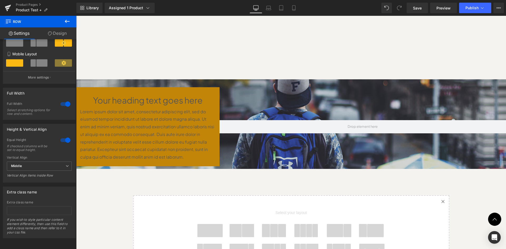
scroll to position [351, 0]
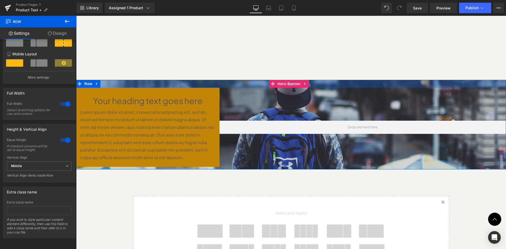
click at [170, 84] on div at bounding box center [291, 84] width 430 height 8
click at [174, 82] on div at bounding box center [291, 84] width 430 height 8
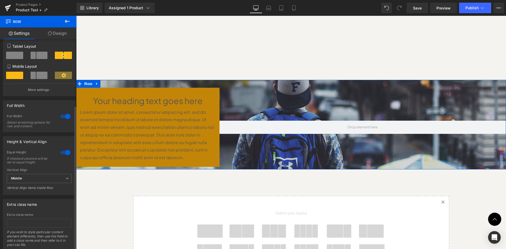
scroll to position [62, 0]
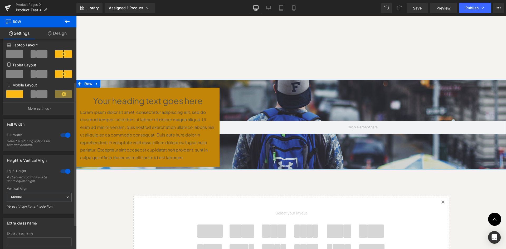
click at [62, 136] on div at bounding box center [65, 135] width 13 height 8
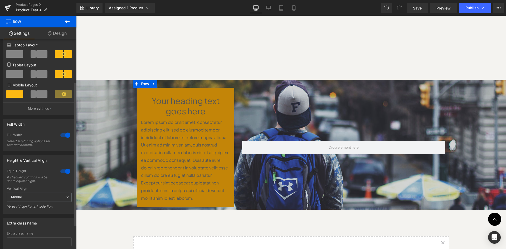
scroll to position [3, 3]
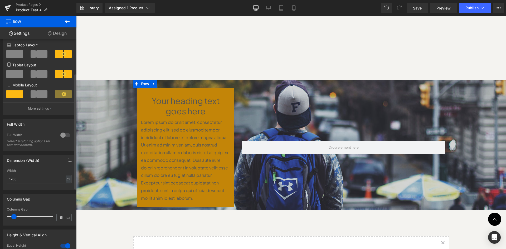
click at [62, 136] on div at bounding box center [65, 135] width 13 height 8
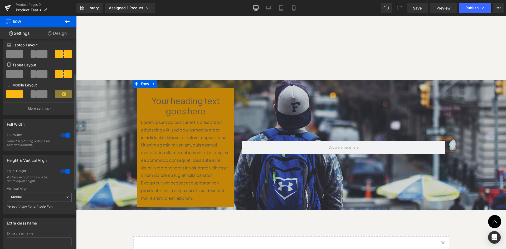
scroll to position [858, 426]
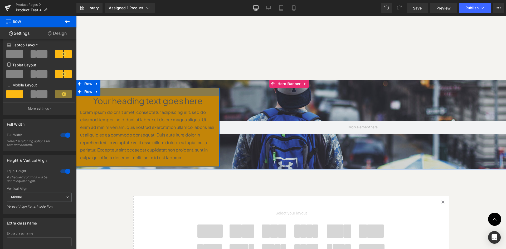
click at [106, 92] on div at bounding box center [147, 92] width 143 height 8
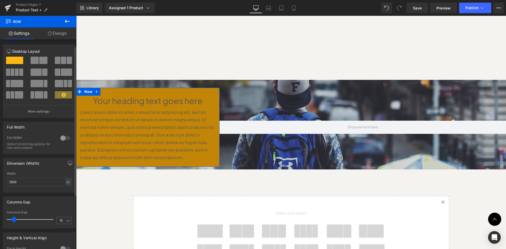
scroll to position [35, 0]
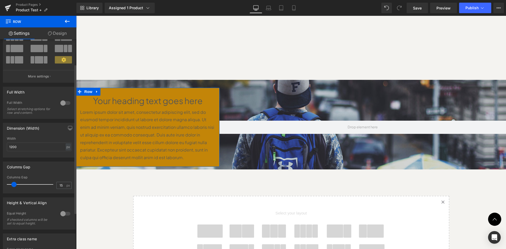
click at [62, 104] on div at bounding box center [65, 103] width 13 height 8
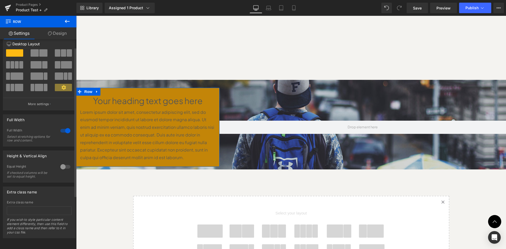
scroll to position [827, 426]
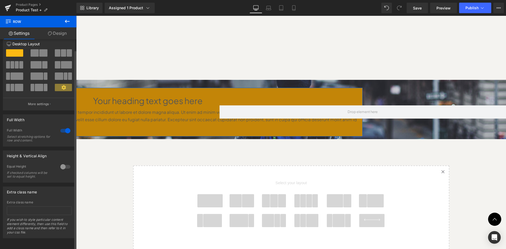
click at [62, 126] on div at bounding box center [65, 130] width 13 height 8
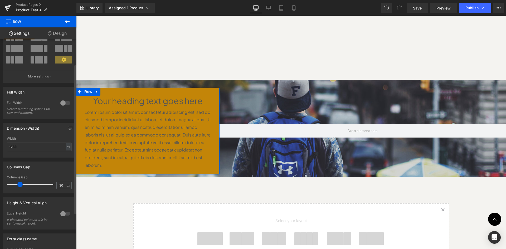
scroll to position [858, 426]
drag, startPoint x: 11, startPoint y: 182, endPoint x: 17, endPoint y: 181, distance: 6.1
click at [17, 181] on div at bounding box center [31, 184] width 44 height 11
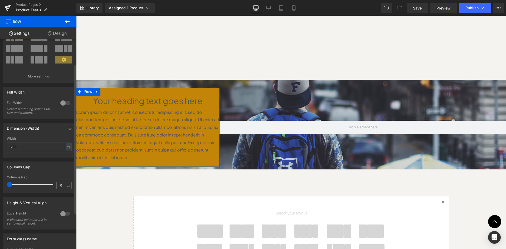
drag, startPoint x: 18, startPoint y: 184, endPoint x: 2, endPoint y: 184, distance: 16.3
click at [2, 184] on div "Columns Gap 0px Columns Gap 0 px" at bounding box center [39, 175] width 79 height 36
click at [60, 184] on input "0" at bounding box center [61, 185] width 9 height 7
click at [52, 174] on div "Columns Gap 10px Columns Gap 10 px" at bounding box center [39, 177] width 73 height 32
click at [59, 185] on input "10" at bounding box center [61, 185] width 9 height 7
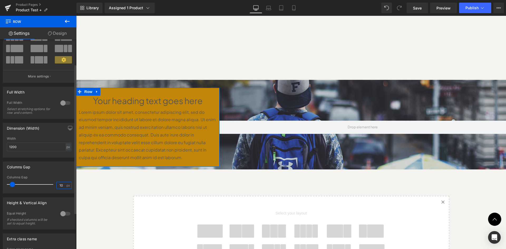
drag, startPoint x: 61, startPoint y: 185, endPoint x: 54, endPoint y: 185, distance: 7.1
click at [57, 185] on input "10" at bounding box center [61, 185] width 9 height 7
type input "20"
click at [59, 173] on div "Columns Gap 10px Columns Gap 20 px" at bounding box center [39, 177] width 73 height 32
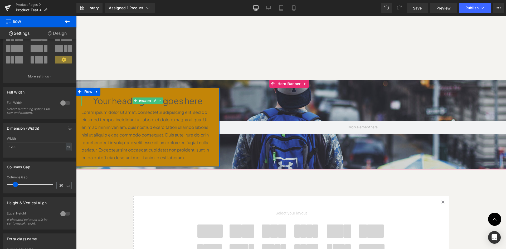
click at [172, 99] on h1 "Your heading text goes here" at bounding box center [147, 101] width 133 height 10
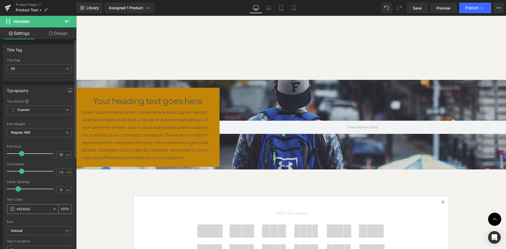
click at [54, 209] on icon at bounding box center [55, 209] width 2 height 2
type input "none"
type input "0"
click at [14, 210] on span at bounding box center [12, 209] width 4 height 4
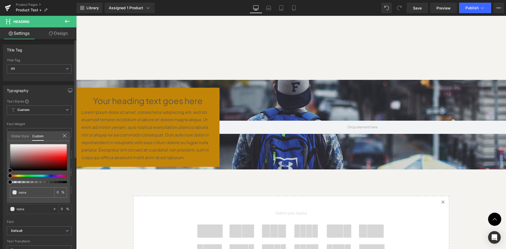
type input "#3b2f2f"
type input "100"
type input "#3b2f2f"
type input "100"
type input "#927777"
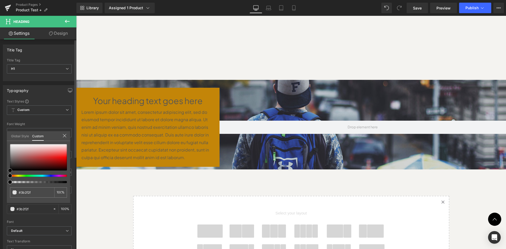
type input "#927777"
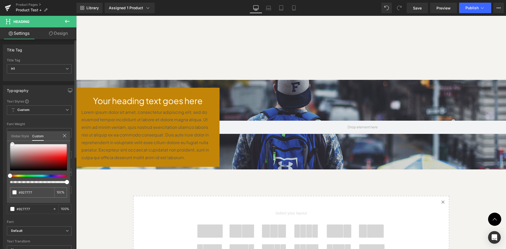
type input "#ffffff"
drag, startPoint x: 17, startPoint y: 165, endPoint x: 5, endPoint y: 137, distance: 30.2
click at [5, 137] on div "Typography Text Styles Custom Custom Setup Global Style Custom Setup Global Sty…" at bounding box center [39, 171] width 79 height 181
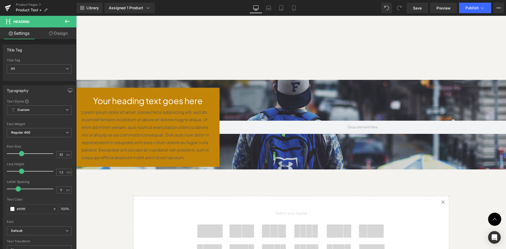
click at [106, 129] on body "Skip to content Hurry! 2025 Bundles for Every Outdoor Adventure with 50% OFF sh…" at bounding box center [291, 98] width 430 height 867
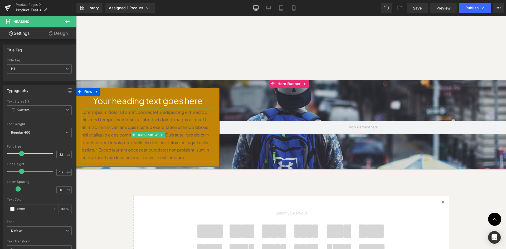
click at [106, 129] on p "Lorem ipsum dolor sit amet, consectetur adipiscing elit, sed do eiusmod tempor …" at bounding box center [147, 135] width 133 height 53
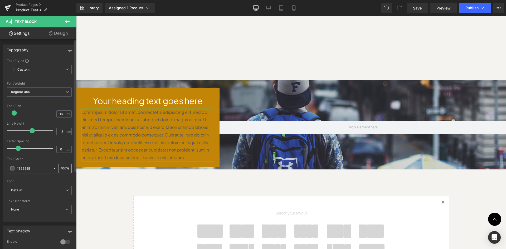
click at [53, 170] on icon at bounding box center [55, 168] width 4 height 4
type input "none"
type input "0"
click at [12, 171] on div "none" at bounding box center [30, 168] width 46 height 9
click at [13, 169] on span at bounding box center [12, 168] width 4 height 4
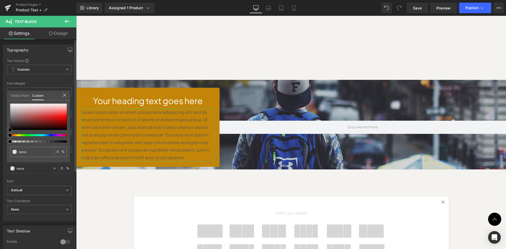
type input "#262525"
type input "100"
type input "#262525"
type input "100"
type input "#444444"
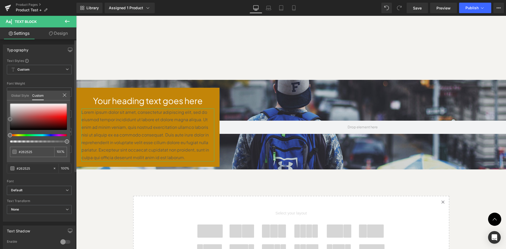
type input "#444444"
type input "#7a7a7a"
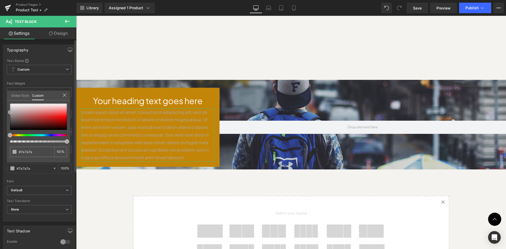
type input "#aaaaaa"
type input "#adadad"
type input "#bcbcbc"
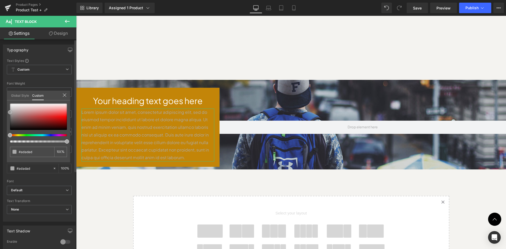
type input "#bcbcbc"
type input "#bababa"
type input "#adadad"
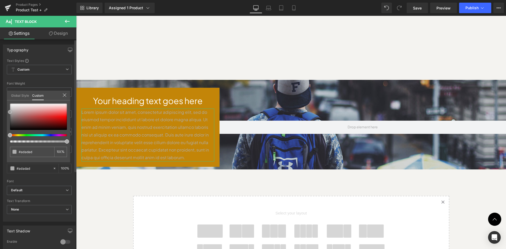
type input "#afafaf"
type input "#bababa"
type input "#bfbfbf"
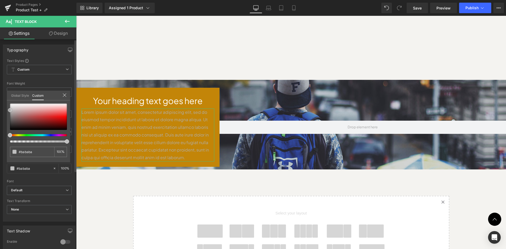
type input "#bfbfbf"
type input "#c4c4c4"
type input "#d3d3d3"
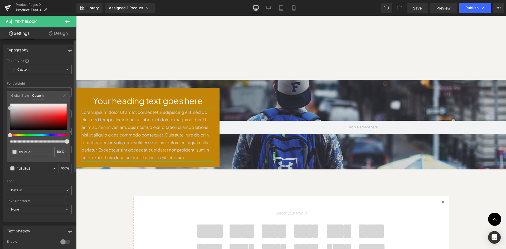
drag, startPoint x: 11, startPoint y: 126, endPoint x: 7, endPoint y: 108, distance: 18.2
click at [7, 108] on div "#d3d3d3 100 %" at bounding box center [38, 133] width 63 height 59
click at [256, 102] on body "Skip to content Hurry! 2025 Bundles for Every Outdoor Adventure with 50% OFF sh…" at bounding box center [291, 98] width 430 height 867
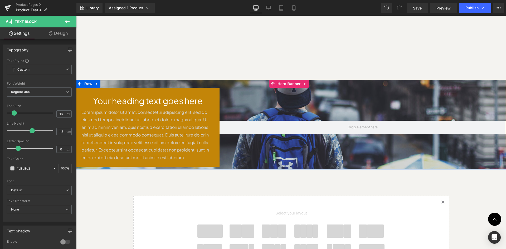
click at [256, 101] on div at bounding box center [362, 127] width 286 height 79
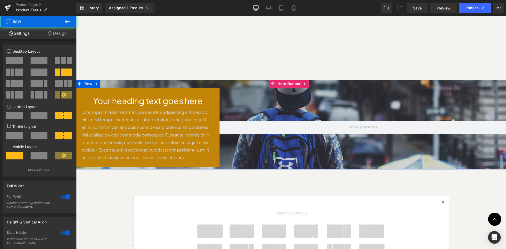
click at [256, 101] on div at bounding box center [362, 127] width 286 height 79
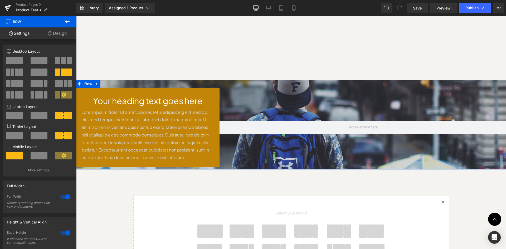
click at [57, 35] on link "Design" at bounding box center [57, 33] width 38 height 12
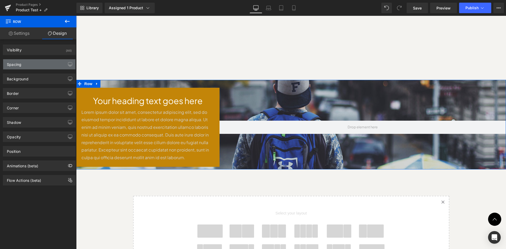
click at [35, 63] on div "Spacing" at bounding box center [39, 64] width 72 height 10
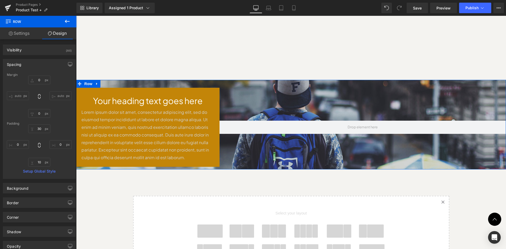
type input "0"
type input "30"
type input "0"
type input "10"
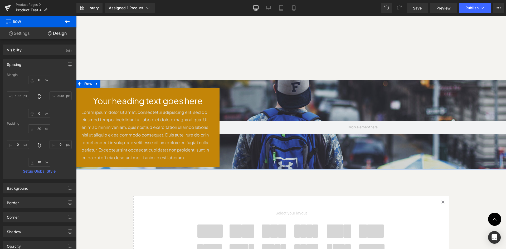
type input "0"
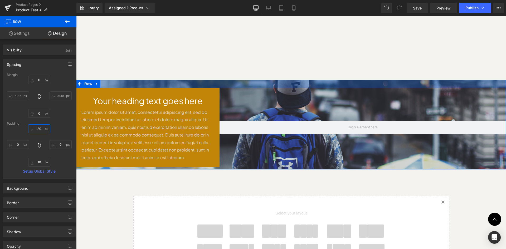
click at [41, 128] on input "30" at bounding box center [39, 128] width 22 height 9
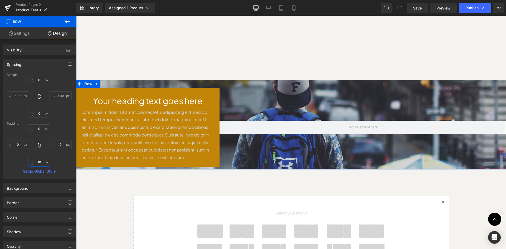
click at [39, 163] on input "10" at bounding box center [39, 162] width 22 height 9
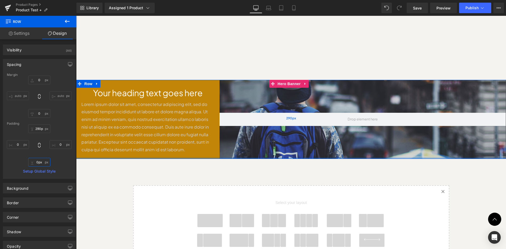
scroll to position [847, 426]
drag, startPoint x: 225, startPoint y: 160, endPoint x: 227, endPoint y: 151, distance: 9.4
click at [227, 151] on div "Your heading text goes here Heading Lorem ipsum dolor sit amet, consectetur adi…" at bounding box center [291, 119] width 430 height 79
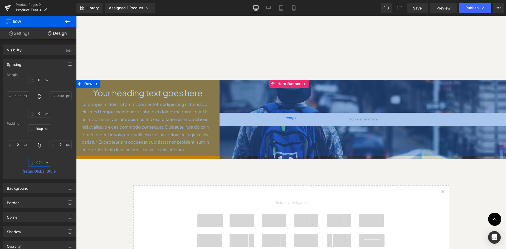
click at [381, 98] on div "290px" at bounding box center [291, 118] width 430 height 76
click at [417, 149] on div "290px" at bounding box center [291, 118] width 430 height 76
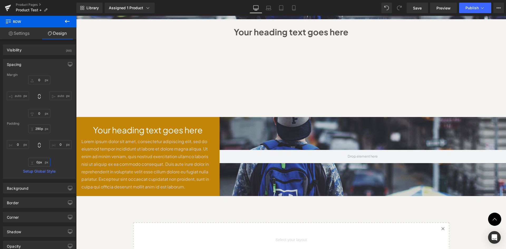
scroll to position [316, 0]
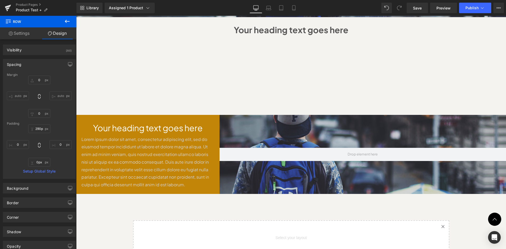
click at [479, 81] on div "Sale Off (P) Image" at bounding box center [291, 42] width 430 height 604
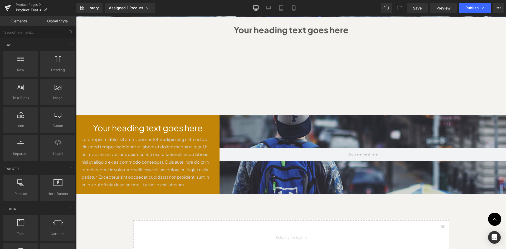
click at [121, 47] on div "Sale Off (P) Image" at bounding box center [291, 42] width 430 height 604
click at [115, 57] on div "Sale Off (P) Image" at bounding box center [291, 42] width 430 height 604
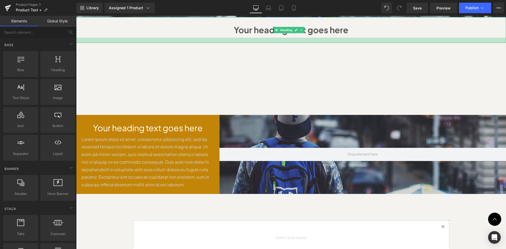
click at [208, 38] on div at bounding box center [291, 40] width 430 height 5
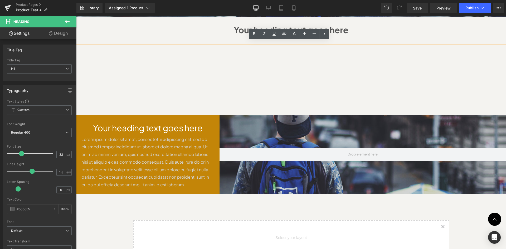
click at [106, 81] on div "Sale Off (P) Image" at bounding box center [291, 42] width 430 height 604
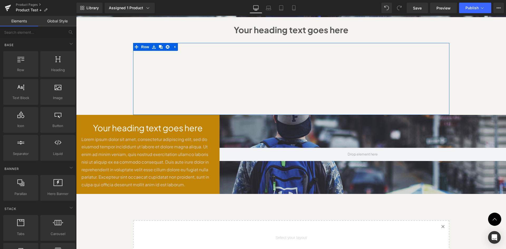
click at [133, 63] on div at bounding box center [133, 79] width 1 height 72
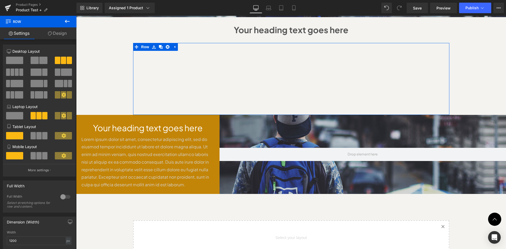
drag, startPoint x: 63, startPoint y: 33, endPoint x: 47, endPoint y: 63, distance: 34.7
click at [63, 33] on link "Design" at bounding box center [57, 33] width 38 height 12
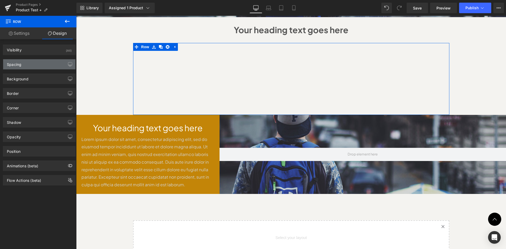
click at [47, 63] on div "Spacing" at bounding box center [39, 64] width 72 height 10
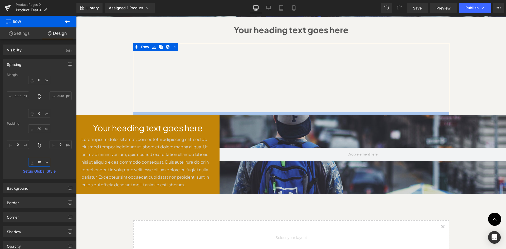
click at [40, 161] on input "10" at bounding box center [39, 162] width 22 height 9
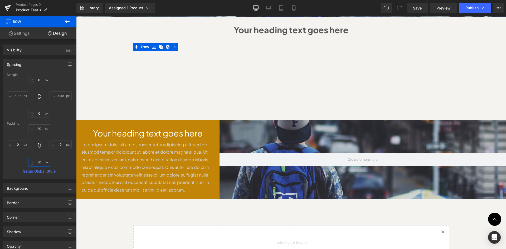
scroll to position [852, 426]
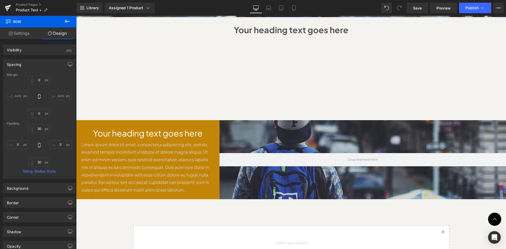
click at [475, 77] on div "Sale Off (P) Image" at bounding box center [291, 45] width 430 height 610
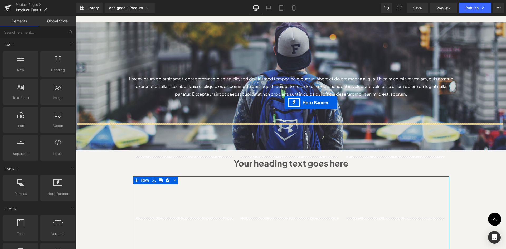
scroll to position [105, 0]
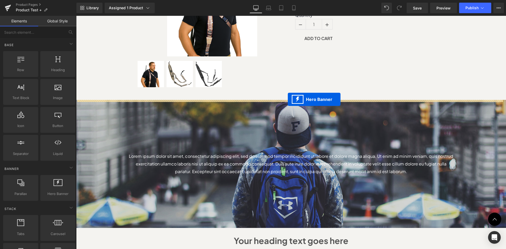
drag, startPoint x: 272, startPoint y: 126, endPoint x: 288, endPoint y: 99, distance: 30.9
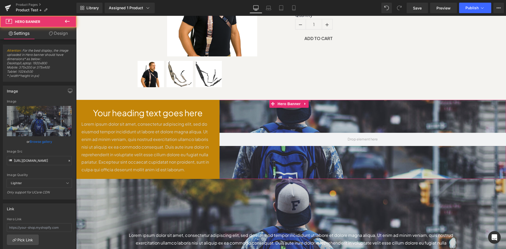
scroll to position [211, 0]
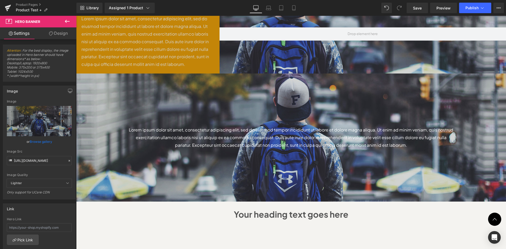
click at [335, 102] on div "Lorem ipsum dolor sit amet, consectetur adipiscing elit, sed do eiusmod tempor …" at bounding box center [291, 137] width 430 height 128
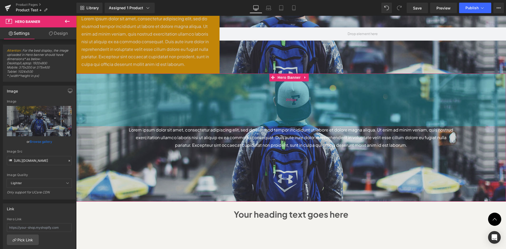
click at [435, 88] on div "200px" at bounding box center [291, 99] width 430 height 53
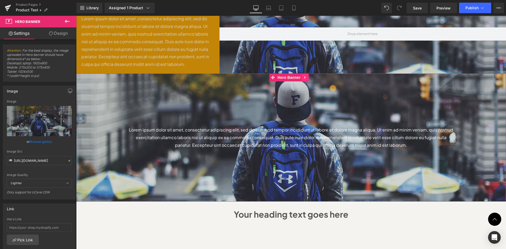
click at [304, 79] on icon at bounding box center [304, 77] width 1 height 2
click at [263, 77] on div "Lorem ipsum dolor sit amet, consectetur adipiscing elit, sed do eiusmod tempor …" at bounding box center [291, 137] width 430 height 128
click at [276, 78] on span at bounding box center [272, 77] width 7 height 8
click at [303, 77] on link at bounding box center [305, 77] width 7 height 8
click at [310, 78] on icon at bounding box center [309, 78] width 4 height 4
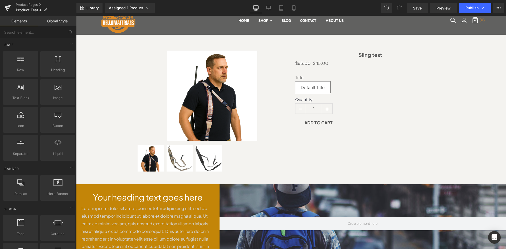
scroll to position [0, 0]
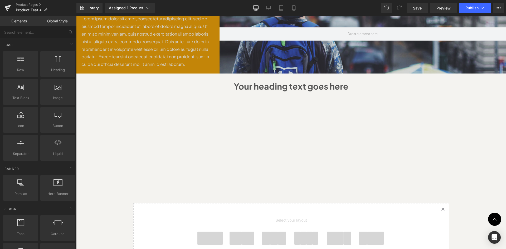
click at [468, 140] on div "Sale Off (P) Image" at bounding box center [291, 85] width 430 height 481
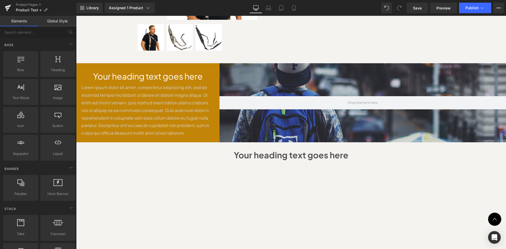
scroll to position [140, 0]
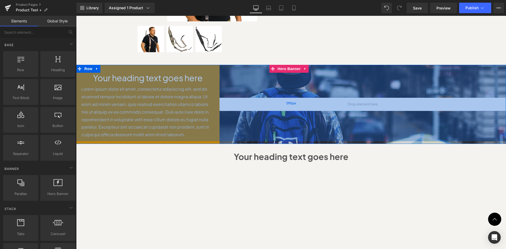
click at [289, 132] on div "290px" at bounding box center [291, 103] width 430 height 76
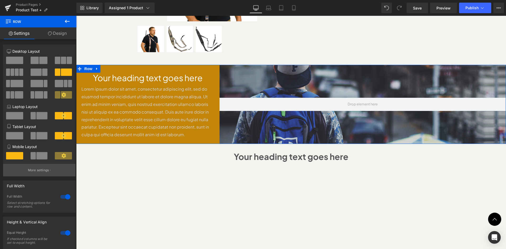
click at [49, 171] on button "More settings" at bounding box center [39, 170] width 72 height 12
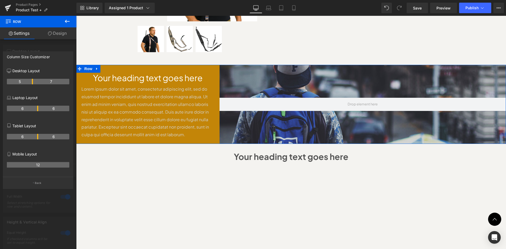
scroll to position [716, 426]
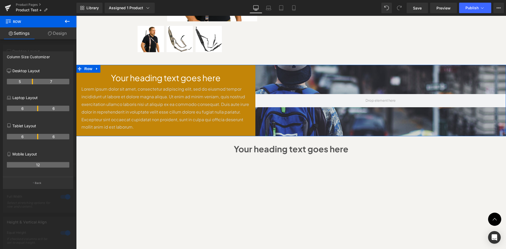
drag, startPoint x: 27, startPoint y: 83, endPoint x: 232, endPoint y: 145, distance: 214.8
click at [470, 190] on body "Skip to content Hurry! 2025 Bundles for Every Outdoor Adventure with 50% OFF sh…" at bounding box center [291, 238] width 430 height 726
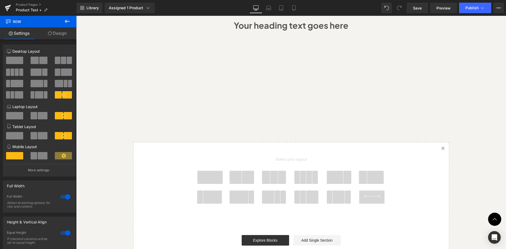
scroll to position [246, 0]
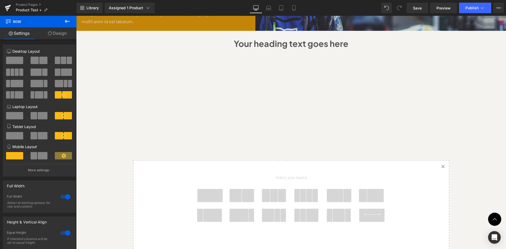
click at [307, 195] on span at bounding box center [309, 195] width 6 height 13
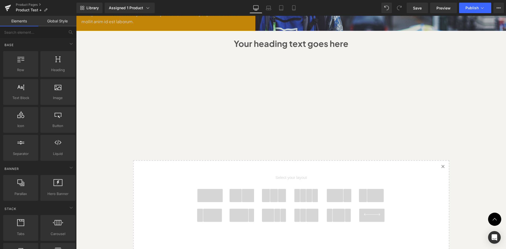
scroll to position [740, 426]
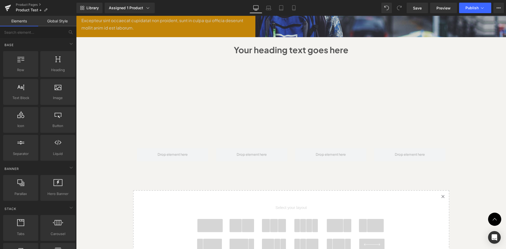
scroll to position [237, 0]
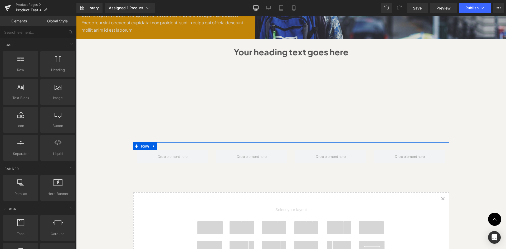
click at [288, 152] on div at bounding box center [251, 156] width 79 height 13
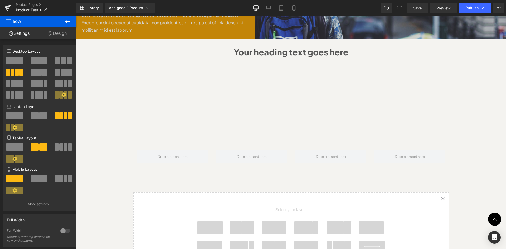
click at [66, 24] on icon at bounding box center [67, 21] width 6 height 6
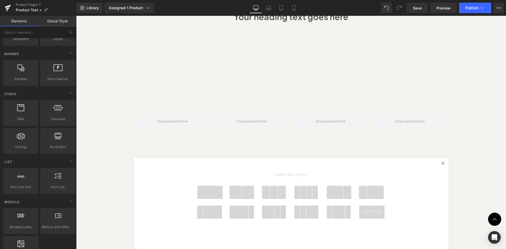
scroll to position [105, 0]
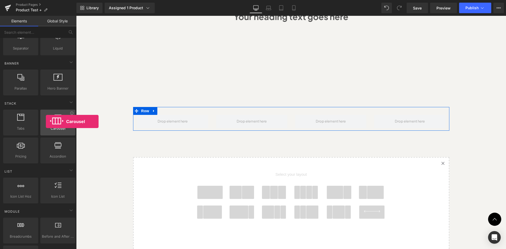
drag, startPoint x: 55, startPoint y: 128, endPoint x: 46, endPoint y: 121, distance: 10.7
click at [46, 121] on div "Carousel carousels, slideshows, sliders, slides" at bounding box center [57, 123] width 35 height 26
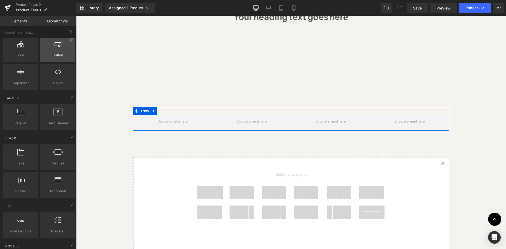
scroll to position [0, 0]
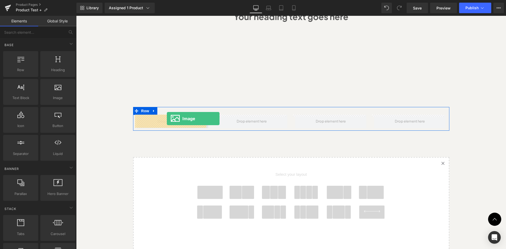
drag, startPoint x: 95, startPoint y: 103, endPoint x: 167, endPoint y: 119, distance: 73.4
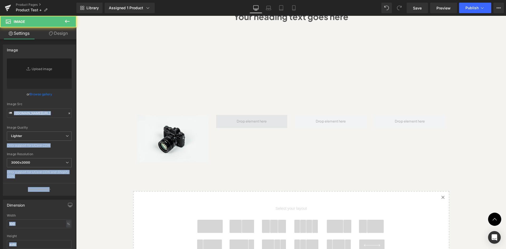
scroll to position [774, 426]
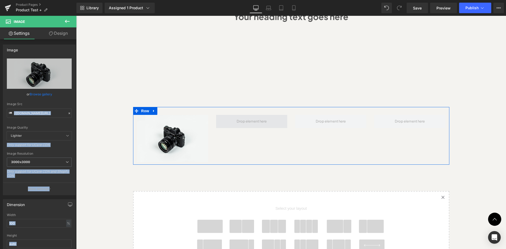
drag, startPoint x: 136, startPoint y: 110, endPoint x: 244, endPoint y: 124, distance: 108.4
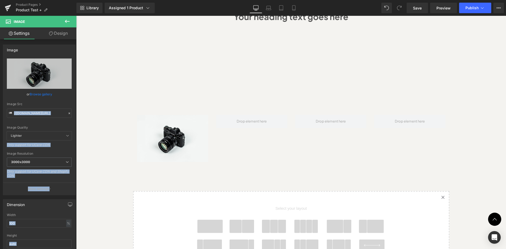
click at [68, 22] on icon at bounding box center [67, 21] width 6 height 6
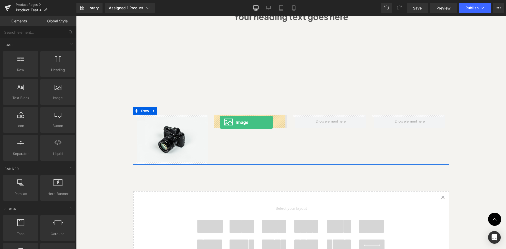
drag, startPoint x: 132, startPoint y: 109, endPoint x: 220, endPoint y: 122, distance: 88.6
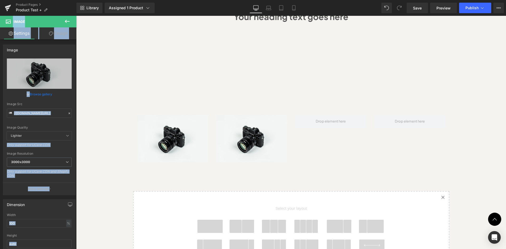
click at [67, 22] on icon at bounding box center [67, 21] width 6 height 6
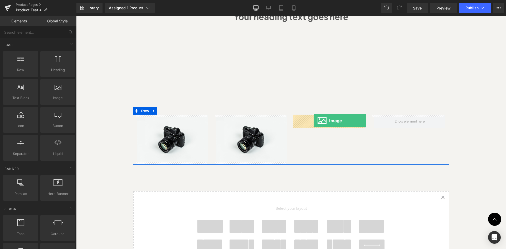
drag, startPoint x: 130, startPoint y: 106, endPoint x: 313, endPoint y: 121, distance: 184.4
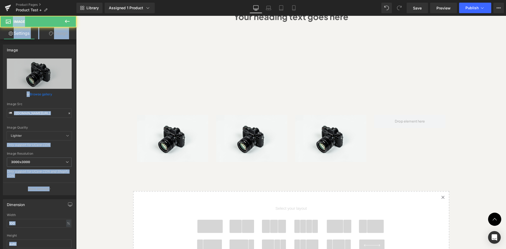
click at [66, 24] on icon at bounding box center [67, 21] width 6 height 6
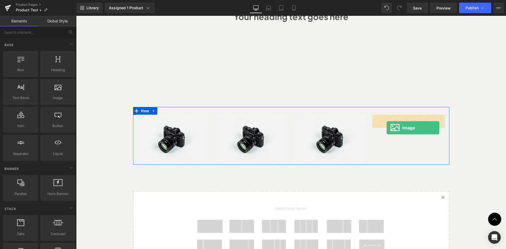
drag, startPoint x: 135, startPoint y: 110, endPoint x: 386, endPoint y: 128, distance: 251.6
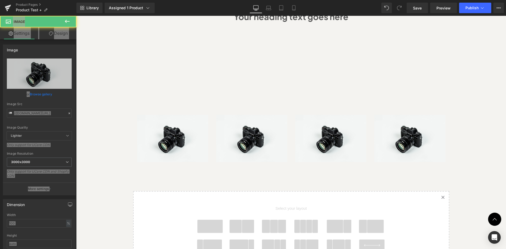
click at [474, 120] on div "Sale Off (P) Image" at bounding box center [291, 48] width 430 height 531
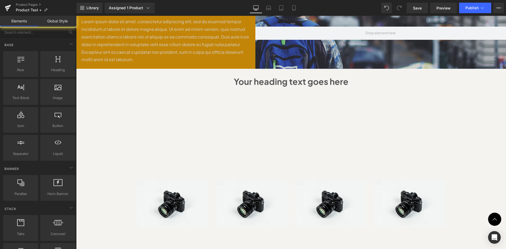
scroll to position [202, 0]
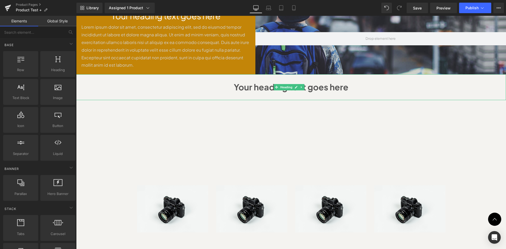
click at [359, 88] on h1 "Your heading text goes here" at bounding box center [290, 87] width 419 height 15
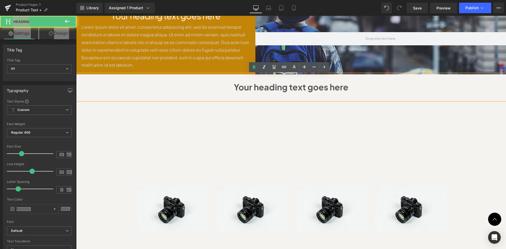
click at [378, 87] on h1 "Your heading text goes here" at bounding box center [290, 87] width 419 height 15
click at [459, 139] on div "Sale Off (P) Image" at bounding box center [291, 119] width 430 height 531
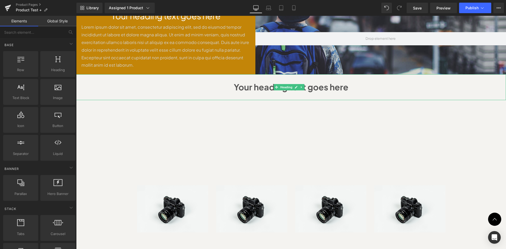
click at [361, 88] on h1 "Your heading text goes here" at bounding box center [290, 87] width 419 height 15
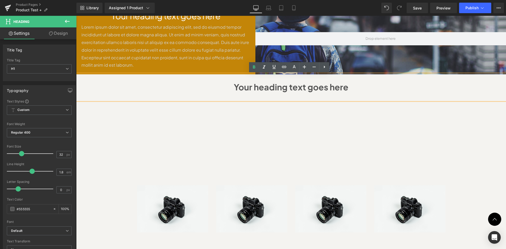
click at [275, 91] on h1 "Your heading text goes here" at bounding box center [290, 87] width 419 height 15
click at [326, 69] on icon at bounding box center [324, 67] width 6 height 6
click at [351, 88] on h1 "Your heading text goes here" at bounding box center [290, 87] width 419 height 15
click at [324, 69] on icon at bounding box center [324, 67] width 6 height 6
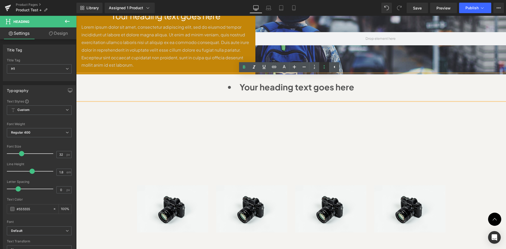
click at [322, 69] on icon at bounding box center [324, 67] width 6 height 6
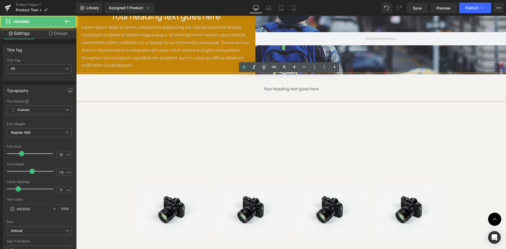
click at [387, 91] on h1 "Your heading text goes here" at bounding box center [290, 87] width 419 height 15
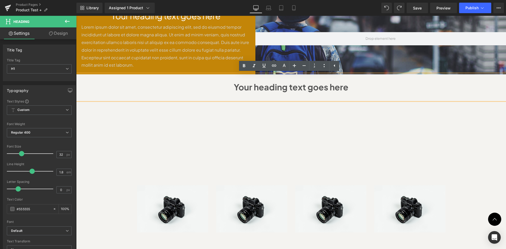
click at [482, 160] on div "Sale Off (P) Image" at bounding box center [291, 119] width 430 height 531
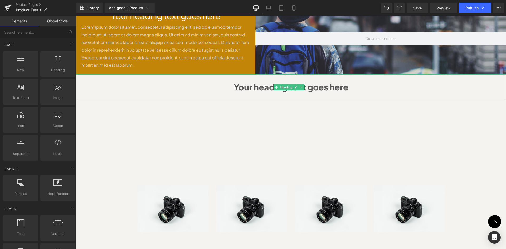
scroll to position [800, 426]
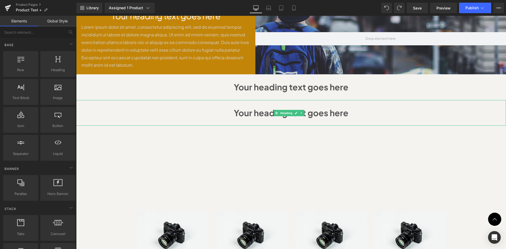
click at [369, 108] on h1 "Your heading text goes here" at bounding box center [290, 112] width 419 height 15
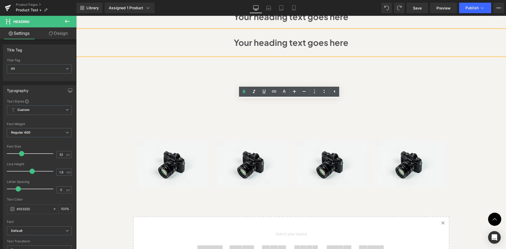
scroll to position [343, 0]
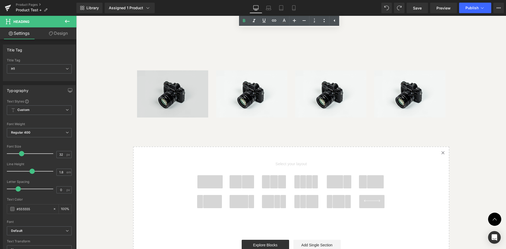
click at [137, 102] on div "Image" at bounding box center [172, 93] width 71 height 47
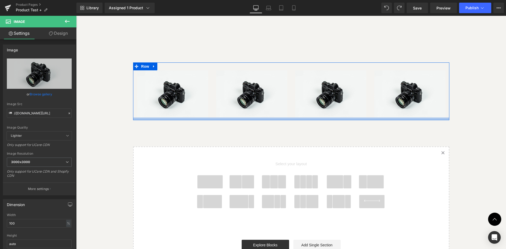
click at [133, 118] on div at bounding box center [291, 118] width 316 height 3
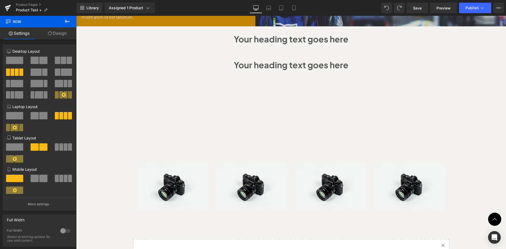
scroll to position [237, 0]
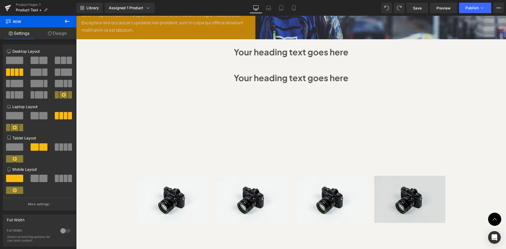
click at [404, 179] on img at bounding box center [409, 199] width 71 height 47
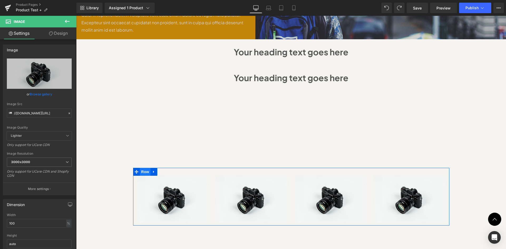
click at [140, 173] on span "Row" at bounding box center [145, 172] width 11 height 8
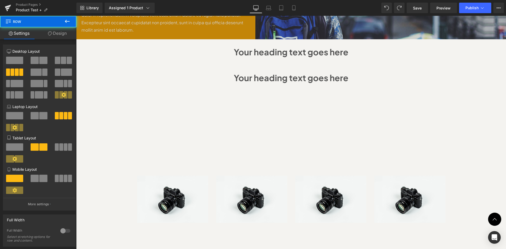
click at [232, 87] on div "Your heading text goes here" at bounding box center [291, 78] width 430 height 26
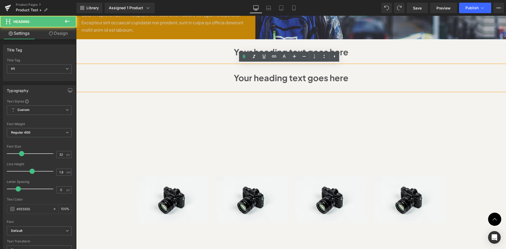
click at [121, 82] on h1 "Your heading text goes here" at bounding box center [290, 77] width 419 height 15
drag, startPoint x: 102, startPoint y: 72, endPoint x: 104, endPoint y: 118, distance: 45.9
click at [110, 139] on div "Sale Off (P) Image" at bounding box center [291, 97] width 430 height 557
click at [399, 71] on h1 "Your heading text goes here" at bounding box center [290, 77] width 419 height 15
click at [378, 55] on h1 "Your heading text goes here" at bounding box center [290, 52] width 419 height 15
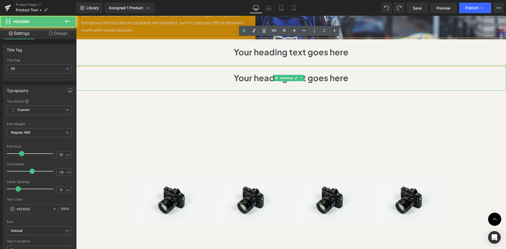
drag, startPoint x: 365, startPoint y: 76, endPoint x: 199, endPoint y: 77, distance: 166.2
click at [199, 77] on h1 "Your heading text goes here" at bounding box center [290, 77] width 419 height 15
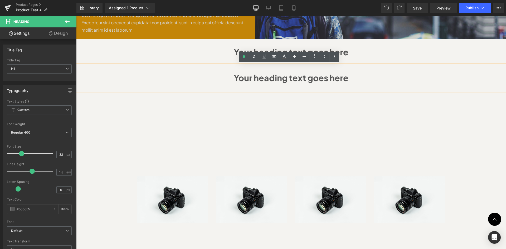
click at [458, 98] on div "Sale Off (P) Image" at bounding box center [291, 97] width 430 height 557
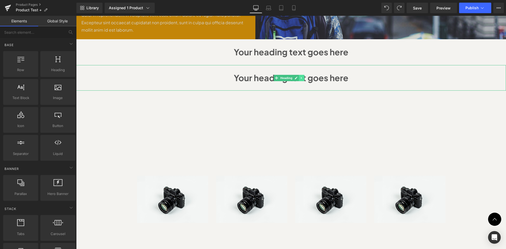
click at [299, 79] on link at bounding box center [302, 78] width 6 height 6
click at [309, 79] on icon at bounding box center [309, 77] width 3 height 3
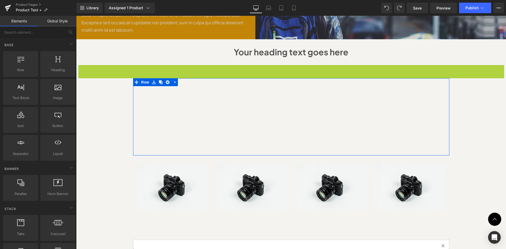
scroll to position [787, 426]
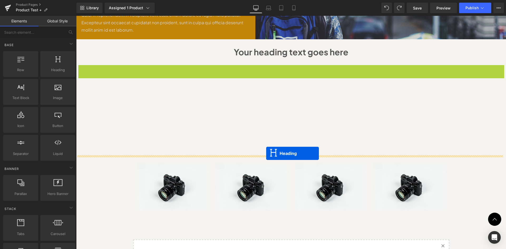
drag, startPoint x: 277, startPoint y: 78, endPoint x: 266, endPoint y: 153, distance: 76.3
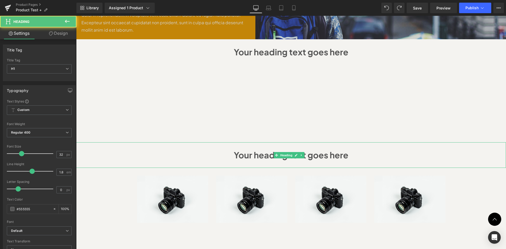
scroll to position [800, 426]
click at [463, 189] on div "Sale Off (P) Image" at bounding box center [291, 97] width 430 height 557
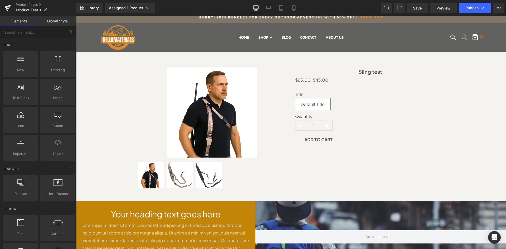
scroll to position [0, 0]
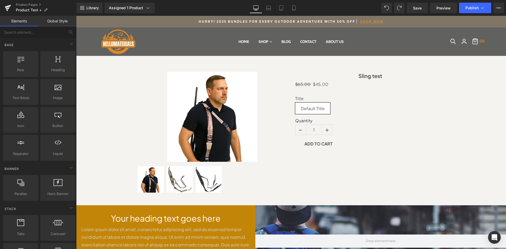
click at [360, 111] on div "Title Default Title" at bounding box center [370, 107] width 150 height 22
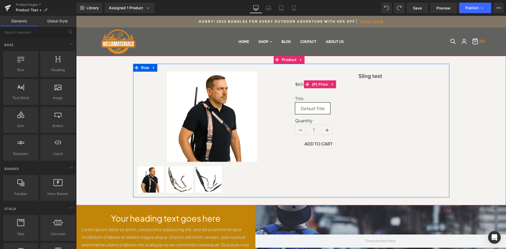
click at [295, 86] on span "$65.00" at bounding box center [303, 84] width 16 height 6
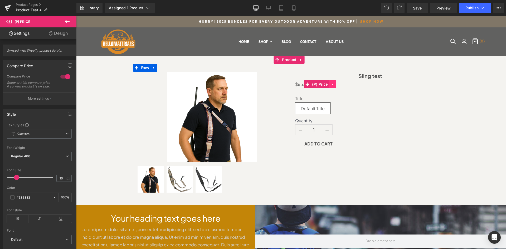
click at [331, 81] on link at bounding box center [332, 84] width 7 height 8
click at [334, 86] on icon at bounding box center [336, 84] width 4 height 4
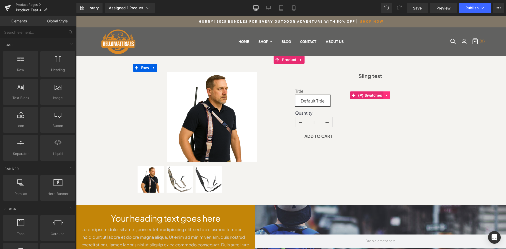
click at [387, 94] on link at bounding box center [386, 95] width 7 height 8
click at [388, 95] on icon at bounding box center [390, 95] width 4 height 4
click at [385, 91] on icon at bounding box center [385, 90] width 1 height 2
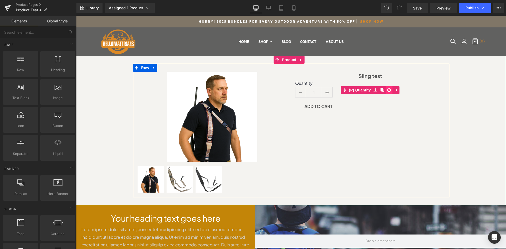
click at [387, 91] on icon at bounding box center [389, 90] width 4 height 4
click at [358, 108] on div "Sale Off (P) Image" at bounding box center [291, 131] width 316 height 134
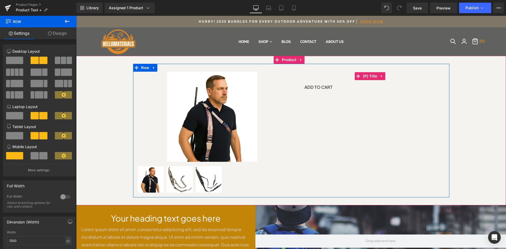
click at [345, 75] on h3 "Sling test" at bounding box center [370, 76] width 150 height 9
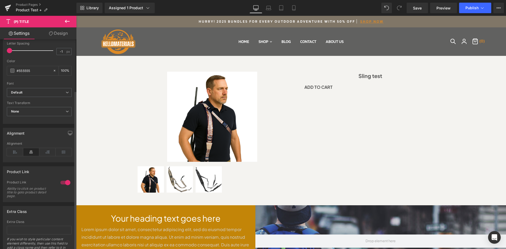
scroll to position [176, 0]
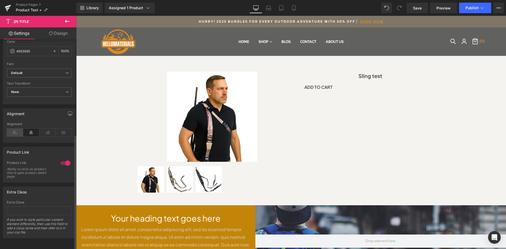
click at [18, 131] on icon at bounding box center [15, 133] width 16 height 8
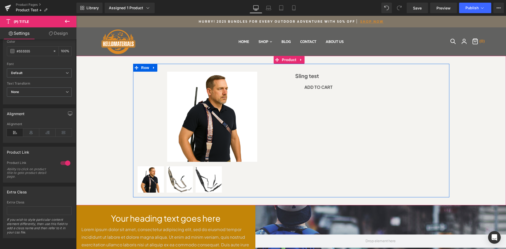
click at [296, 121] on div "Sale Off (P) Image" at bounding box center [291, 131] width 316 height 134
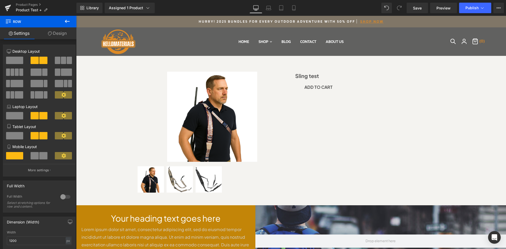
click at [64, 21] on icon at bounding box center [67, 21] width 6 height 6
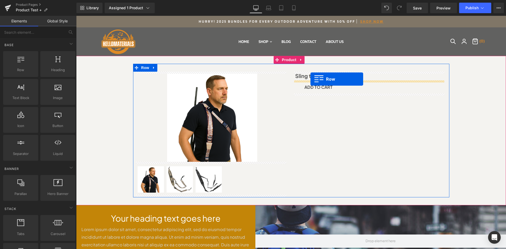
drag, startPoint x: 98, startPoint y: 80, endPoint x: 310, endPoint y: 79, distance: 211.7
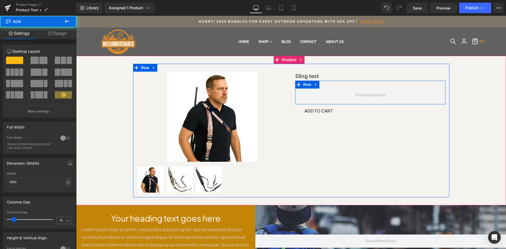
click at [342, 87] on div "Row" at bounding box center [370, 93] width 150 height 24
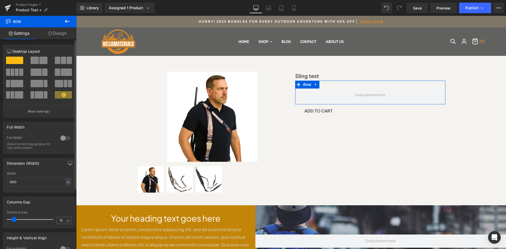
click at [39, 62] on span at bounding box center [43, 60] width 8 height 7
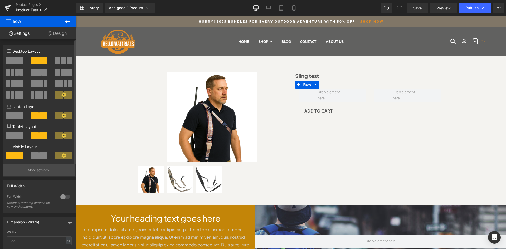
click at [37, 168] on p "More settings" at bounding box center [38, 170] width 21 height 5
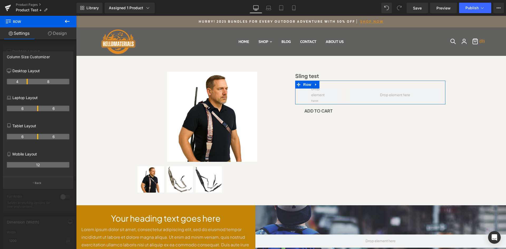
drag, startPoint x: 38, startPoint y: 81, endPoint x: 26, endPoint y: 79, distance: 12.3
click at [36, 106] on th "6" at bounding box center [22, 109] width 31 height 6
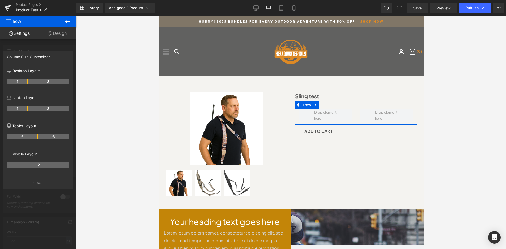
scroll to position [885, 261]
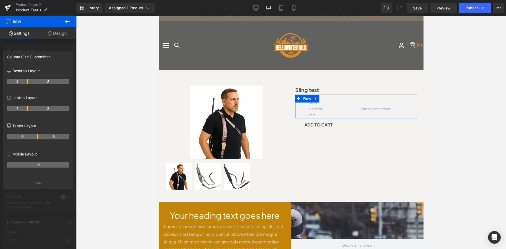
drag, startPoint x: 38, startPoint y: 108, endPoint x: 27, endPoint y: 106, distance: 11.2
click at [27, 106] on th "4" at bounding box center [17, 109] width 21 height 6
click at [257, 7] on icon at bounding box center [255, 7] width 5 height 5
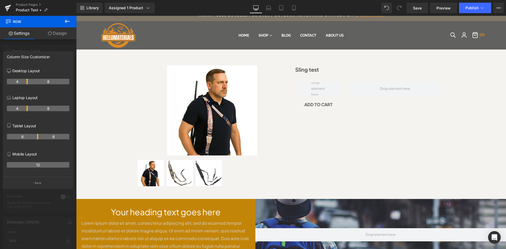
scroll to position [800, 426]
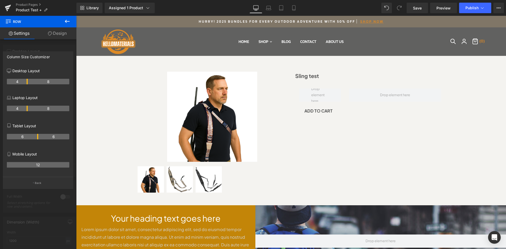
click at [70, 22] on icon at bounding box center [67, 21] width 6 height 6
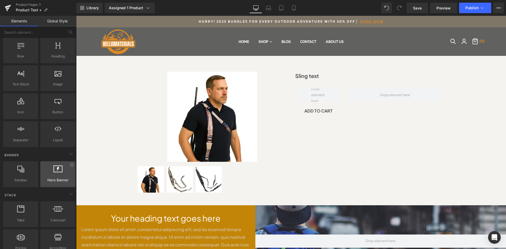
scroll to position [0, 0]
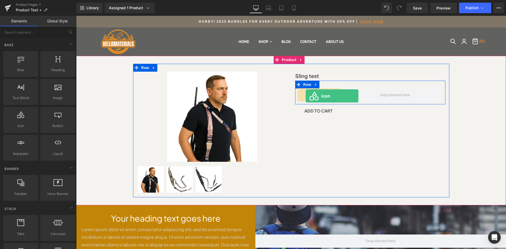
drag, startPoint x: 93, startPoint y: 143, endPoint x: 306, endPoint y: 96, distance: 217.4
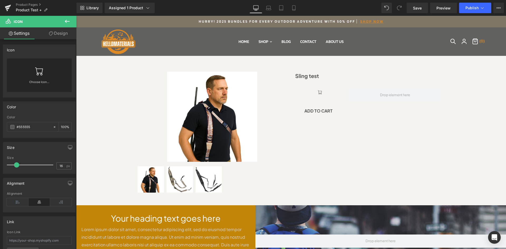
click at [68, 25] on button at bounding box center [67, 22] width 18 height 12
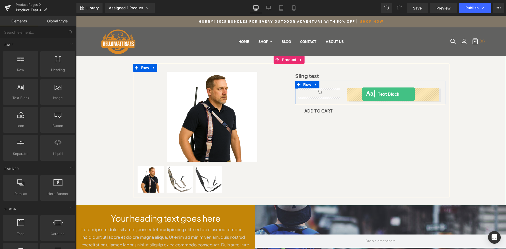
drag, startPoint x: 100, startPoint y: 111, endPoint x: 361, endPoint y: 93, distance: 261.9
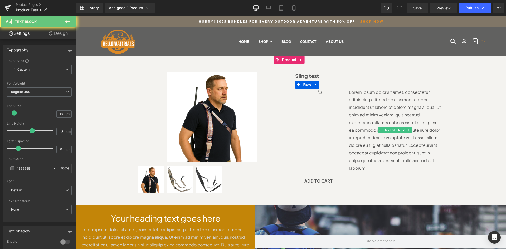
click at [371, 94] on p "Lorem ipsum dolor sit amet, consectetur adipiscing elit, sed do eiusmod tempor …" at bounding box center [395, 129] width 92 height 83
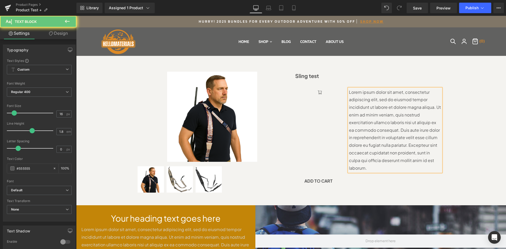
click at [371, 94] on p "Lorem ipsum dolor sit amet, consectetur adipiscing elit, sed do eiusmod tempor …" at bounding box center [395, 129] width 92 height 83
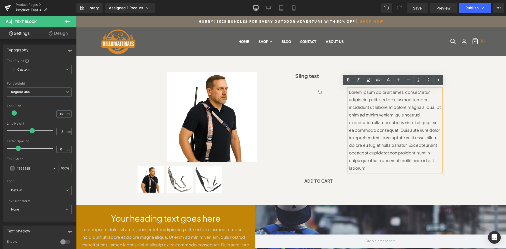
click at [371, 94] on p "Lorem ipsum dolor sit amet, consectetur adipiscing elit, sed do eiusmod tempor …" at bounding box center [395, 129] width 92 height 83
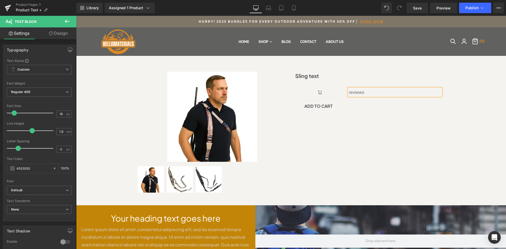
click at [351, 94] on p "reviews" at bounding box center [395, 92] width 92 height 8
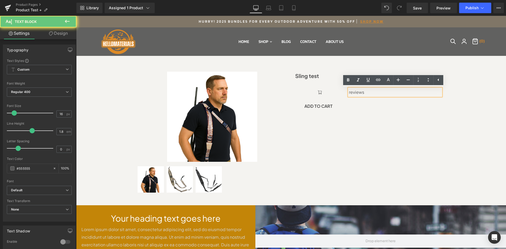
click at [349, 94] on p "reviews" at bounding box center [395, 92] width 92 height 8
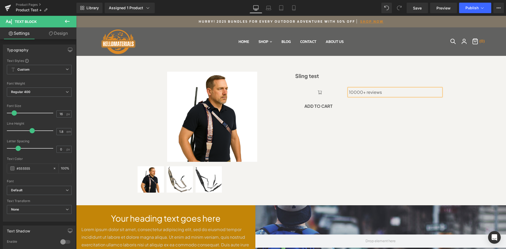
drag, startPoint x: 344, startPoint y: 97, endPoint x: 341, endPoint y: 88, distance: 9.7
click at [344, 97] on div "Icon 10000+ reviews Text Block Row" at bounding box center [370, 90] width 150 height 19
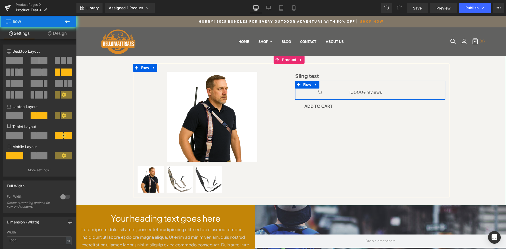
click at [341, 87] on div "Icon 10000+ reviews Text Block Row" at bounding box center [370, 90] width 150 height 19
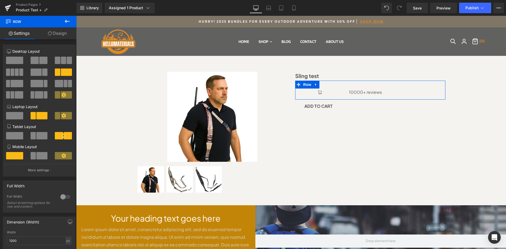
click at [57, 35] on link "Design" at bounding box center [57, 33] width 38 height 12
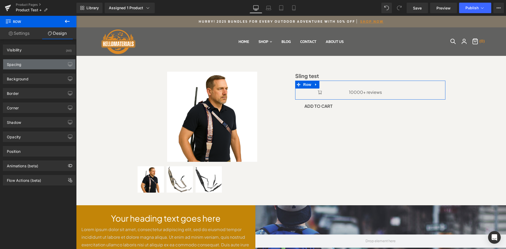
click at [40, 63] on div "Spacing" at bounding box center [39, 64] width 72 height 10
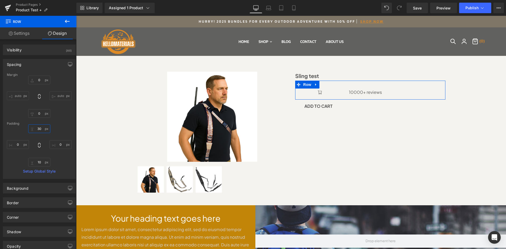
click at [40, 126] on input "30" at bounding box center [39, 128] width 22 height 9
click at [37, 163] on input "10" at bounding box center [39, 162] width 22 height 9
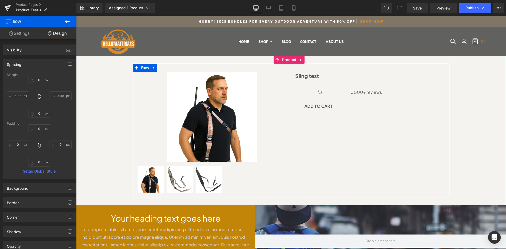
click at [351, 132] on div "Sale Off (P) Image" at bounding box center [291, 131] width 316 height 134
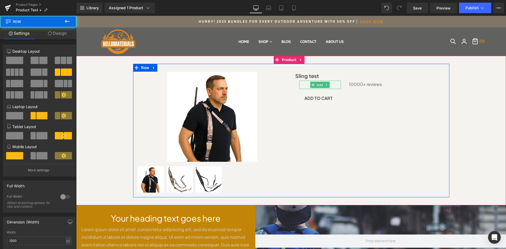
drag, startPoint x: 337, startPoint y: 88, endPoint x: 340, endPoint y: 76, distance: 11.9
click at [340, 76] on div "Sling test (P) Title Icon 10000+ reviews Text Block Row NaNpx Add To Cart (P) C…" at bounding box center [370, 88] width 158 height 33
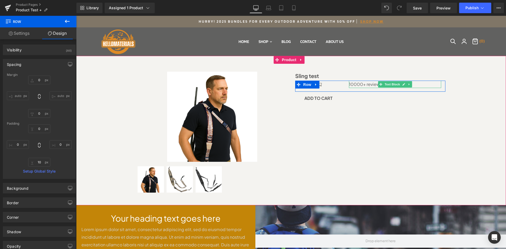
click at [402, 87] on link at bounding box center [404, 84] width 6 height 6
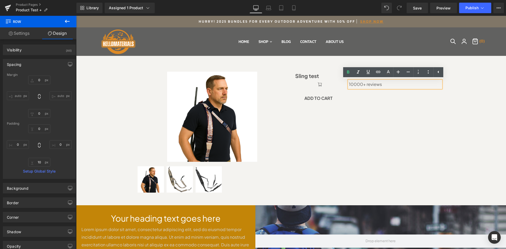
click at [340, 90] on div "Icon 10000+ reviews Text Block Row NaNpx" at bounding box center [370, 86] width 150 height 11
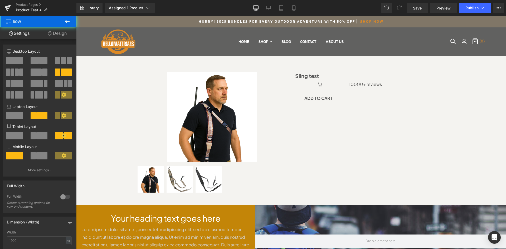
click at [76, 16] on div "NaNpx" at bounding box center [76, 16] width 0 height 0
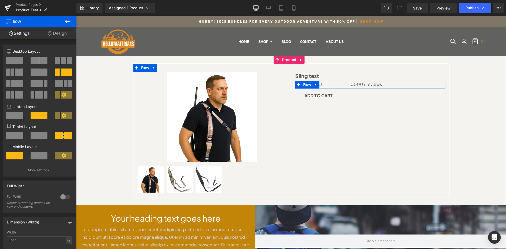
click at [344, 85] on div "Icon 10000+ reviews Text Block Row" at bounding box center [370, 85] width 150 height 8
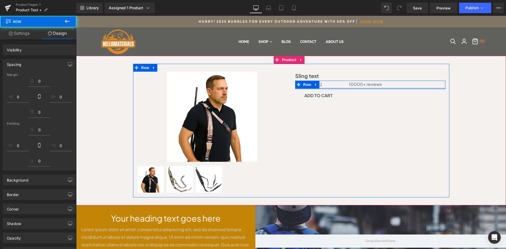
click at [356, 112] on div "Sale Off (P) Image" at bounding box center [291, 131] width 316 height 134
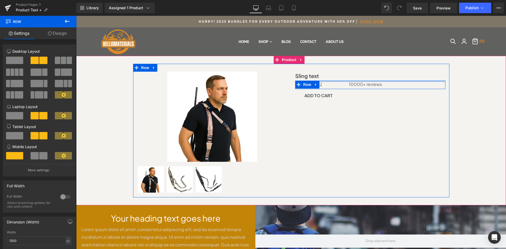
click at [332, 81] on div at bounding box center [370, 81] width 150 height 1
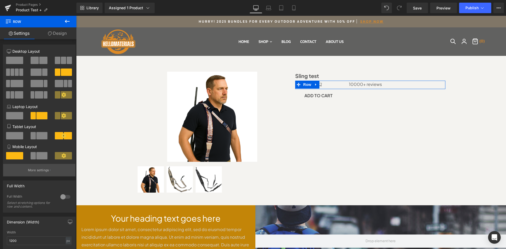
click at [35, 169] on p "More settings" at bounding box center [38, 170] width 21 height 5
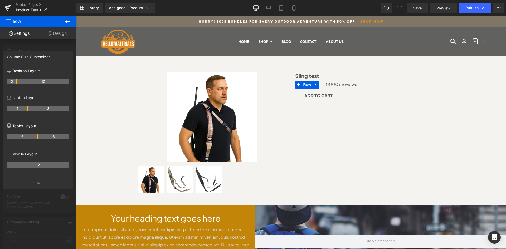
drag, startPoint x: 27, startPoint y: 82, endPoint x: 16, endPoint y: 82, distance: 11.3
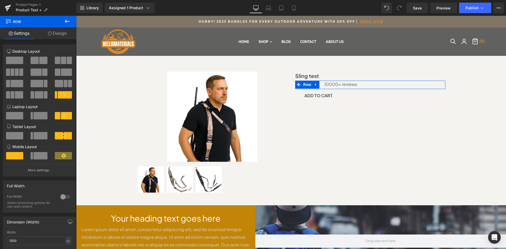
click at [346, 111] on div at bounding box center [291, 132] width 430 height 233
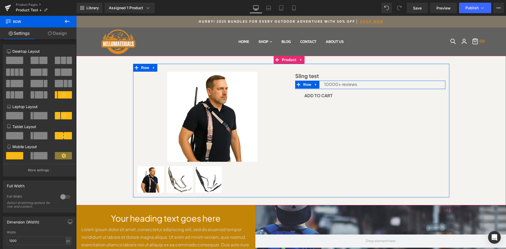
click at [481, 91] on div "Sale Off (P) Image (P) Image List" at bounding box center [291, 131] width 424 height 134
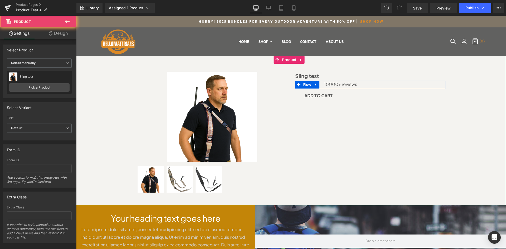
click at [478, 91] on div "Sale Off (P) Image (P) Image List" at bounding box center [291, 131] width 424 height 134
click at [382, 83] on span "Text Block" at bounding box center [379, 84] width 17 height 6
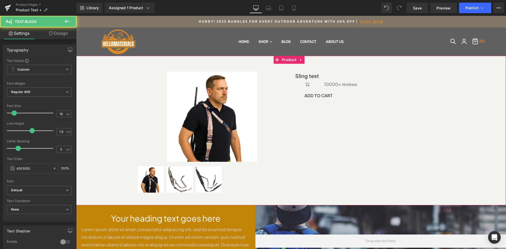
click at [483, 116] on div "Sale Off (P) Image (P) Image List" at bounding box center [291, 131] width 424 height 134
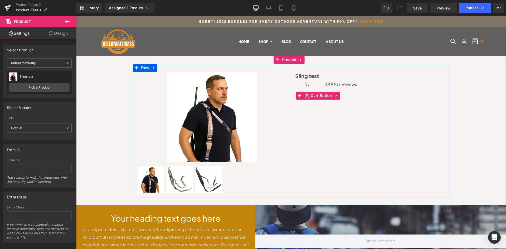
click at [359, 96] on div "Add To Cart" at bounding box center [370, 95] width 150 height 13
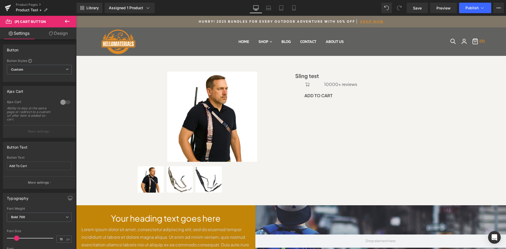
click at [68, 21] on icon at bounding box center [67, 21] width 5 height 3
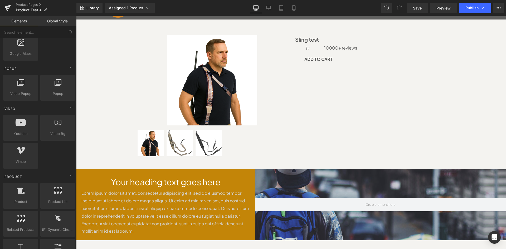
scroll to position [35, 0]
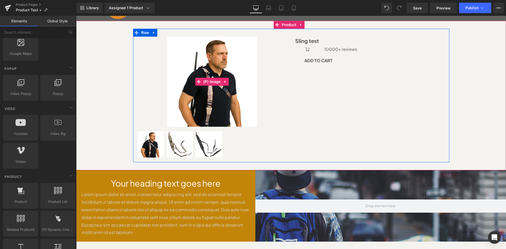
click at [152, 93] on div "Sale Off" at bounding box center [212, 82] width 150 height 90
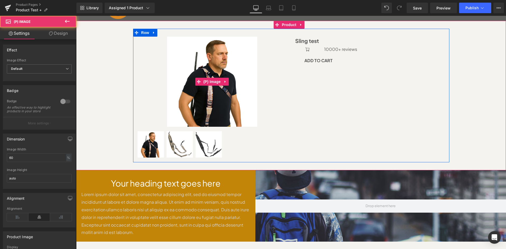
click at [167, 86] on img at bounding box center [212, 82] width 90 height 90
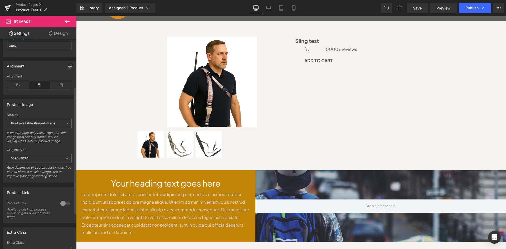
scroll to position [140, 0]
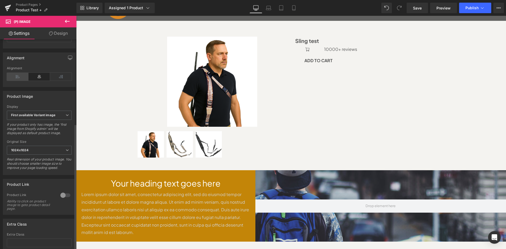
click at [16, 81] on icon at bounding box center [18, 77] width 22 height 8
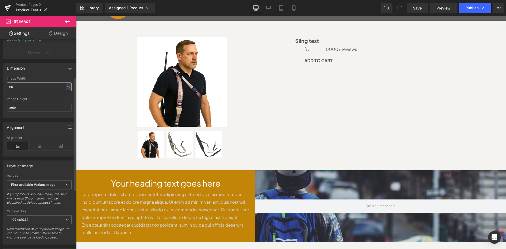
scroll to position [70, 0]
click at [39, 149] on icon at bounding box center [39, 147] width 22 height 8
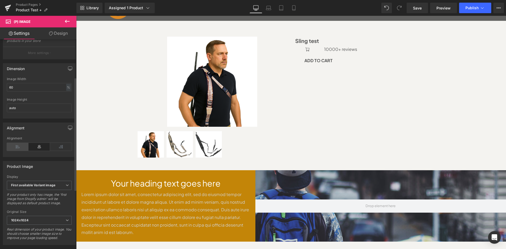
click at [19, 149] on icon at bounding box center [18, 147] width 22 height 8
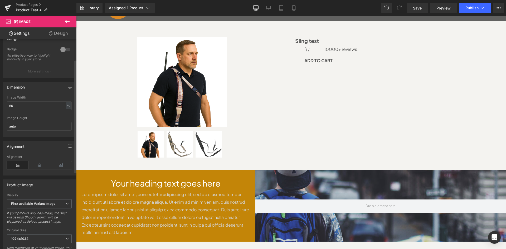
scroll to position [35, 0]
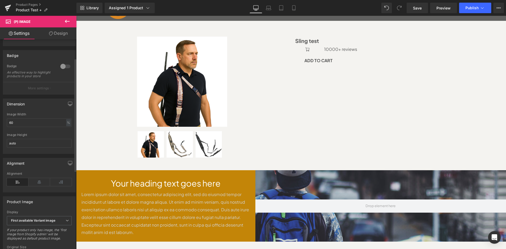
click at [24, 131] on div "Image Width 60 % % px" at bounding box center [39, 122] width 65 height 21
click at [23, 127] on input "60" at bounding box center [39, 122] width 65 height 9
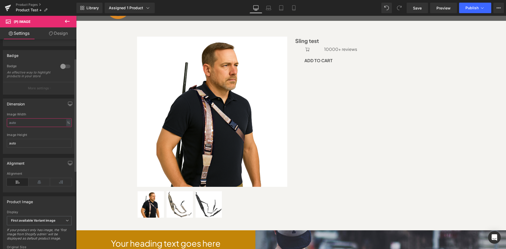
scroll to position [860, 426]
click at [61, 147] on input "auto" at bounding box center [39, 143] width 65 height 9
drag, startPoint x: 61, startPoint y: 151, endPoint x: -11, endPoint y: 149, distance: 71.9
click at [0, 149] on html "Text Block You are previewing how the New Preset 1 will restyle your page. You …" at bounding box center [253, 124] width 506 height 249
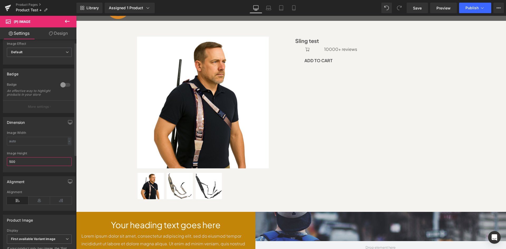
scroll to position [0, 0]
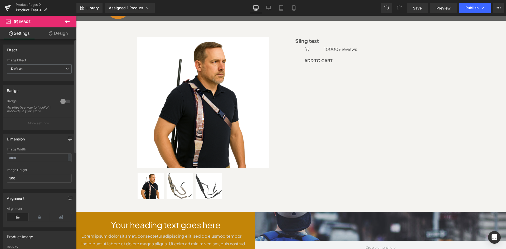
click at [50, 91] on div "Badge" at bounding box center [39, 90] width 72 height 10
click at [60, 36] on link "Design" at bounding box center [58, 33] width 38 height 12
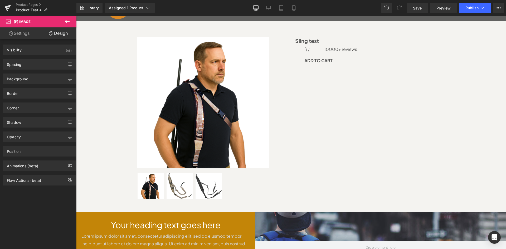
click at [60, 36] on link "Design" at bounding box center [58, 33] width 38 height 12
click at [352, 107] on div "Sale Off (P) Image" at bounding box center [291, 116] width 316 height 175
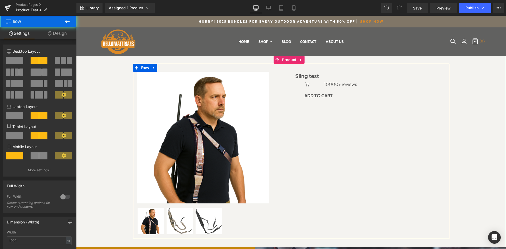
click at [359, 111] on div "Sale Off (P) Image" at bounding box center [291, 151] width 316 height 175
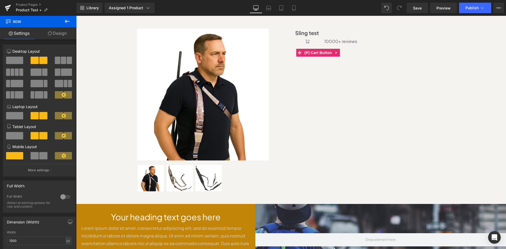
scroll to position [35, 0]
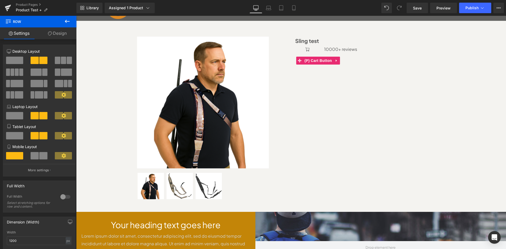
click at [360, 113] on div "Sale Off (P) Image" at bounding box center [291, 116] width 316 height 175
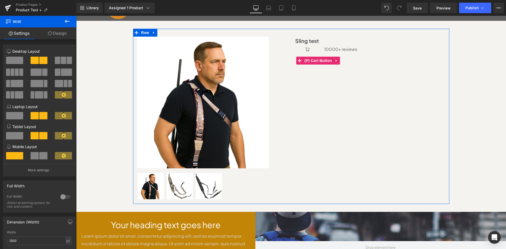
click at [52, 35] on link "Design" at bounding box center [57, 33] width 38 height 12
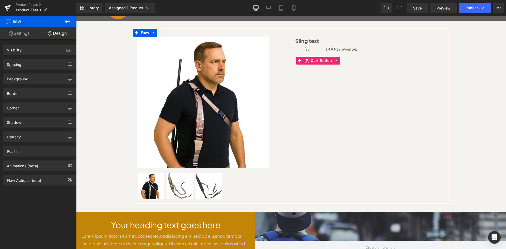
click at [25, 36] on link "Settings" at bounding box center [19, 33] width 38 height 12
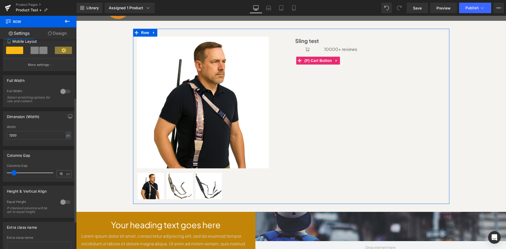
scroll to position [0, 0]
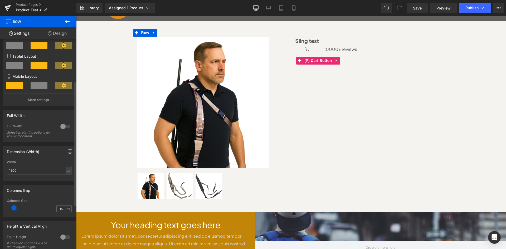
click at [61, 127] on div at bounding box center [65, 126] width 13 height 8
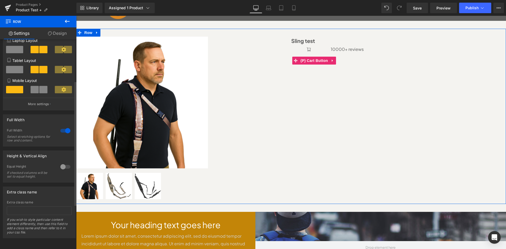
click at [61, 126] on div at bounding box center [65, 130] width 13 height 8
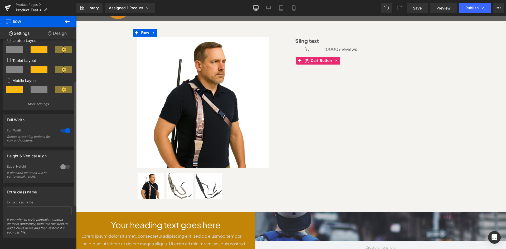
scroll to position [70, 0]
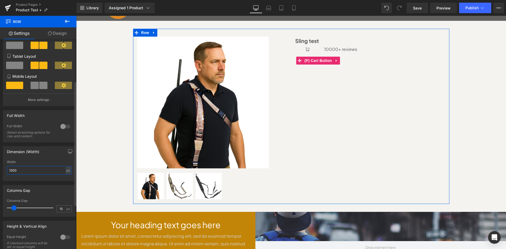
click at [47, 170] on input "1200" at bounding box center [39, 170] width 65 height 9
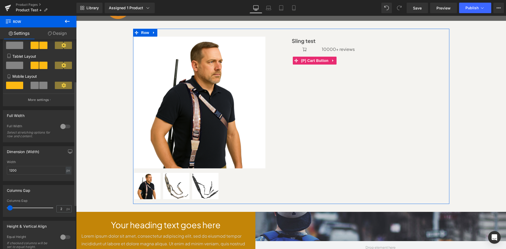
drag, startPoint x: 13, startPoint y: 209, endPoint x: 9, endPoint y: 203, distance: 7.3
click at [9, 203] on div at bounding box center [31, 208] width 44 height 11
click at [58, 208] on input "2" at bounding box center [61, 208] width 9 height 7
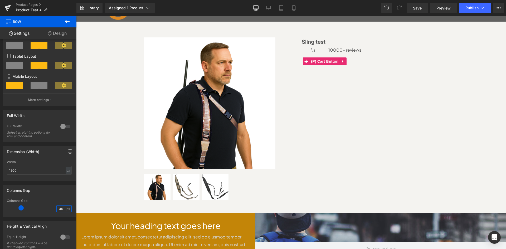
scroll to position [35, 0]
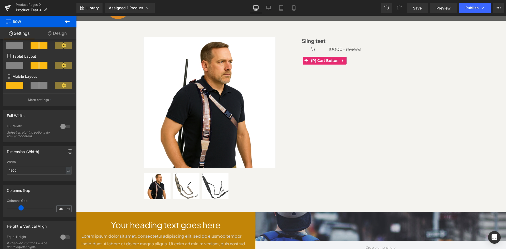
click at [66, 21] on icon at bounding box center [67, 21] width 5 height 3
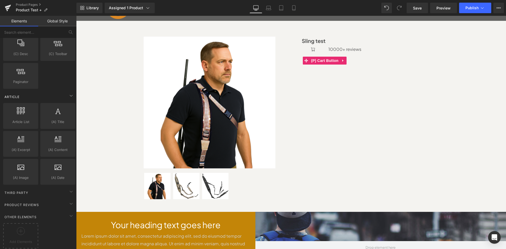
scroll to position [951, 0]
click at [70, 189] on icon at bounding box center [71, 191] width 6 height 6
click at [46, 190] on div "Third Party" at bounding box center [39, 192] width 74 height 11
click at [40, 199] on div "Product Reviews" at bounding box center [39, 204] width 74 height 11
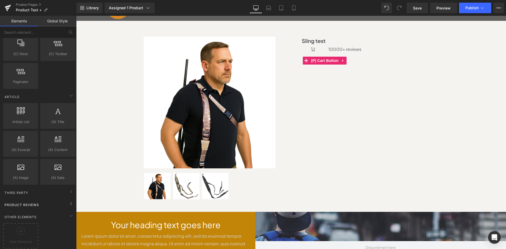
click at [40, 199] on div "Product Reviews" at bounding box center [39, 204] width 74 height 11
click at [43, 187] on div "Third Party" at bounding box center [39, 192] width 74 height 11
click at [49, 190] on div "Third Party" at bounding box center [39, 192] width 74 height 11
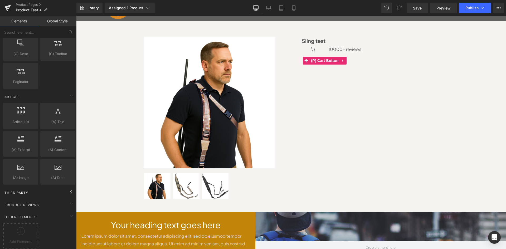
click at [17, 190] on span "Third Party" at bounding box center [16, 192] width 25 height 5
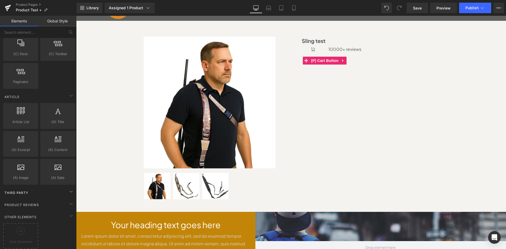
click at [17, 190] on span "Third Party" at bounding box center [16, 192] width 25 height 5
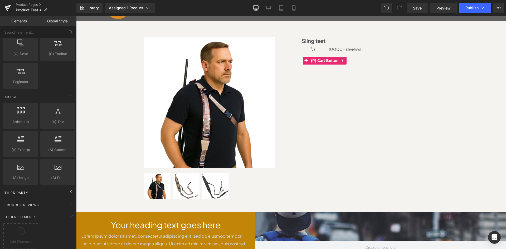
click at [17, 190] on span "Third Party" at bounding box center [16, 192] width 25 height 5
click at [17, 191] on span "Third Party" at bounding box center [16, 192] width 25 height 5
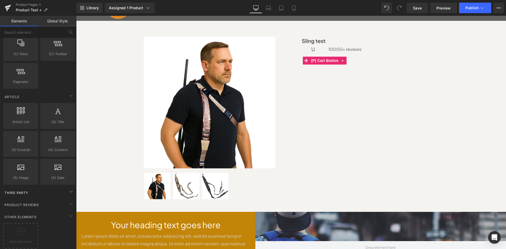
click at [17, 191] on div "Third Party" at bounding box center [39, 192] width 74 height 11
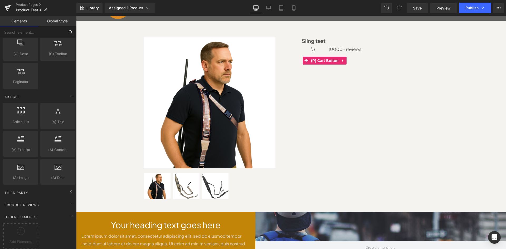
drag, startPoint x: 60, startPoint y: 27, endPoint x: 60, endPoint y: 22, distance: 4.5
click at [60, 26] on div "Elements Global Style Base Row rows, columns, layouts, div Heading headings, ti…" at bounding box center [38, 134] width 76 height 236
click at [60, 21] on link "Global Style" at bounding box center [57, 21] width 38 height 11
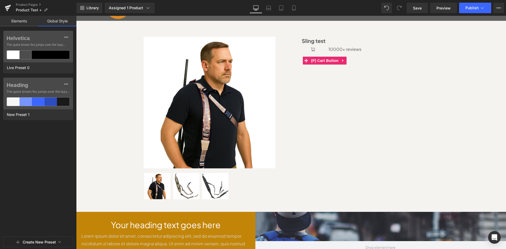
click at [17, 16] on link "Elements" at bounding box center [19, 21] width 38 height 11
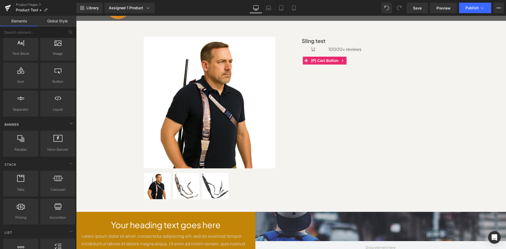
scroll to position [0, 0]
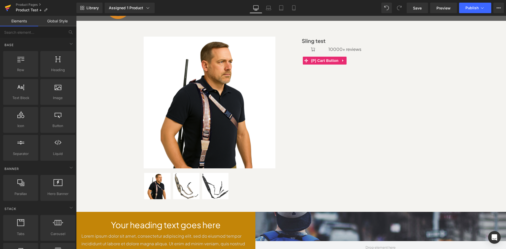
click at [9, 5] on icon at bounding box center [8, 7] width 6 height 13
click at [423, 4] on link "Save" at bounding box center [416, 8] width 21 height 11
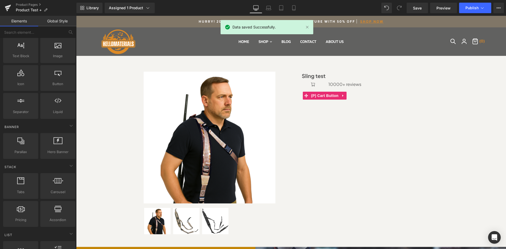
scroll to position [70, 0]
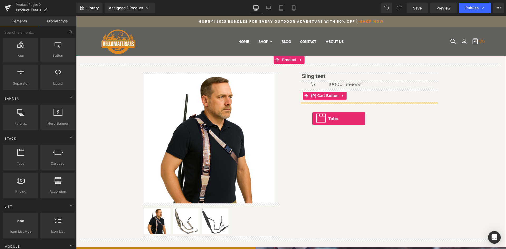
drag, startPoint x: 93, startPoint y: 174, endPoint x: 312, endPoint y: 119, distance: 226.1
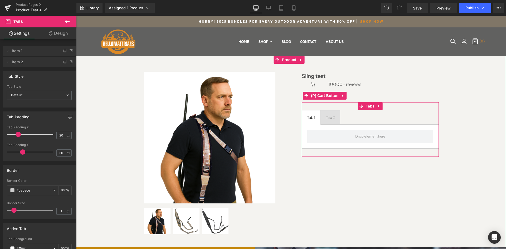
click at [472, 136] on div "Sale Off (P) Image (P) Image List" at bounding box center [291, 151] width 424 height 175
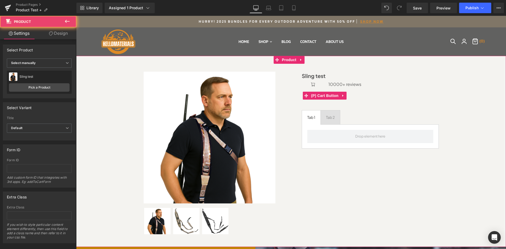
click at [460, 100] on div "Sale Off (P) Image (P) Image List" at bounding box center [291, 151] width 424 height 175
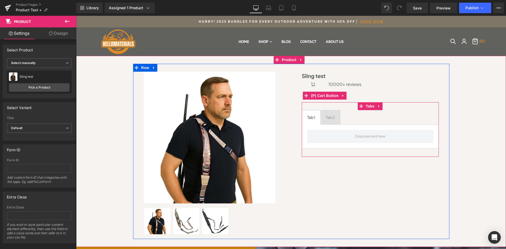
click at [460, 114] on div "Sale Off (P) Image (P) Image List" at bounding box center [291, 151] width 424 height 175
click at [460, 115] on div "Sale Off (P) Image (P) Image List" at bounding box center [291, 151] width 424 height 175
click at [351, 117] on ul "Tab 1 Text Block Tab 2 Text Block" at bounding box center [370, 117] width 137 height 14
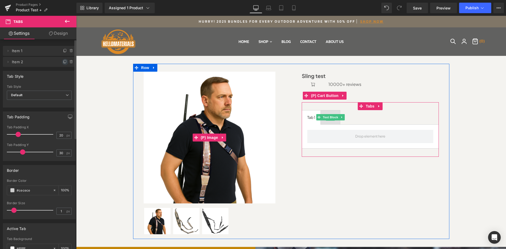
click at [63, 61] on icon at bounding box center [65, 62] width 4 height 4
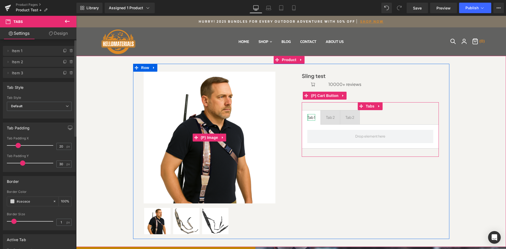
click at [307, 117] on div at bounding box center [307, 117] width 1 height 7
click at [307, 117] on div "Tab 1" at bounding box center [311, 117] width 8 height 7
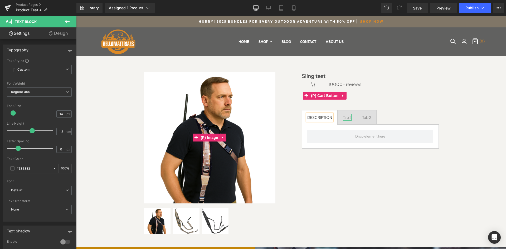
click at [344, 118] on div "Tab 2" at bounding box center [347, 117] width 9 height 7
click at [377, 119] on div "Tab 2" at bounding box center [379, 117] width 9 height 7
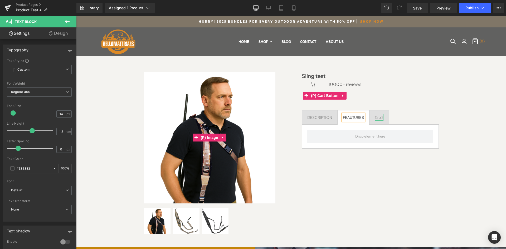
click at [377, 119] on div "Tab 2" at bounding box center [379, 117] width 9 height 7
click at [460, 165] on div "Sale Off (P) Image (P) Image List" at bounding box center [291, 151] width 424 height 175
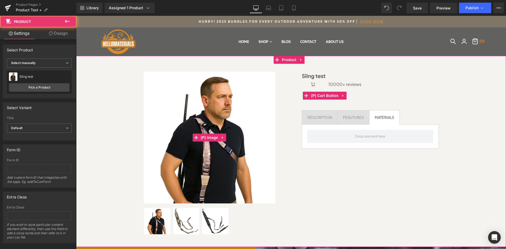
click at [466, 154] on div "Sale Off (P) Image (P) Image List" at bounding box center [291, 151] width 424 height 175
click at [477, 143] on div "Sale Off (P) Image (P) Image List" at bounding box center [291, 151] width 424 height 175
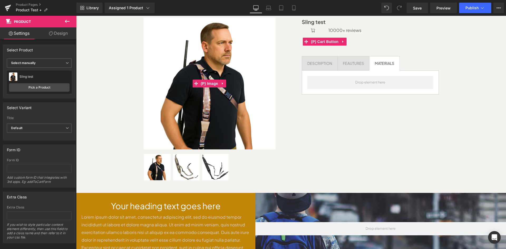
scroll to position [0, 0]
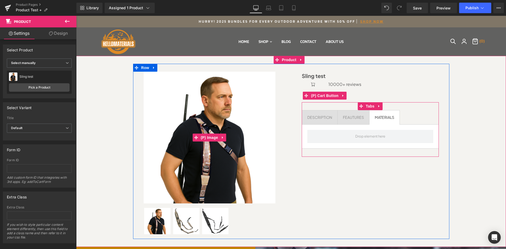
click at [324, 120] on div "DESCRIPTION Text Block" at bounding box center [319, 117] width 25 height 7
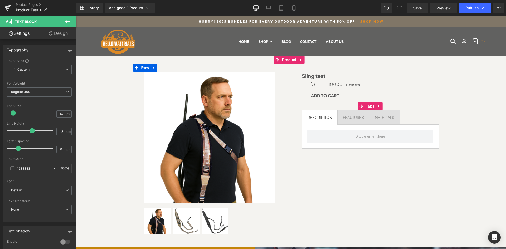
click at [414, 121] on ul "DESCRIPTION Text Block FEAUTURES Text Block MATERIALS Text Block" at bounding box center [370, 117] width 137 height 14
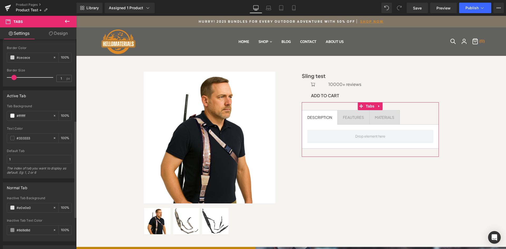
scroll to position [140, 0]
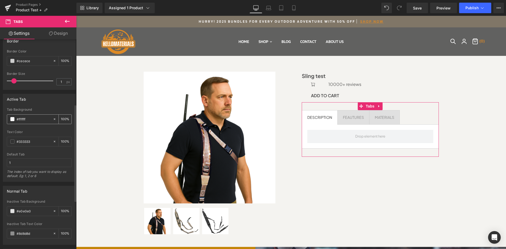
click at [62, 116] on input "100" at bounding box center [63, 119] width 5 height 6
drag, startPoint x: 59, startPoint y: 119, endPoint x: 65, endPoint y: 118, distance: 6.3
click at [65, 118] on div "100 %" at bounding box center [65, 119] width 13 height 9
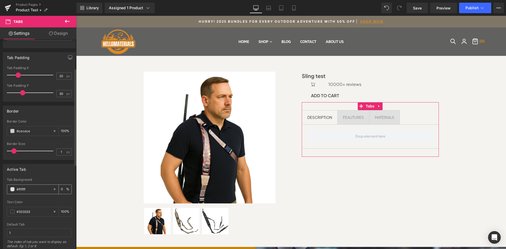
scroll to position [35, 0]
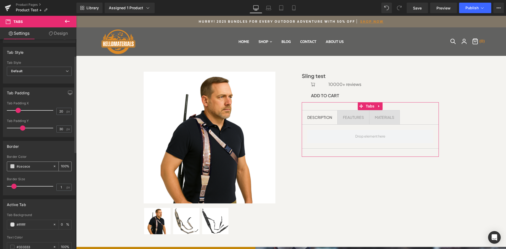
click at [53, 165] on icon at bounding box center [55, 166] width 4 height 4
click at [63, 35] on link "Design" at bounding box center [58, 33] width 38 height 12
click at [66, 23] on icon at bounding box center [67, 21] width 6 height 6
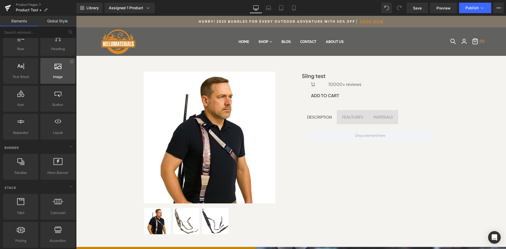
scroll to position [0, 0]
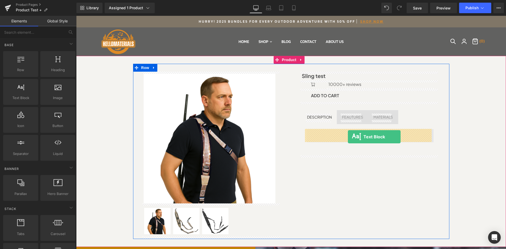
drag, startPoint x: 95, startPoint y: 101, endPoint x: 348, endPoint y: 136, distance: 255.4
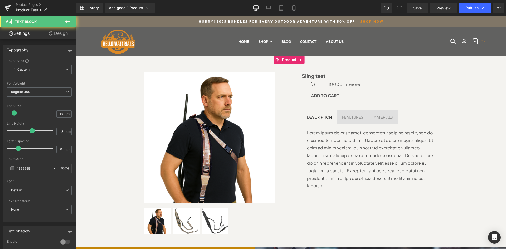
click at [451, 141] on div "Sale Off (P) Image (P) Image List" at bounding box center [291, 151] width 424 height 175
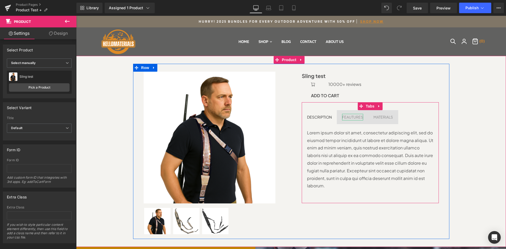
click at [348, 117] on div "FEAUTURES" at bounding box center [352, 117] width 21 height 7
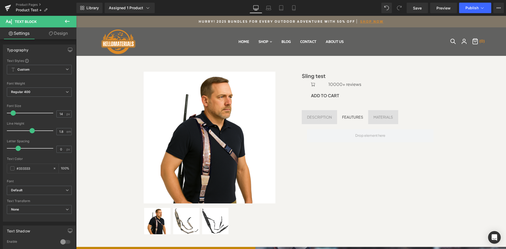
click at [63, 23] on button at bounding box center [67, 22] width 18 height 12
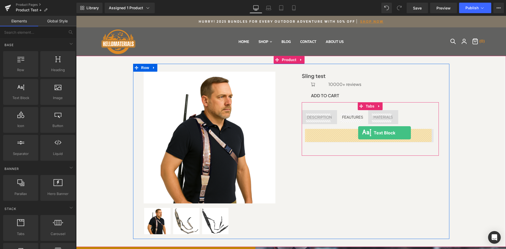
drag, startPoint x: 97, startPoint y: 109, endPoint x: 358, endPoint y: 133, distance: 261.6
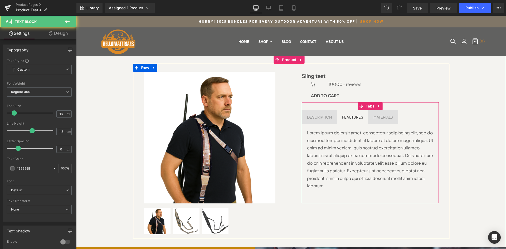
click at [392, 114] on span "MATERIALS Text Block" at bounding box center [383, 117] width 30 height 14
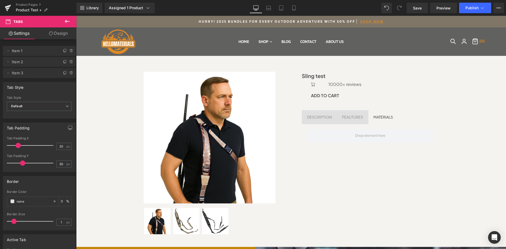
click at [67, 23] on icon at bounding box center [67, 21] width 6 height 6
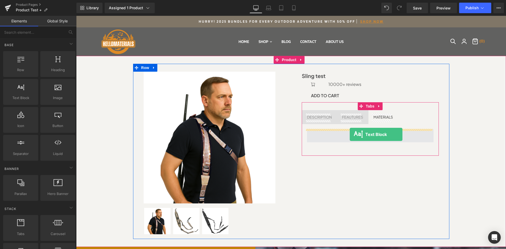
drag, startPoint x: 93, startPoint y: 112, endPoint x: 349, endPoint y: 134, distance: 257.2
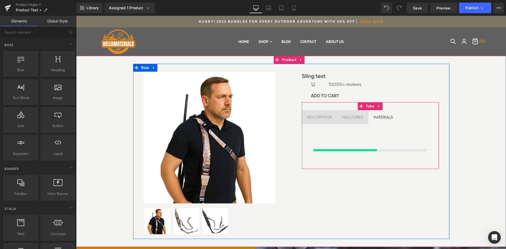
click at [468, 148] on div "Sale Off (P) Image (P) Image List" at bounding box center [291, 151] width 424 height 175
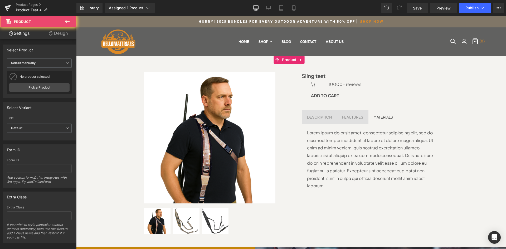
click at [357, 118] on div "FEAUTURES" at bounding box center [352, 117] width 21 height 7
click at [321, 120] on div "DESCRIPTION Text Block" at bounding box center [319, 117] width 25 height 7
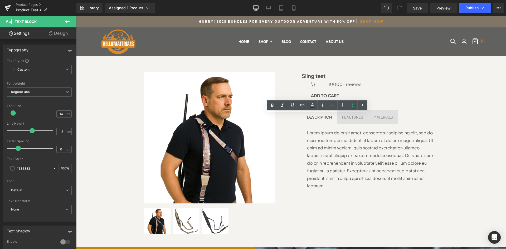
click at [460, 148] on div "Sale Off (P) Image (P) Image List" at bounding box center [291, 151] width 424 height 175
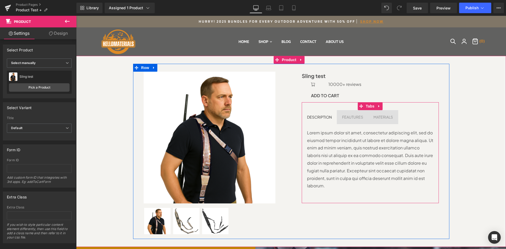
click at [405, 120] on ul "DESCRIPTION Text Block FEAUTURES Text Block MATERIALS Text Block" at bounding box center [370, 117] width 137 height 14
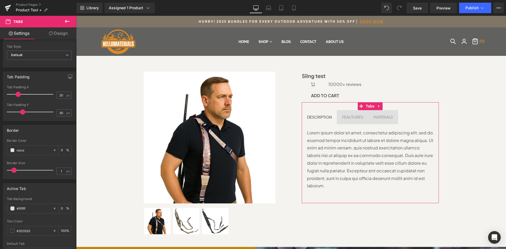
scroll to position [70, 0]
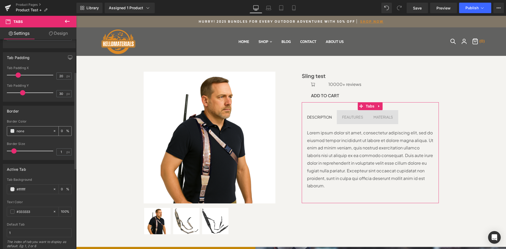
click at [32, 135] on div "none" at bounding box center [30, 130] width 46 height 9
click at [8, 131] on div "none" at bounding box center [30, 130] width 46 height 9
click at [12, 131] on span at bounding box center [12, 131] width 4 height 4
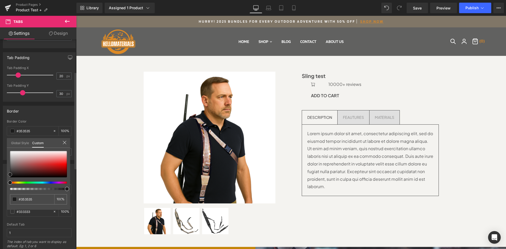
drag, startPoint x: 10, startPoint y: 176, endPoint x: 3, endPoint y: 173, distance: 7.9
click at [3, 160] on div "Border rgba(53, 53, 53, 1) Border Color #353535 100 % 1px Border Size 1 px Glob…" at bounding box center [39, 131] width 79 height 58
drag, startPoint x: 66, startPoint y: 189, endPoint x: 40, endPoint y: 189, distance: 25.5
click at [39, 189] on div at bounding box center [36, 189] width 57 height 2
click at [42, 190] on span at bounding box center [42, 189] width 4 height 4
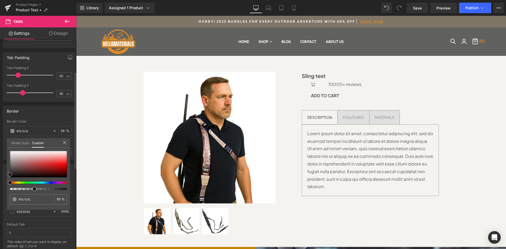
drag, startPoint x: 42, startPoint y: 190, endPoint x: 32, endPoint y: 186, distance: 9.7
click at [32, 186] on div at bounding box center [38, 170] width 57 height 39
drag, startPoint x: 35, startPoint y: 189, endPoint x: 23, endPoint y: 188, distance: 11.9
click at [23, 188] on span at bounding box center [24, 189] width 4 height 4
drag, startPoint x: 23, startPoint y: 188, endPoint x: 69, endPoint y: 185, distance: 45.7
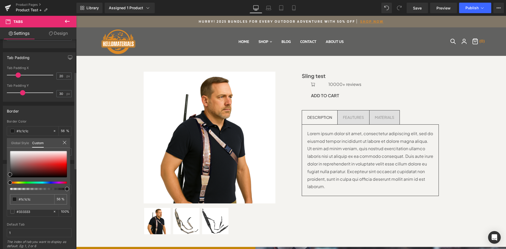
click at [69, 185] on div "#1c1c1c 56 %" at bounding box center [38, 180] width 63 height 59
click at [59, 199] on input "56" at bounding box center [59, 199] width 5 height 4
drag, startPoint x: 60, startPoint y: 199, endPoint x: 55, endPoint y: 198, distance: 4.9
click at [56, 200] on div "56 %" at bounding box center [60, 199] width 13 height 10
click at [8, 171] on div "#1c1c1c 30 %" at bounding box center [38, 180] width 63 height 59
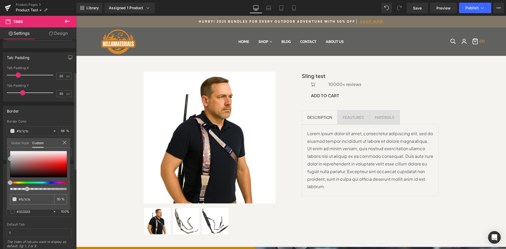
drag, startPoint x: 9, startPoint y: 174, endPoint x: 6, endPoint y: 158, distance: 16.3
click at [6, 158] on div "Border rgba(28, 28, 28, 0.56) Border Color #1c1c1c 56 % 1px Border Size 1 px Gl…" at bounding box center [39, 131] width 79 height 58
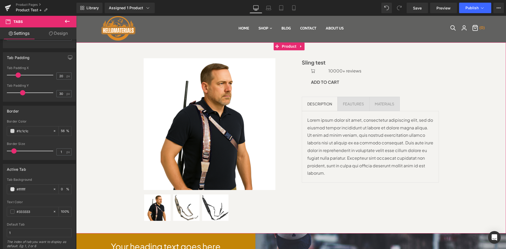
scroll to position [0, 0]
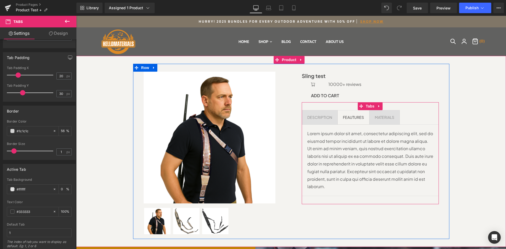
click at [337, 123] on span "FEAUTURES Text Block" at bounding box center [353, 117] width 32 height 14
click at [329, 124] on li "DESCRIPTION Text Block" at bounding box center [320, 117] width 36 height 14
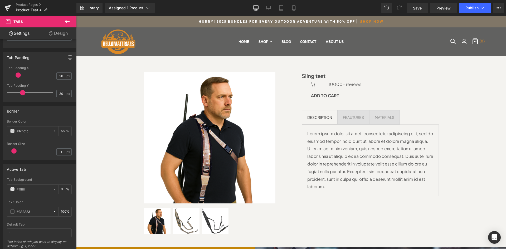
click at [65, 23] on icon at bounding box center [67, 21] width 6 height 6
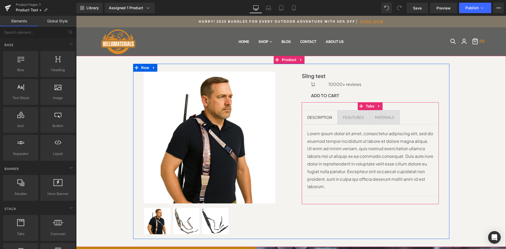
click at [413, 123] on ul "DESCRIPTION Text Block FEAUTURES Text Block MATERIALS Text Block" at bounding box center [370, 117] width 137 height 14
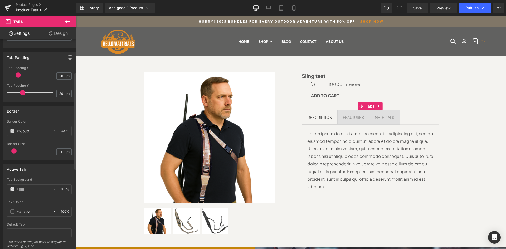
scroll to position [105, 0]
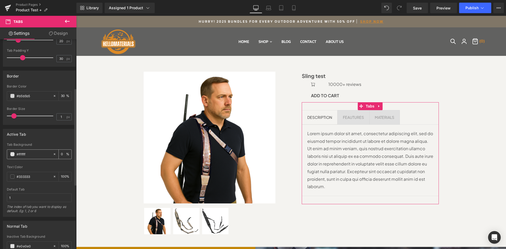
click at [12, 154] on span at bounding box center [12, 154] width 4 height 4
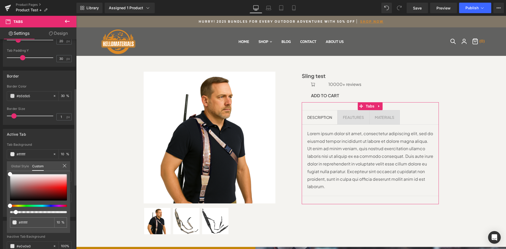
click at [14, 212] on div at bounding box center [36, 212] width 57 height 2
drag, startPoint x: 14, startPoint y: 212, endPoint x: 36, endPoint y: 212, distance: 22.1
click at [36, 212] on div at bounding box center [36, 212] width 57 height 2
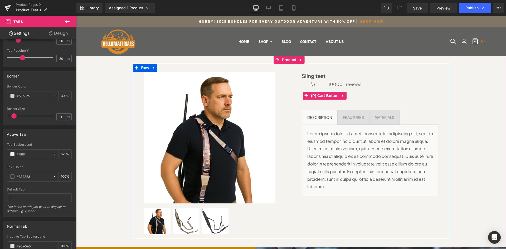
click at [343, 101] on button "Add To Cart" at bounding box center [325, 95] width 47 height 13
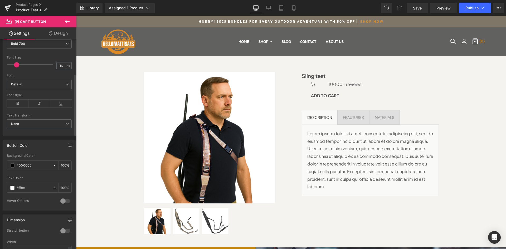
scroll to position [176, 0]
click at [53, 163] on icon at bounding box center [55, 163] width 4 height 4
click at [11, 163] on span at bounding box center [12, 163] width 4 height 4
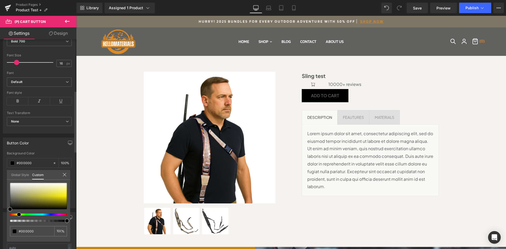
click at [17, 214] on div at bounding box center [36, 214] width 57 height 2
drag, startPoint x: 11, startPoint y: 208, endPoint x: 16, endPoint y: 203, distance: 6.7
click at [16, 203] on span at bounding box center [15, 205] width 4 height 4
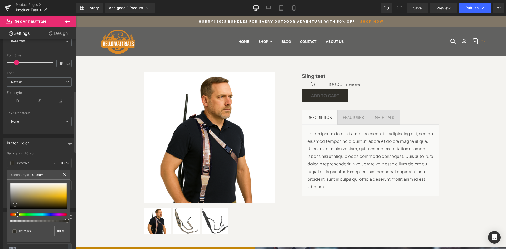
drag, startPoint x: 17, startPoint y: 214, endPoint x: 13, endPoint y: 214, distance: 4.0
click at [13, 214] on div at bounding box center [36, 214] width 57 height 2
drag, startPoint x: 15, startPoint y: 204, endPoint x: 60, endPoint y: 197, distance: 45.1
click at [60, 197] on span at bounding box center [59, 197] width 4 height 4
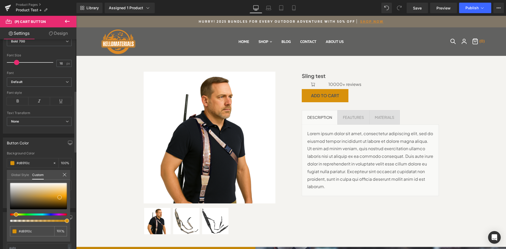
drag, startPoint x: 15, startPoint y: 214, endPoint x: 13, endPoint y: 214, distance: 2.6
click at [13, 214] on div at bounding box center [36, 214] width 57 height 2
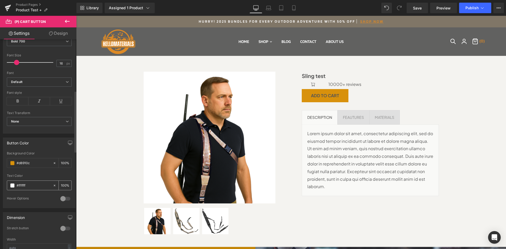
click at [11, 186] on span at bounding box center [12, 185] width 4 height 4
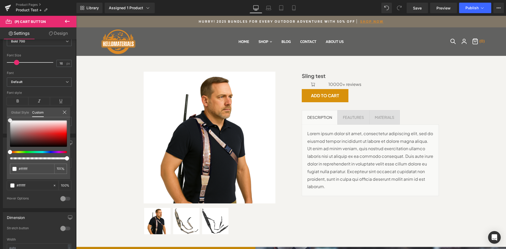
drag, startPoint x: 11, startPoint y: 122, endPoint x: -8, endPoint y: 111, distance: 21.4
click at [0, 111] on html "Text Block You are previewing how the New Preset 1 will restyle your page. You …" at bounding box center [253, 124] width 506 height 249
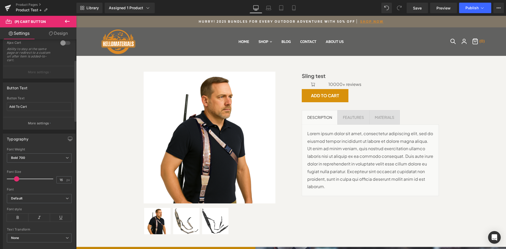
scroll to position [70, 0]
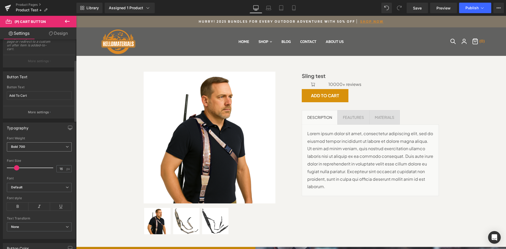
click at [63, 148] on span "Bold 700" at bounding box center [39, 146] width 65 height 9
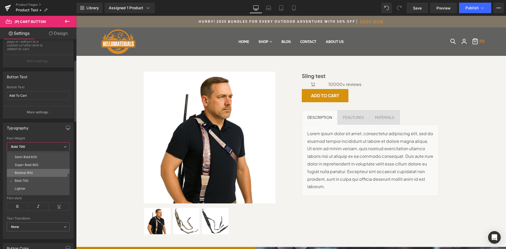
scroll to position [44, 0]
click at [41, 169] on li "Boldest 900" at bounding box center [39, 168] width 65 height 8
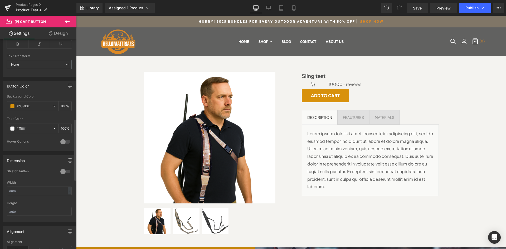
scroll to position [281, 0]
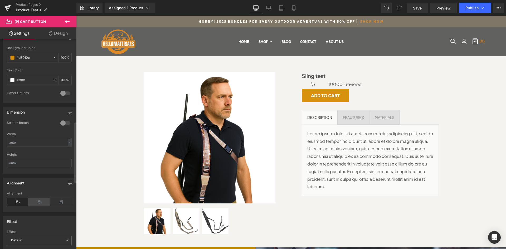
click at [38, 203] on icon at bounding box center [39, 202] width 22 height 8
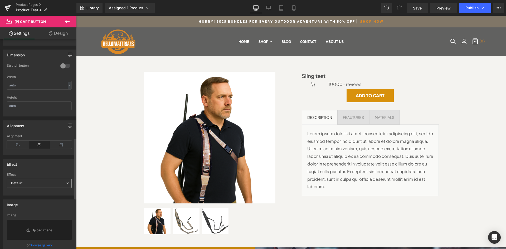
scroll to position [334, 0]
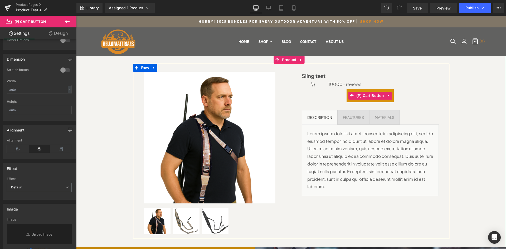
click at [335, 91] on div "Add To Cart" at bounding box center [370, 95] width 137 height 13
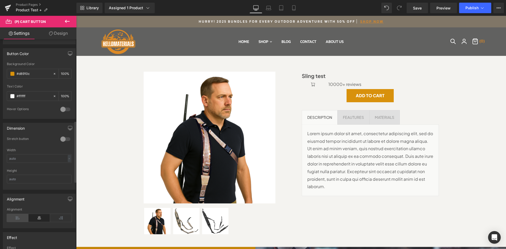
scroll to position [264, 0]
click at [64, 141] on div at bounding box center [65, 140] width 13 height 8
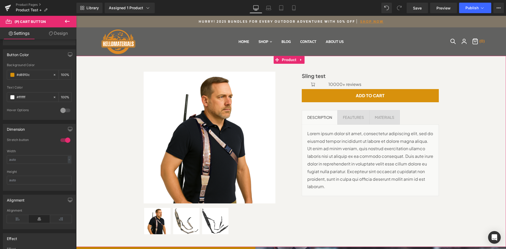
click at [460, 136] on div "Sale Off (P) Image (P) Image List" at bounding box center [291, 151] width 424 height 175
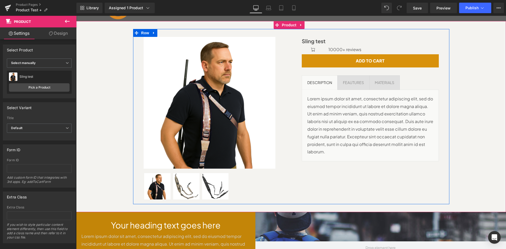
scroll to position [35, 0]
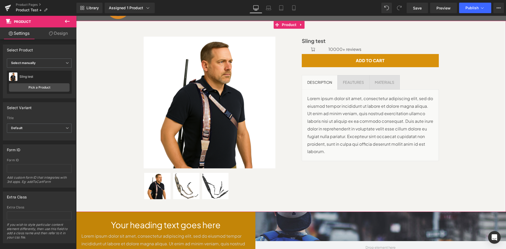
click at [462, 67] on div "Sale Off (P) Image (P) Image List" at bounding box center [291, 116] width 424 height 175
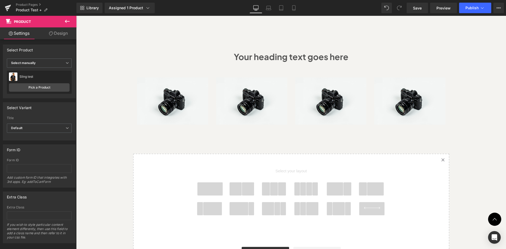
scroll to position [386, 0]
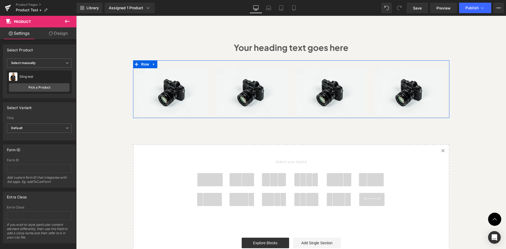
click at [212, 84] on div "Image" at bounding box center [251, 91] width 79 height 47
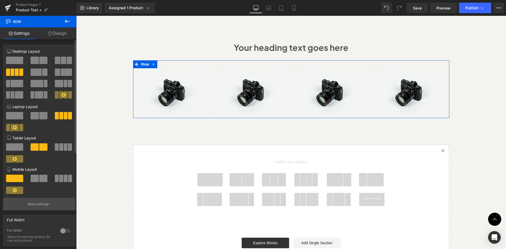
click at [42, 204] on p "More settings" at bounding box center [38, 204] width 21 height 5
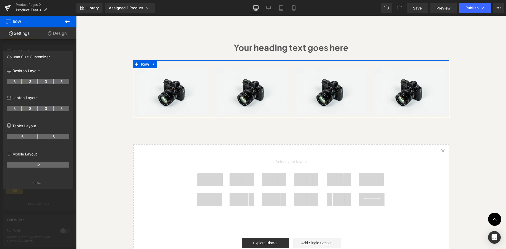
click at [32, 198] on div at bounding box center [38, 134] width 76 height 236
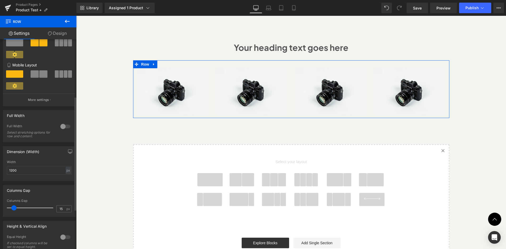
scroll to position [105, 0]
click at [64, 126] on div at bounding box center [65, 125] width 13 height 8
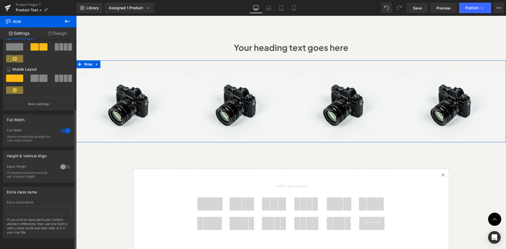
click at [60, 162] on div at bounding box center [65, 166] width 13 height 8
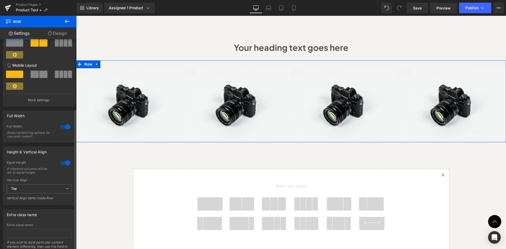
scroll to position [105, 0]
click at [47, 189] on span "Top" at bounding box center [39, 187] width 65 height 9
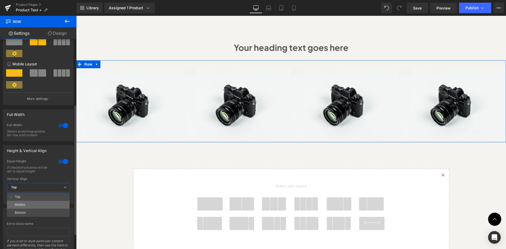
click at [42, 203] on li "Middle" at bounding box center [38, 205] width 63 height 8
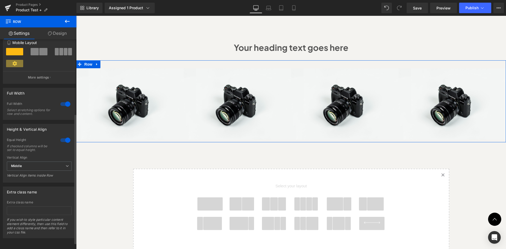
scroll to position [0, 0]
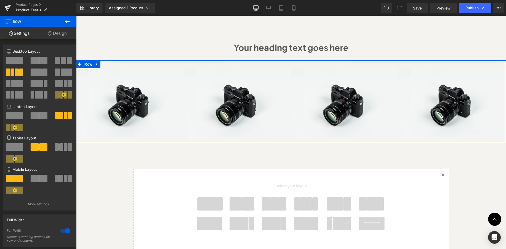
click at [57, 35] on link "Design" at bounding box center [57, 33] width 38 height 12
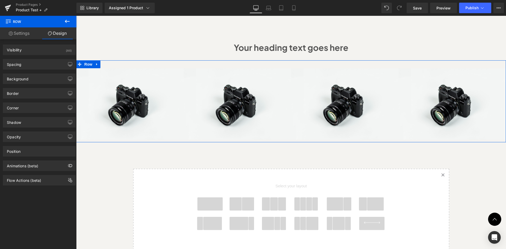
click at [19, 32] on link "Settings" at bounding box center [19, 33] width 38 height 12
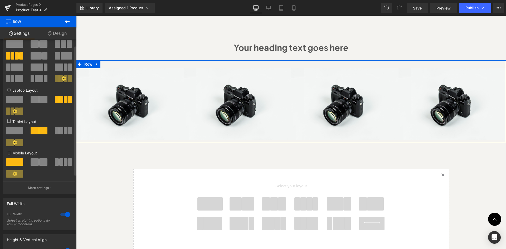
scroll to position [35, 0]
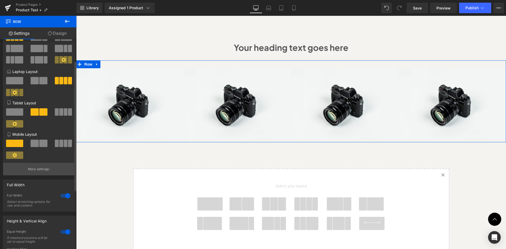
click at [45, 172] on button "More settings" at bounding box center [39, 169] width 72 height 12
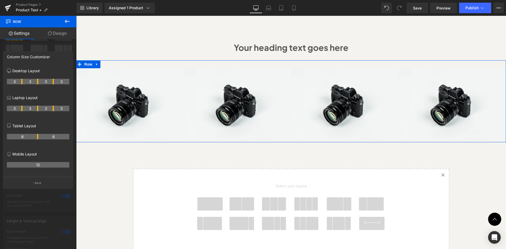
click at [55, 37] on link "Design" at bounding box center [57, 33] width 38 height 12
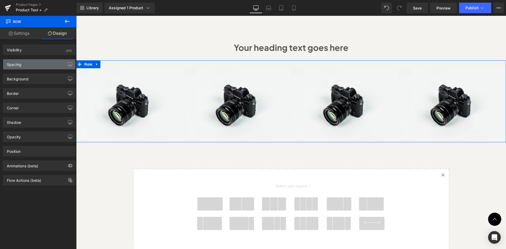
click at [31, 68] on div "Spacing" at bounding box center [39, 64] width 72 height 10
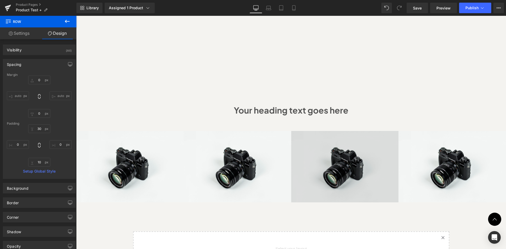
scroll to position [316, 0]
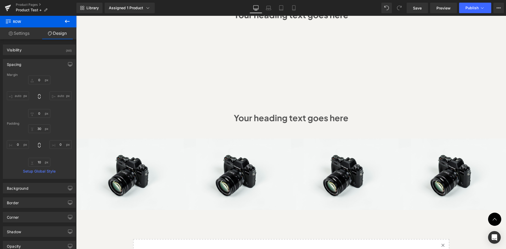
click at [467, 109] on div "Your heading text goes here" at bounding box center [291, 118] width 430 height 26
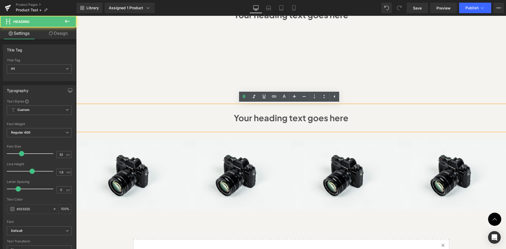
click at [475, 88] on div "Sale Off (P) Image" at bounding box center [291, 51] width 430 height 623
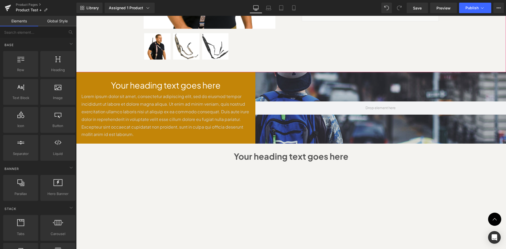
scroll to position [176, 0]
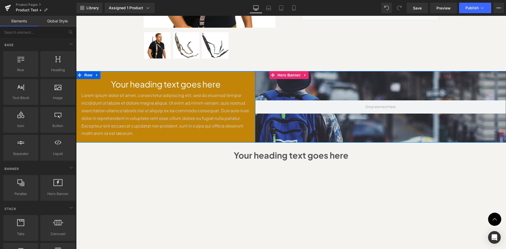
click at [249, 95] on div "Your heading text goes here Heading Lorem ipsum dolor sit amet, consectetur adi…" at bounding box center [165, 109] width 179 height 61
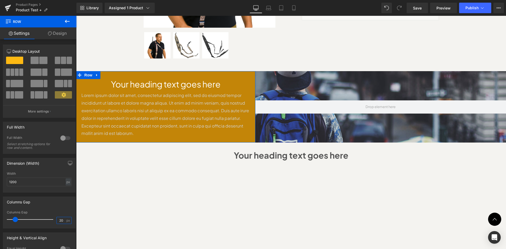
drag, startPoint x: 62, startPoint y: 221, endPoint x: 53, endPoint y: 217, distance: 9.1
click at [56, 220] on div "20 px" at bounding box center [63, 220] width 15 height 7
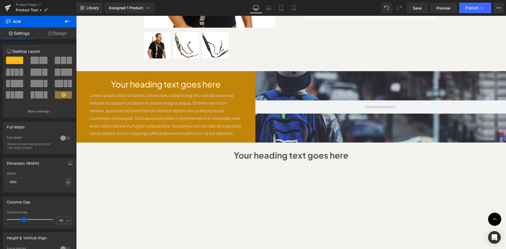
click at [455, 171] on div "Sale Off (P) Image" at bounding box center [291, 191] width 430 height 623
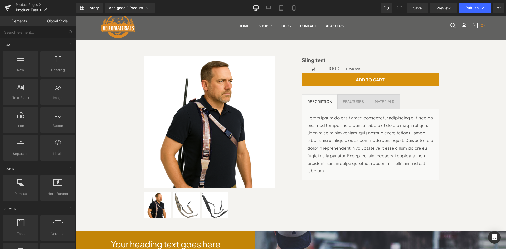
scroll to position [35, 0]
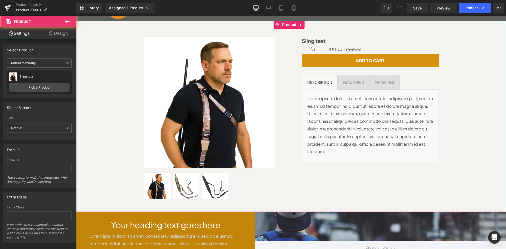
click at [460, 112] on div "Sale Off (P) Image (P) Image List" at bounding box center [291, 116] width 424 height 175
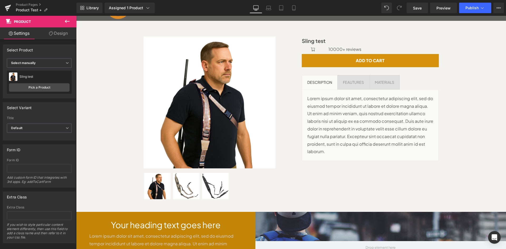
click at [68, 22] on icon at bounding box center [67, 21] width 5 height 3
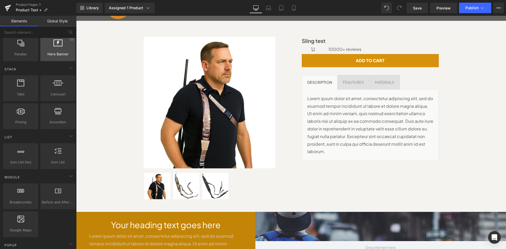
scroll to position [140, 0]
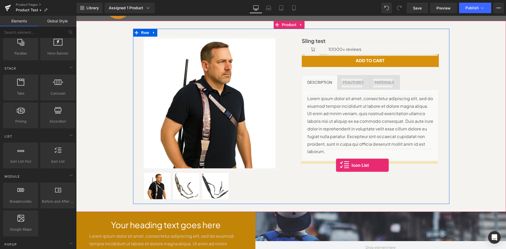
drag, startPoint x: 133, startPoint y: 170, endPoint x: 336, endPoint y: 165, distance: 202.9
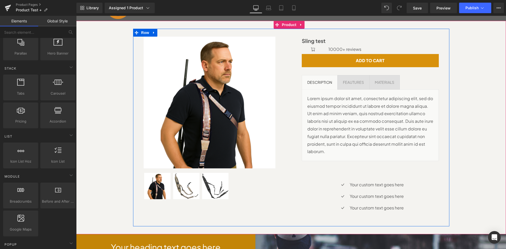
scroll to position [880, 426]
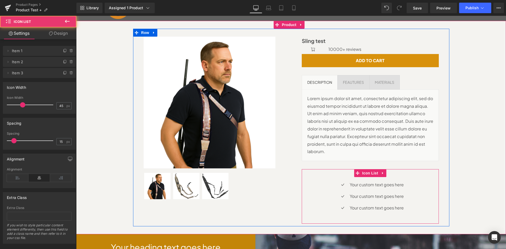
click at [406, 181] on div "Icon Your custom text goes here Text Block Icon Your custom text goes here Text…" at bounding box center [370, 198] width 137 height 35
click at [382, 172] on icon at bounding box center [382, 173] width 1 height 2
click at [384, 171] on icon at bounding box center [386, 173] width 4 height 4
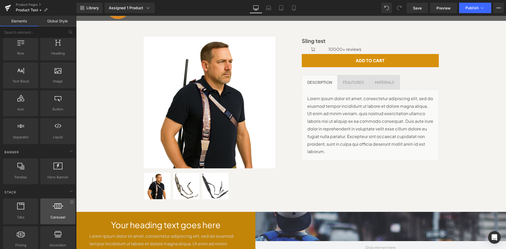
scroll to position [0, 0]
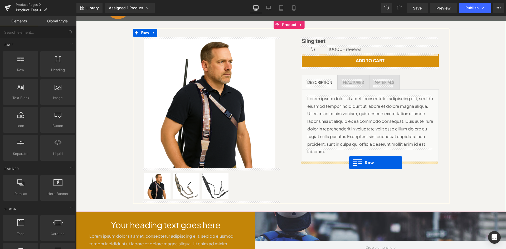
drag, startPoint x: 88, startPoint y: 81, endPoint x: 349, endPoint y: 162, distance: 273.2
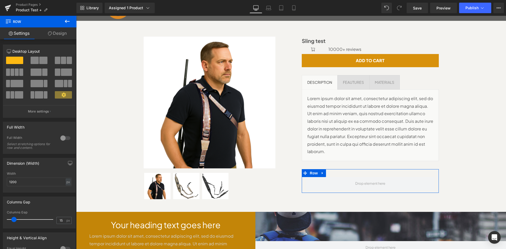
click at [63, 59] on span at bounding box center [63, 60] width 5 height 7
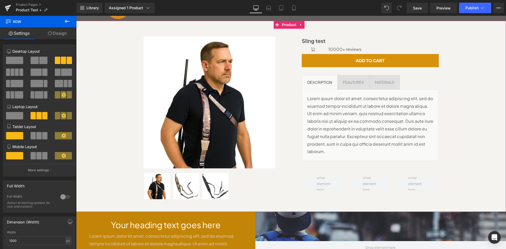
click at [468, 138] on div "Sale Off (P) Image (P) Image List" at bounding box center [291, 116] width 424 height 175
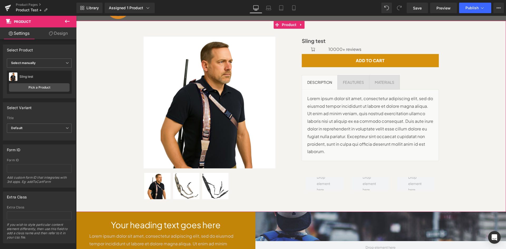
click at [70, 25] on button at bounding box center [67, 22] width 18 height 12
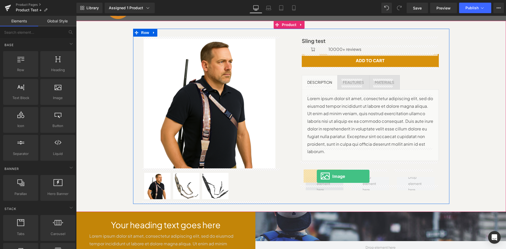
drag, startPoint x: 195, startPoint y: 136, endPoint x: 317, endPoint y: 176, distance: 128.0
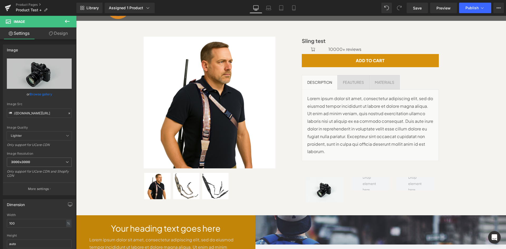
click at [73, 23] on button at bounding box center [67, 22] width 18 height 12
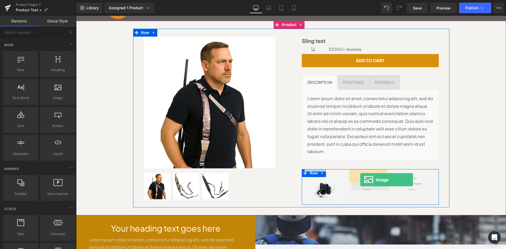
drag, startPoint x: 130, startPoint y: 106, endPoint x: 360, endPoint y: 179, distance: 241.6
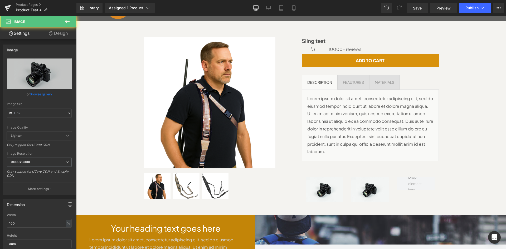
click at [68, 22] on icon at bounding box center [67, 21] width 6 height 6
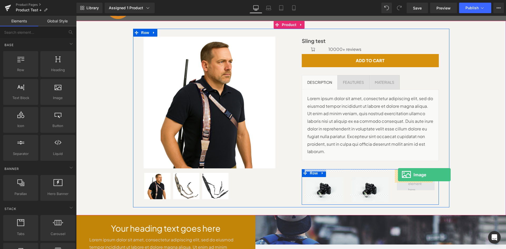
drag, startPoint x: 135, startPoint y: 105, endPoint x: 398, endPoint y: 175, distance: 271.5
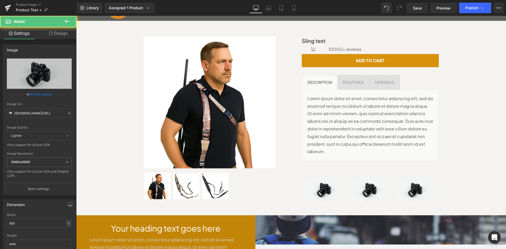
click at [70, 23] on button at bounding box center [67, 22] width 18 height 12
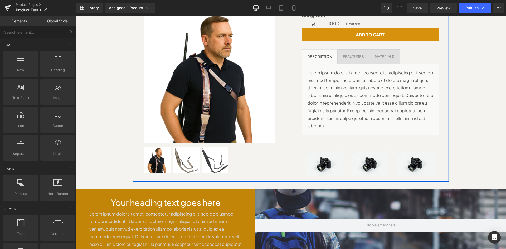
scroll to position [70, 0]
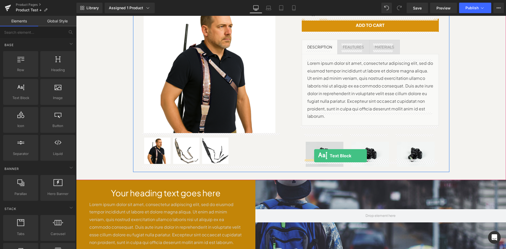
drag, startPoint x: 134, startPoint y: 117, endPoint x: 314, endPoint y: 156, distance: 184.6
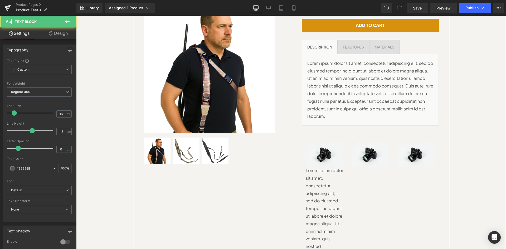
scroll to position [1081, 426]
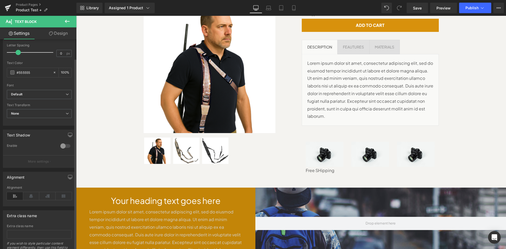
scroll to position [124, 0]
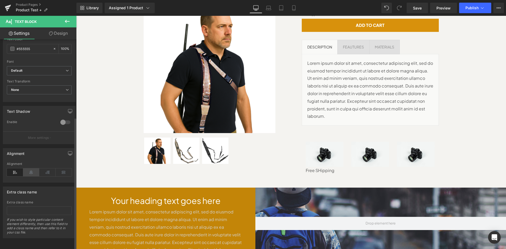
click at [24, 170] on icon at bounding box center [31, 172] width 16 height 8
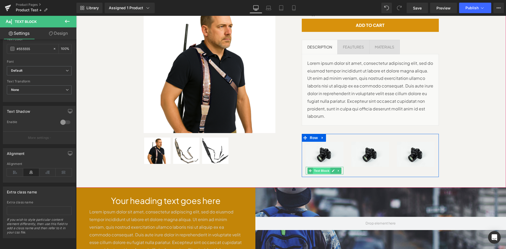
click at [322, 167] on span "Text Block" at bounding box center [321, 170] width 17 height 6
click at [456, 161] on div "Sale Off (P) Image (P) Image List" at bounding box center [291, 86] width 424 height 186
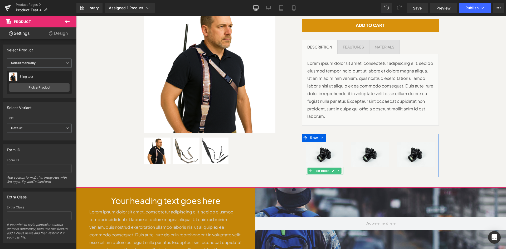
click at [322, 167] on span "Text Block" at bounding box center [321, 170] width 17 height 6
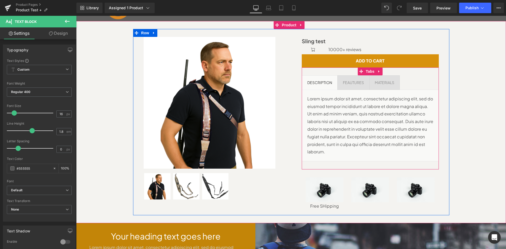
scroll to position [35, 0]
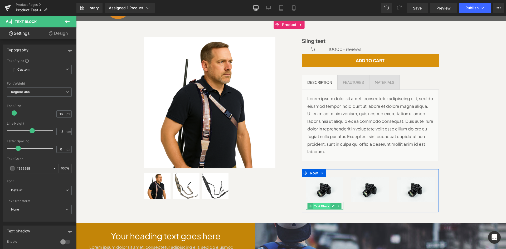
click at [316, 203] on span "Text Block" at bounding box center [321, 206] width 17 height 6
click at [315, 203] on span "Text Block" at bounding box center [321, 206] width 17 height 6
click at [342, 202] on div at bounding box center [342, 206] width 1 height 8
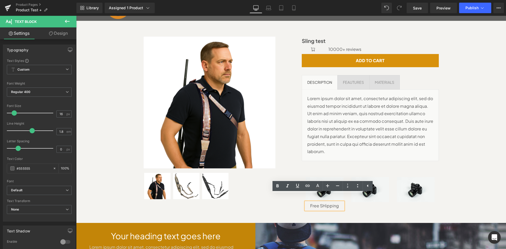
click at [324, 202] on p "Free SHipping" at bounding box center [325, 206] width 38 height 8
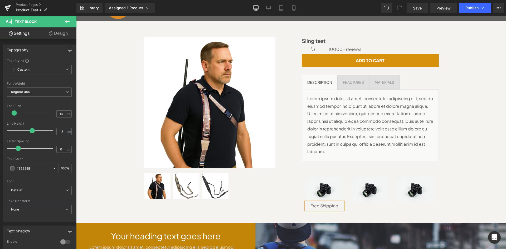
click at [452, 170] on div "Sale Off (P) Image (P) Image List" at bounding box center [291, 122] width 424 height 186
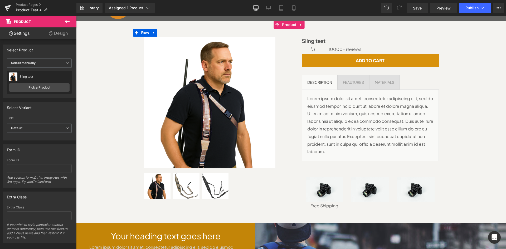
drag, startPoint x: 340, startPoint y: 205, endPoint x: 332, endPoint y: 201, distance: 8.1
click at [340, 212] on div at bounding box center [291, 213] width 316 height 3
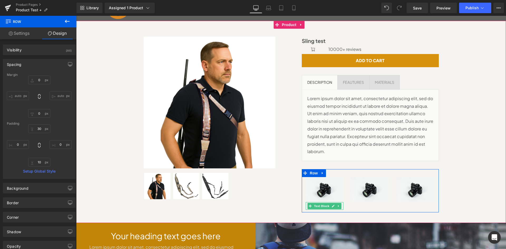
click at [337, 204] on icon at bounding box center [338, 205] width 3 height 3
click at [353, 196] on div "Image Free Shipping Text Block Image Image Row" at bounding box center [370, 190] width 137 height 43
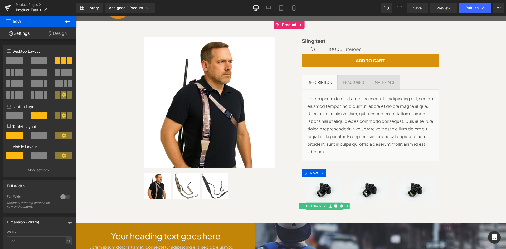
click at [338, 202] on div at bounding box center [325, 202] width 38 height 1
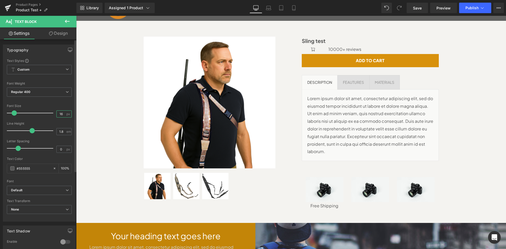
click at [63, 113] on input "16" at bounding box center [61, 114] width 9 height 7
drag, startPoint x: 62, startPoint y: 113, endPoint x: 56, endPoint y: 113, distance: 6.6
click at [57, 113] on input "16" at bounding box center [61, 114] width 9 height 7
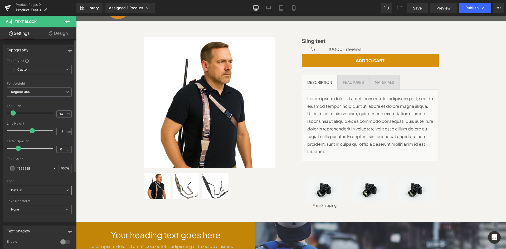
click at [58, 188] on b "Default" at bounding box center [38, 190] width 55 height 4
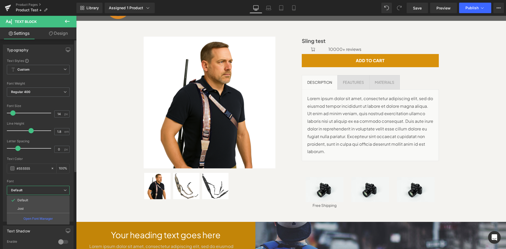
click at [58, 188] on b "Default" at bounding box center [37, 190] width 52 height 4
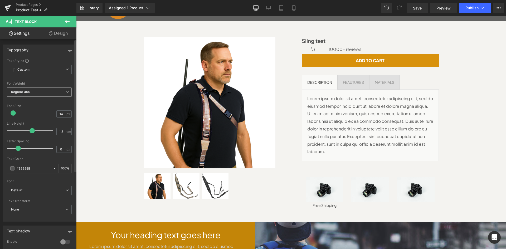
click at [47, 95] on span "Regular 400" at bounding box center [39, 91] width 65 height 9
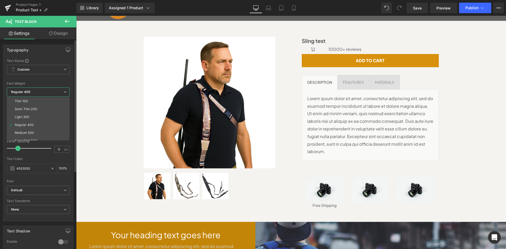
click at [36, 132] on li "Medium 500" at bounding box center [39, 133] width 65 height 8
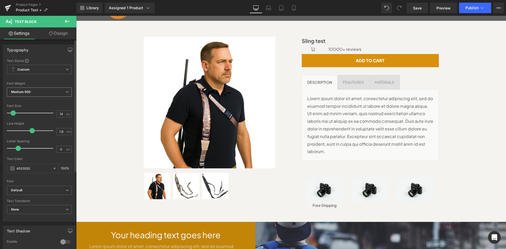
click at [60, 93] on span "Medium 500" at bounding box center [39, 91] width 65 height 9
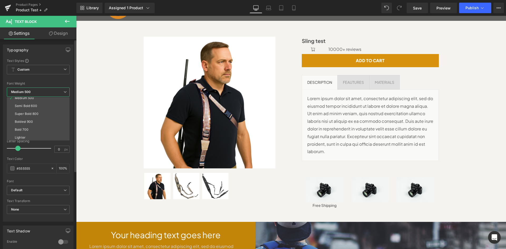
scroll to position [35, 0]
click at [45, 128] on li "Bold 700" at bounding box center [39, 129] width 65 height 8
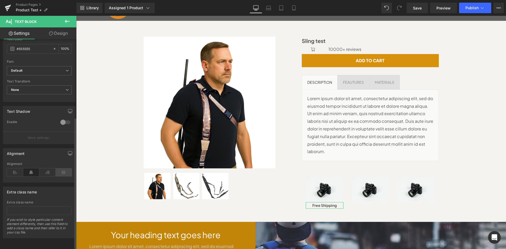
scroll to position [124, 0]
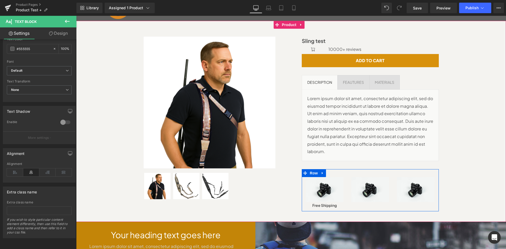
click at [372, 199] on div "Image Free Shipping Text Block Image Image Row" at bounding box center [370, 190] width 137 height 42
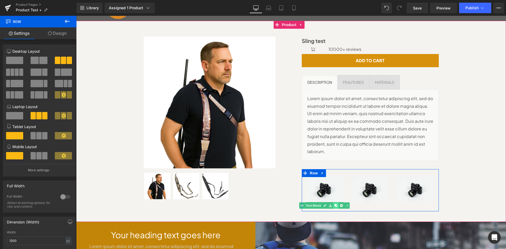
click at [334, 204] on icon at bounding box center [335, 205] width 3 height 3
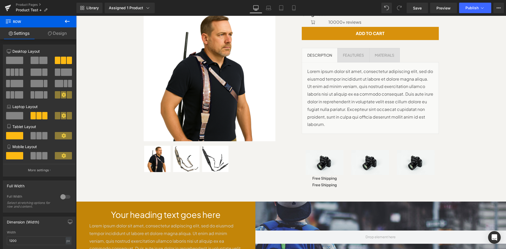
scroll to position [59, 0]
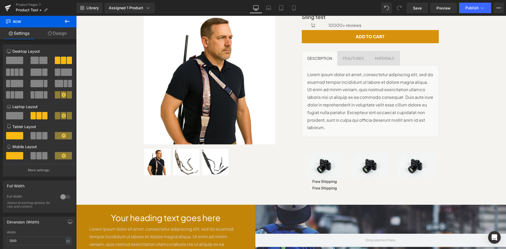
click at [318, 185] on div "Free Shipping Text Block" at bounding box center [325, 188] width 38 height 7
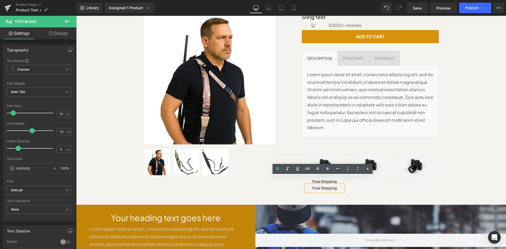
click at [353, 186] on div "Image Free Shipping Text Block Free Shipping Text Block Image Image Row" at bounding box center [370, 169] width 137 height 49
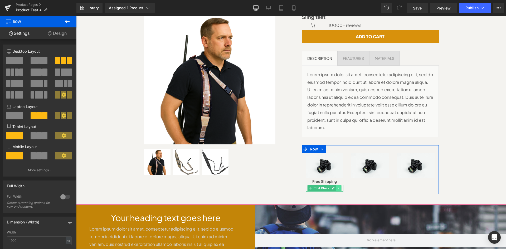
click at [337, 186] on icon at bounding box center [338, 187] width 3 height 3
click at [338, 185] on link at bounding box center [341, 188] width 6 height 6
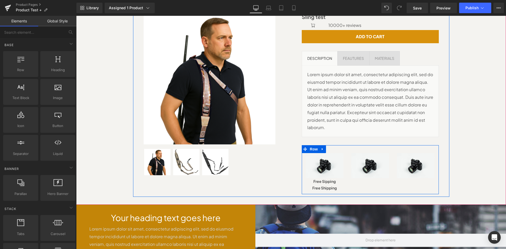
scroll to position [875, 426]
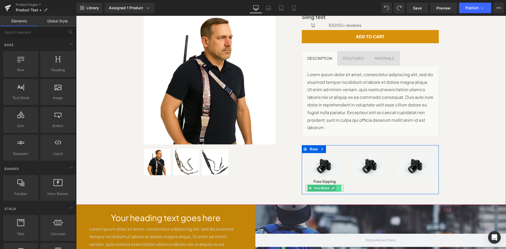
click at [337, 186] on icon at bounding box center [338, 187] width 3 height 3
click at [334, 186] on icon at bounding box center [335, 187] width 3 height 3
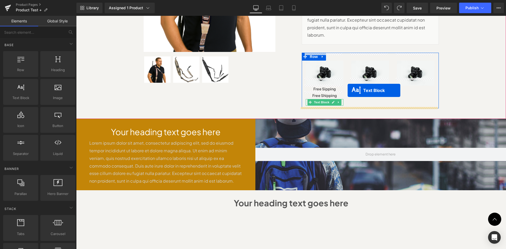
scroll to position [3, 3]
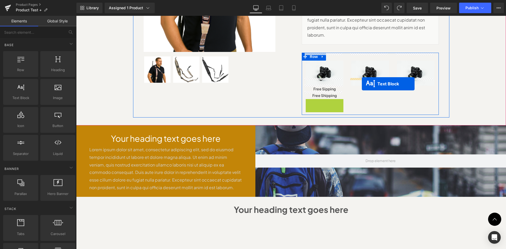
drag, startPoint x: 323, startPoint y: 96, endPoint x: 362, endPoint y: 84, distance: 41.0
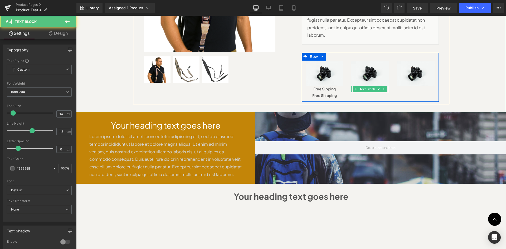
scroll to position [875, 426]
drag, startPoint x: 332, startPoint y: 90, endPoint x: 411, endPoint y: 82, distance: 79.4
click at [411, 82] on div "Image Free Sipping Text Block Free Shipping Text Block Image Free Shipping Text…" at bounding box center [370, 77] width 137 height 49
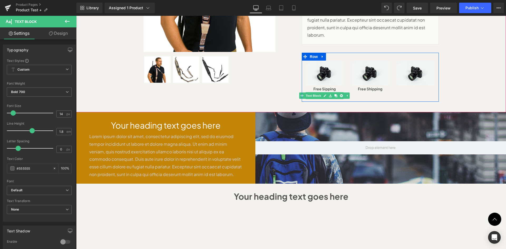
click at [363, 90] on div "Image Free Sipping Text Block Free Shipping Text Block Image Free Shipping Text…" at bounding box center [370, 77] width 137 height 49
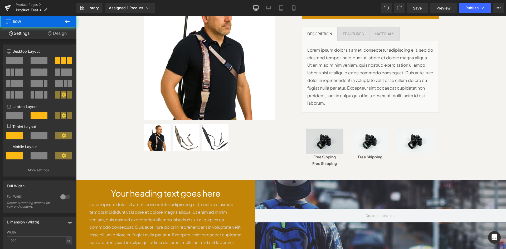
scroll to position [81, 0]
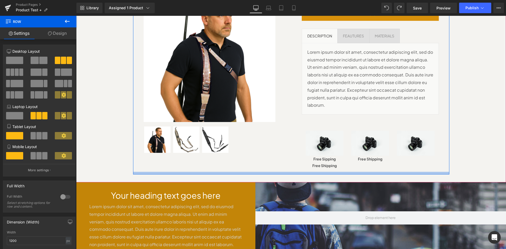
drag, startPoint x: 342, startPoint y: 164, endPoint x: 334, endPoint y: 160, distance: 8.7
click at [341, 172] on div at bounding box center [291, 173] width 316 height 3
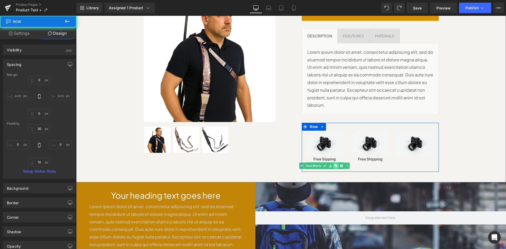
click at [333, 162] on link at bounding box center [336, 165] width 6 height 6
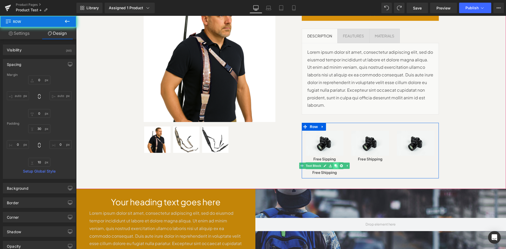
scroll to position [881, 426]
click at [341, 164] on icon at bounding box center [341, 165] width 3 height 3
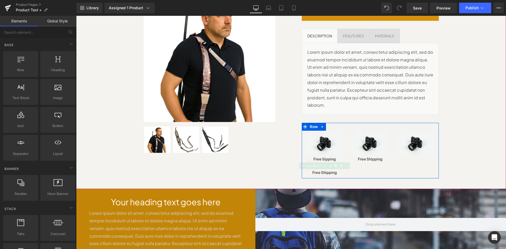
scroll to position [875, 426]
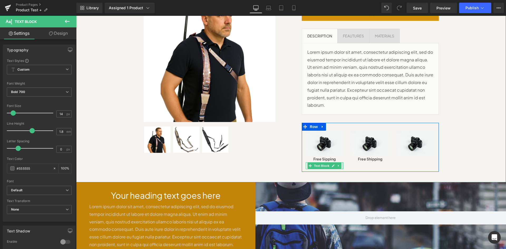
drag, startPoint x: 340, startPoint y: 158, endPoint x: 375, endPoint y: 160, distance: 34.5
click at [407, 152] on div "Image Free Sipping Text Block Free Shipping Text Block Image Free Shipping Text…" at bounding box center [370, 147] width 137 height 49
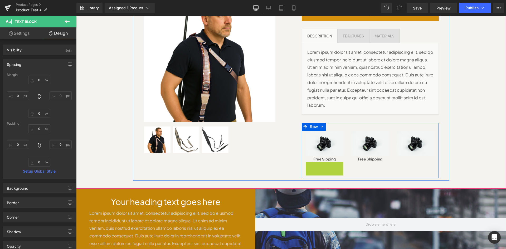
scroll to position [881, 426]
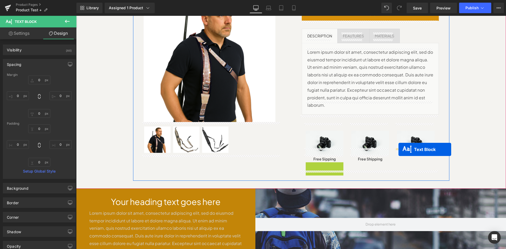
drag, startPoint x: 308, startPoint y: 159, endPoint x: 398, endPoint y: 148, distance: 90.7
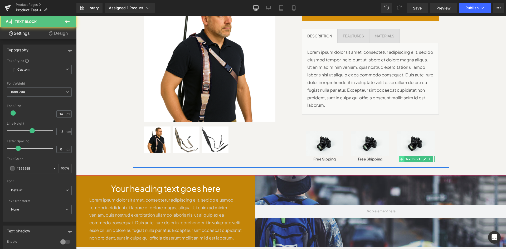
scroll to position [868, 426]
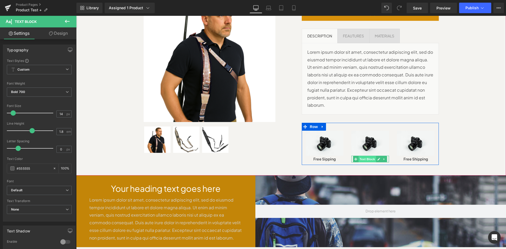
click at [369, 156] on span "Text Block" at bounding box center [366, 159] width 17 height 6
click at [387, 156] on div at bounding box center [387, 159] width 1 height 7
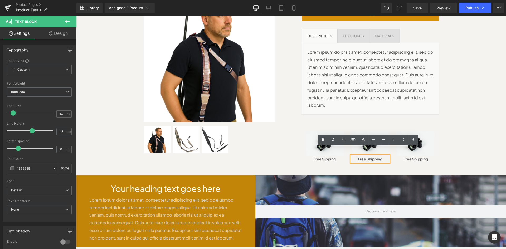
click at [386, 156] on p "Free Shipping" at bounding box center [370, 159] width 38 height 7
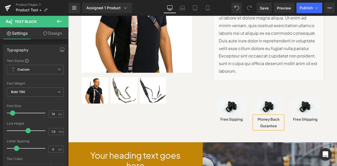
scroll to position [151, 0]
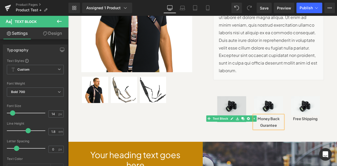
click at [68, 16] on div at bounding box center [68, 16] width 0 height 0
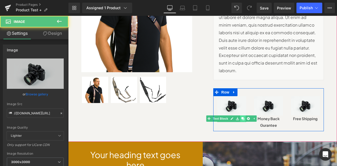
click at [243, 117] on icon at bounding box center [243, 118] width 3 height 3
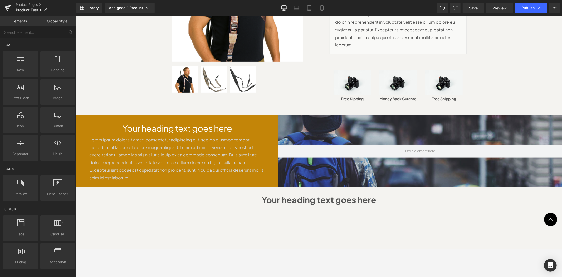
scroll to position [0, 0]
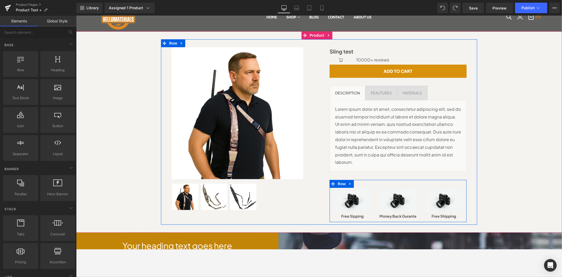
click at [418, 180] on div at bounding box center [397, 183] width 137 height 8
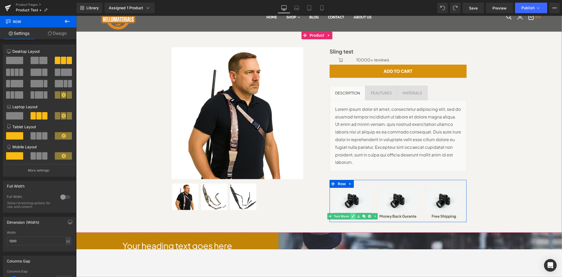
click at [351, 214] on icon at bounding box center [352, 215] width 3 height 3
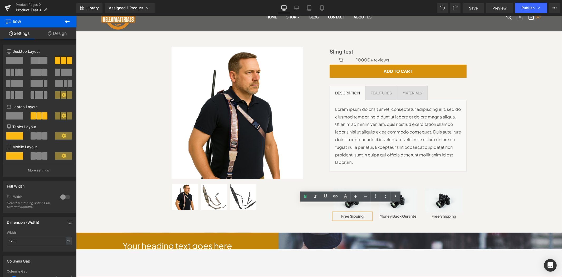
click at [352, 212] on p "Free Sipping" at bounding box center [352, 215] width 38 height 7
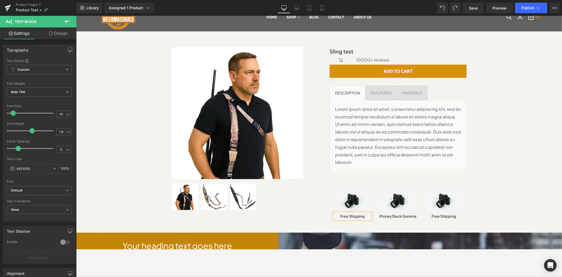
click at [356, 212] on p "Free Shipping" at bounding box center [352, 215] width 38 height 7
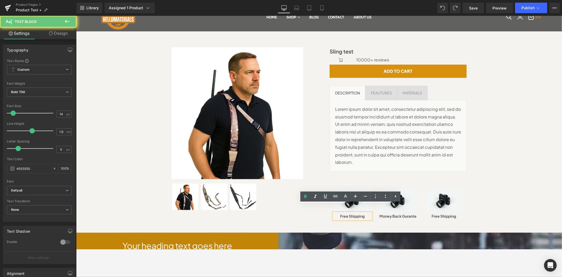
click at [356, 212] on p "Free Shipping" at bounding box center [352, 215] width 38 height 7
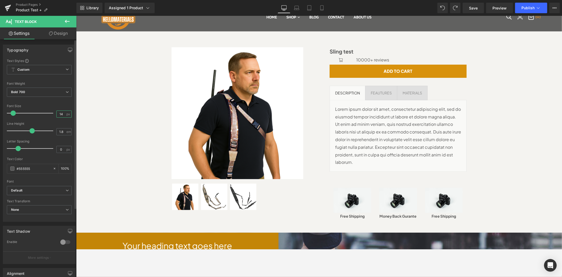
click at [61, 114] on input "14" at bounding box center [61, 114] width 9 height 7
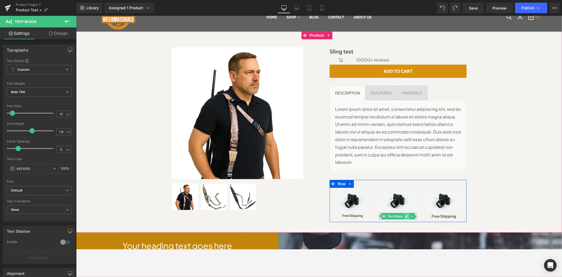
click at [404, 213] on link at bounding box center [407, 216] width 6 height 6
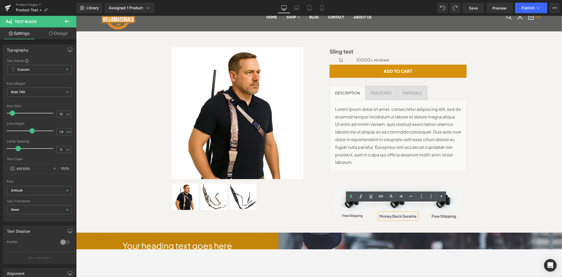
click at [388, 212] on div "Money Back Gurante" at bounding box center [398, 215] width 38 height 7
click at [61, 117] on input "14" at bounding box center [61, 114] width 9 height 7
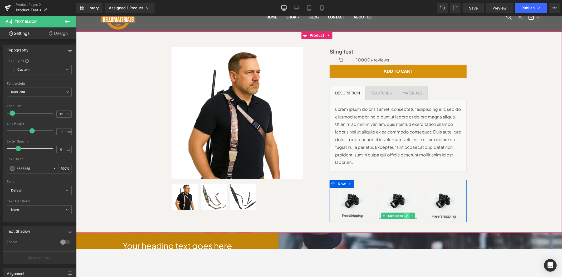
click at [405, 214] on icon at bounding box center [406, 215] width 3 height 3
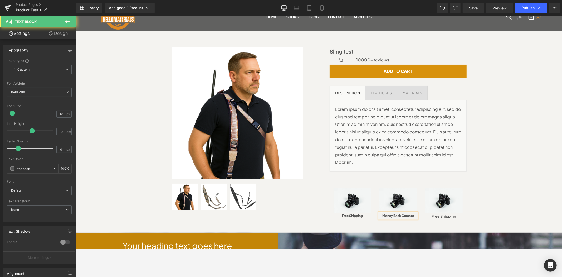
click at [411, 212] on div "Money Back Gurante" at bounding box center [398, 215] width 38 height 6
click at [505, 217] on div "Sale Off (P) Image" at bounding box center [319, 131] width 486 height 201
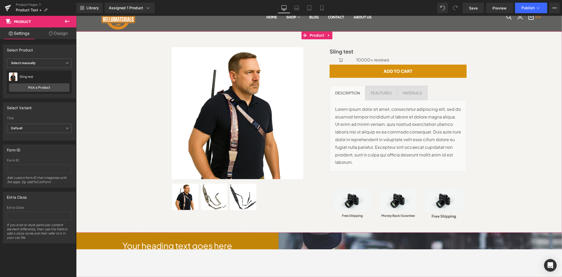
click at [496, 199] on div "Sale Off (P) Image (P) Image List" at bounding box center [318, 131] width 480 height 185
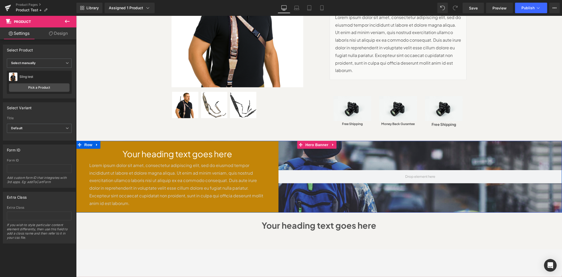
scroll to position [78, 0]
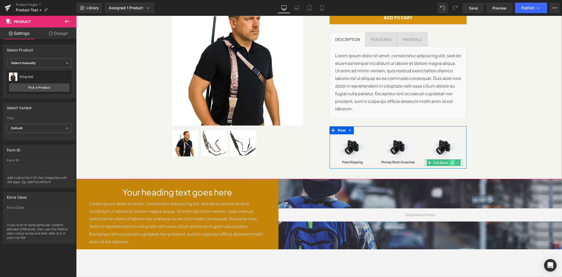
click at [451, 161] on icon at bounding box center [452, 162] width 3 height 3
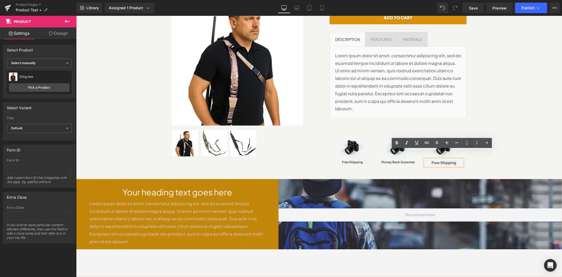
click at [449, 159] on p "Free Shipping" at bounding box center [444, 162] width 38 height 7
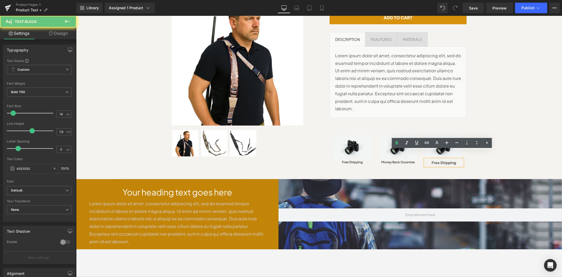
click at [449, 159] on p "Free Shipping" at bounding box center [444, 162] width 38 height 7
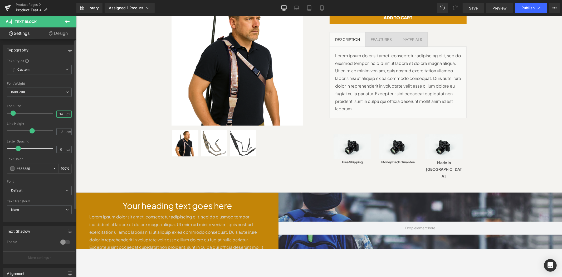
click at [60, 114] on input "14" at bounding box center [61, 114] width 9 height 7
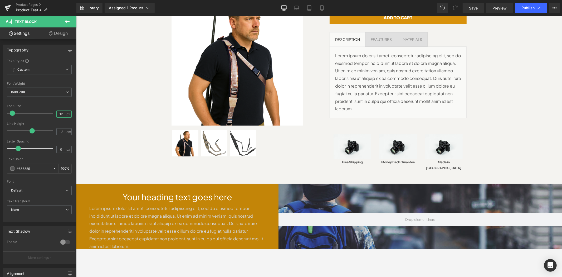
scroll to position [3, 3]
click at [505, 125] on div "Sale Off (P) Image (P) Image List" at bounding box center [318, 81] width 480 height 190
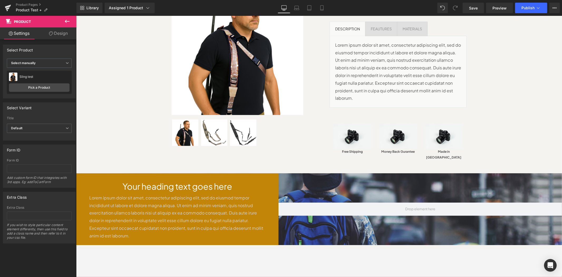
scroll to position [0, 0]
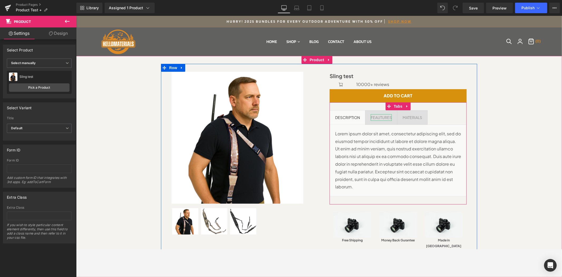
click at [373, 118] on div "FEAUTURES" at bounding box center [380, 117] width 21 height 7
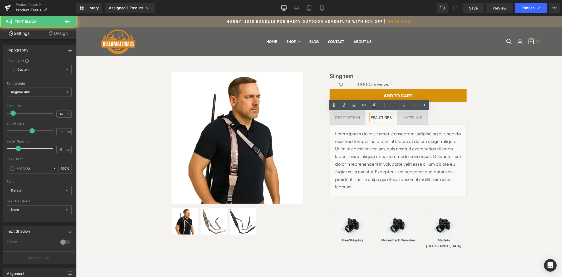
click at [405, 124] on span "MATERIALS Text Block" at bounding box center [412, 117] width 30 height 14
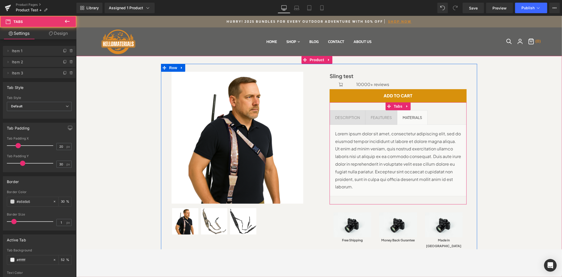
click at [355, 123] on span "DESCRIPTION Text Block" at bounding box center [346, 117] width 35 height 14
click at [505, 135] on div "Sale Off (P) Image (P) Image List" at bounding box center [318, 158] width 480 height 190
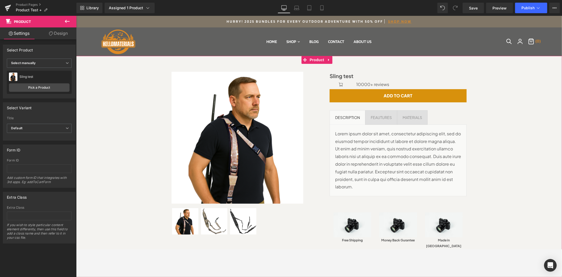
click at [505, 135] on div "Sale Off (P) Image (P) Image List" at bounding box center [318, 158] width 480 height 190
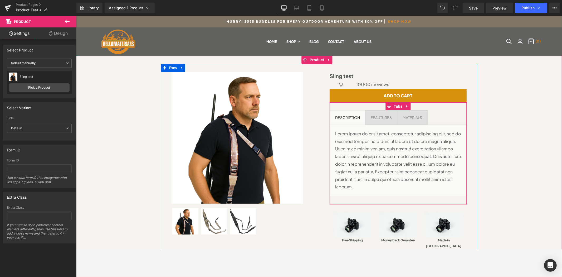
click at [423, 122] on span "MATERIALS Text Block" at bounding box center [412, 117] width 30 height 14
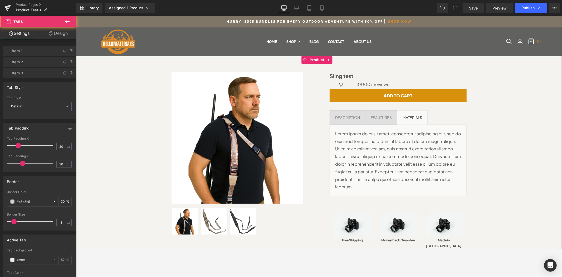
click at [505, 131] on div "Sale Off (P) Image (P) Image List" at bounding box center [318, 158] width 480 height 190
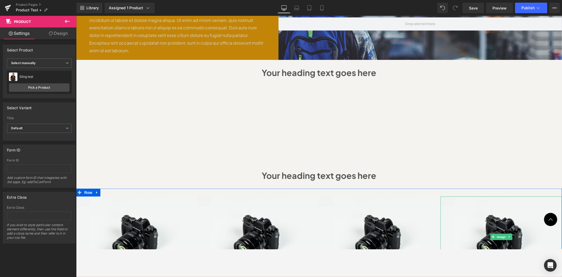
scroll to position [273, 0]
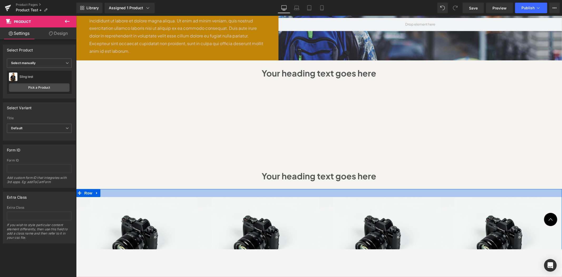
click at [487, 189] on div at bounding box center [319, 193] width 486 height 8
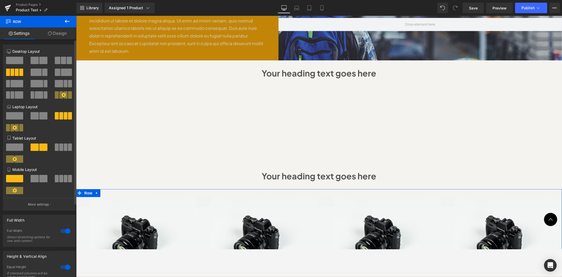
click at [59, 233] on div at bounding box center [65, 230] width 13 height 8
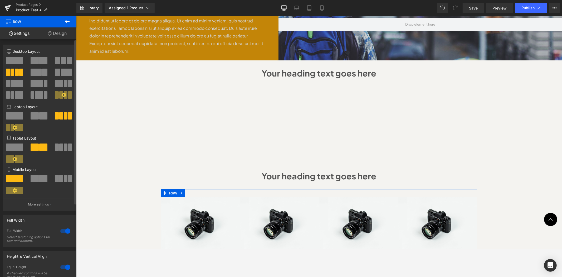
scroll to position [848, 481]
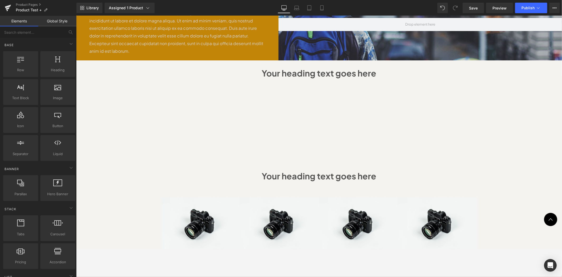
click at [499, 205] on div "Sale Off (P) Image" at bounding box center [319, 92] width 486 height 619
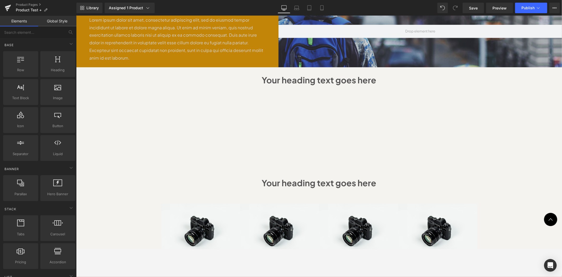
scroll to position [234, 0]
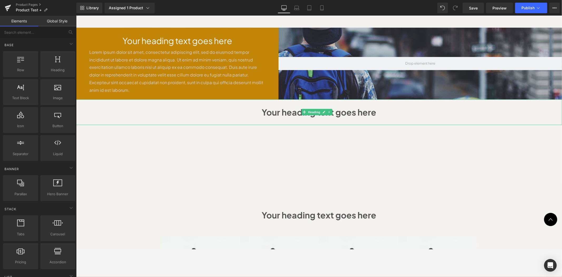
click at [344, 104] on h1 "Your heading text goes here" at bounding box center [318, 111] width 475 height 15
click at [345, 104] on h1 "Your heading text goes here" at bounding box center [318, 111] width 475 height 15
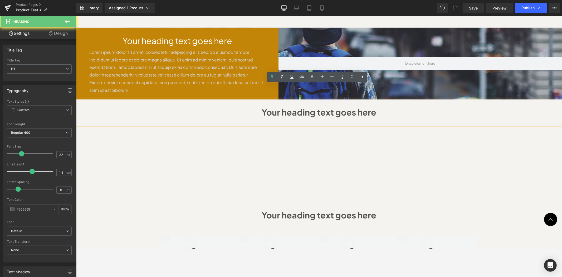
click at [345, 104] on h1 "Your heading text goes here" at bounding box center [318, 111] width 475 height 15
click at [505, 170] on div "Sale Off (P) Image" at bounding box center [319, 131] width 486 height 619
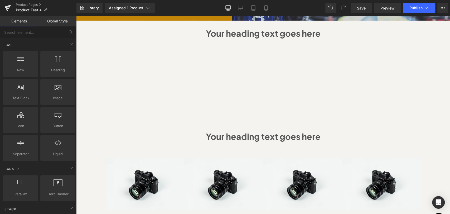
scroll to position [855, 369]
